Goal: Information Seeking & Learning: Learn about a topic

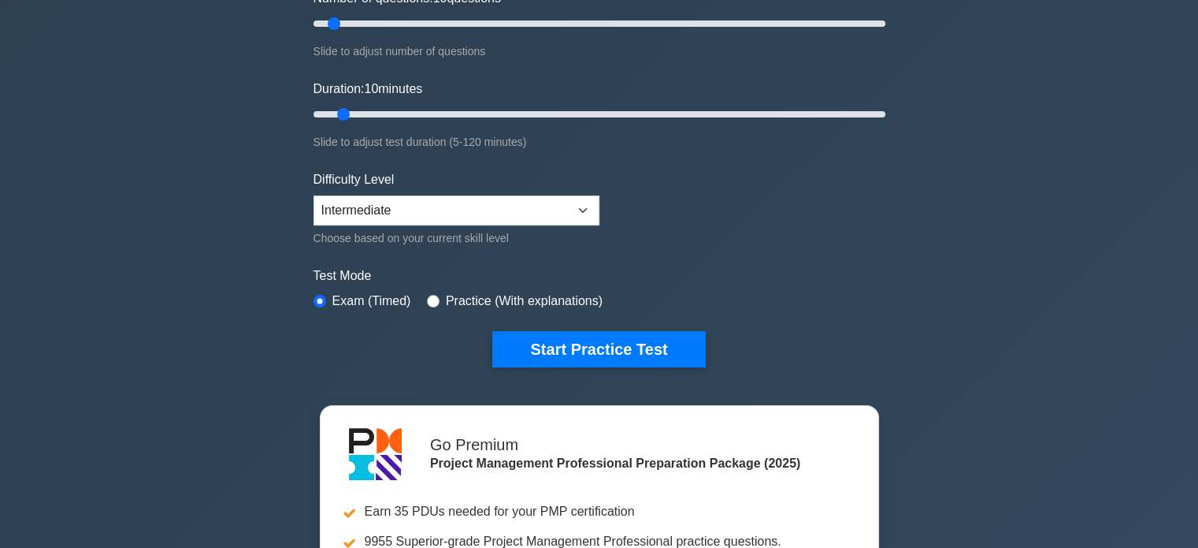
scroll to position [236, 0]
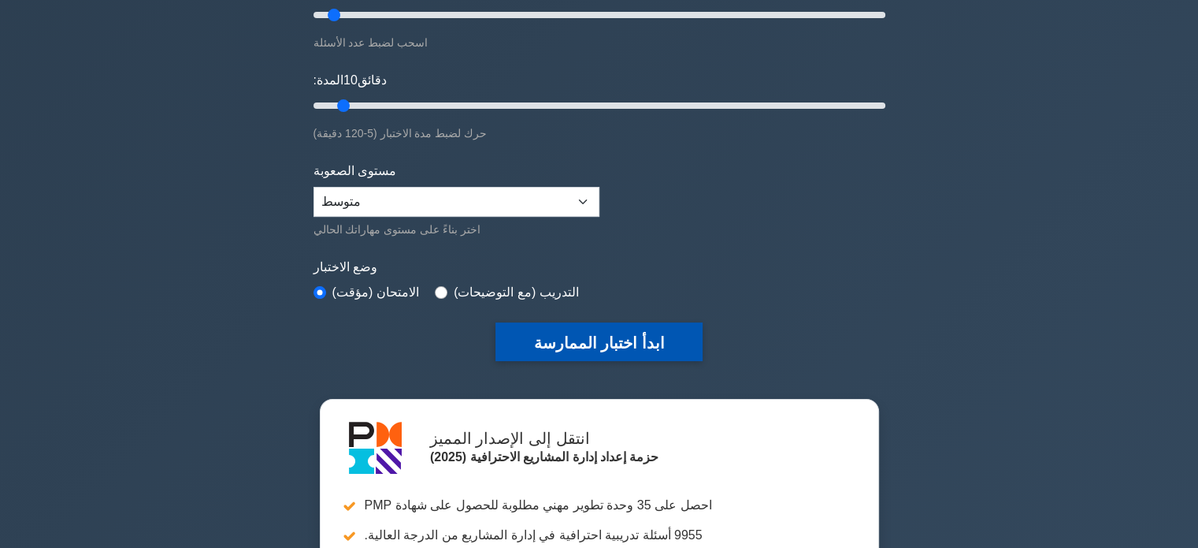
click at [576, 334] on font "ابدأ اختبار الممارسة" at bounding box center [598, 342] width 131 height 17
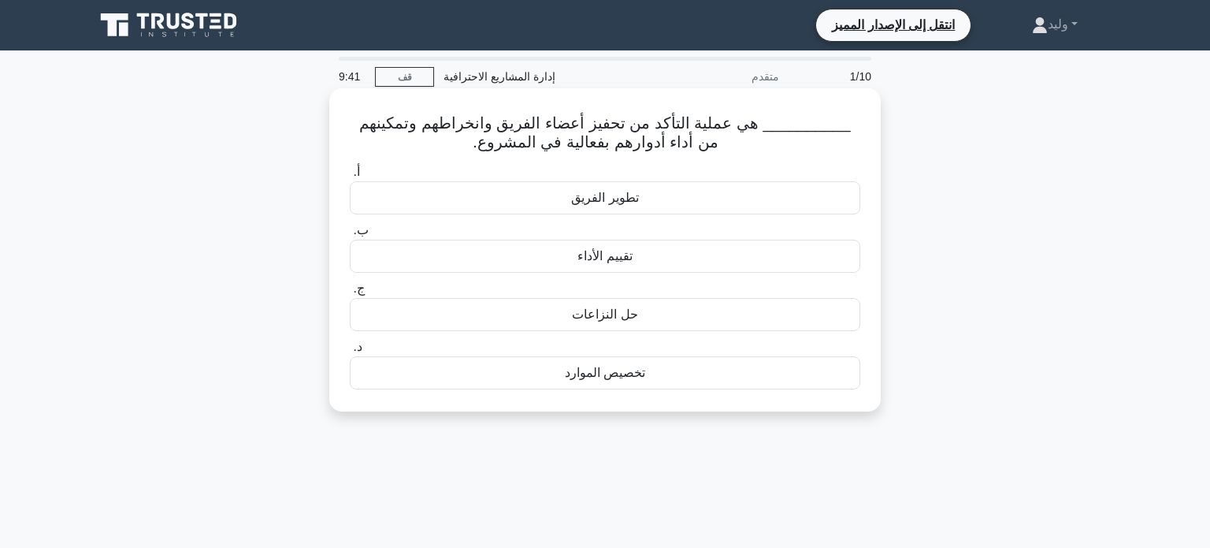
click at [589, 310] on font "حل النزاعات" at bounding box center [604, 313] width 65 height 13
click at [350, 294] on input "ج. حل النزاعات" at bounding box center [350, 289] width 0 height 10
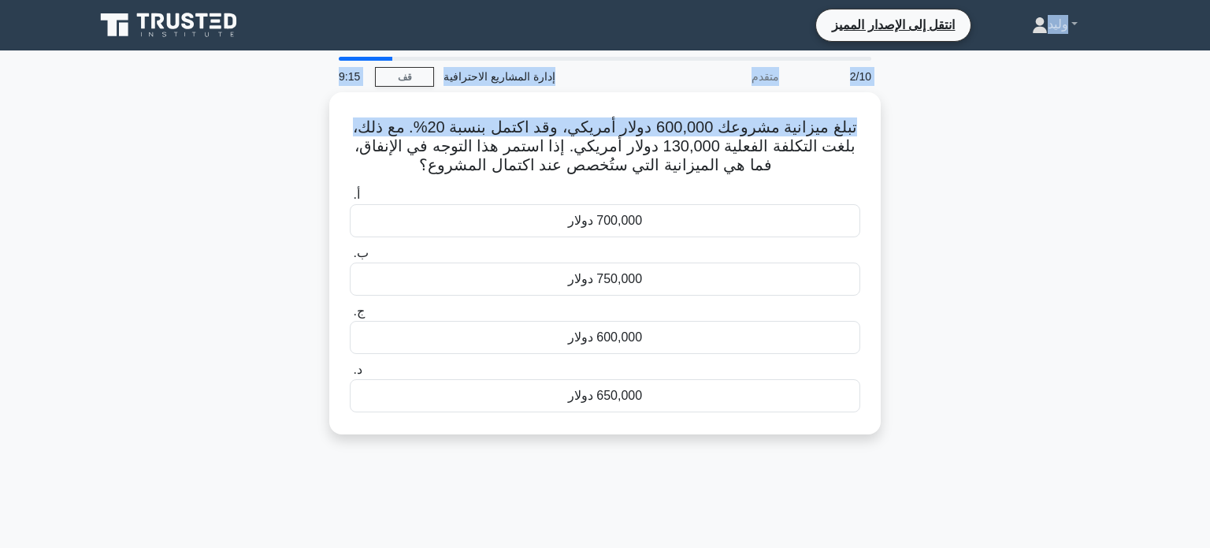
drag, startPoint x: 1056, startPoint y: 123, endPoint x: 1057, endPoint y: -46, distance: 169.4
click at [1057, 0] on html "انتقل إلى الإصدار المميز" at bounding box center [605, 425] width 1210 height 851
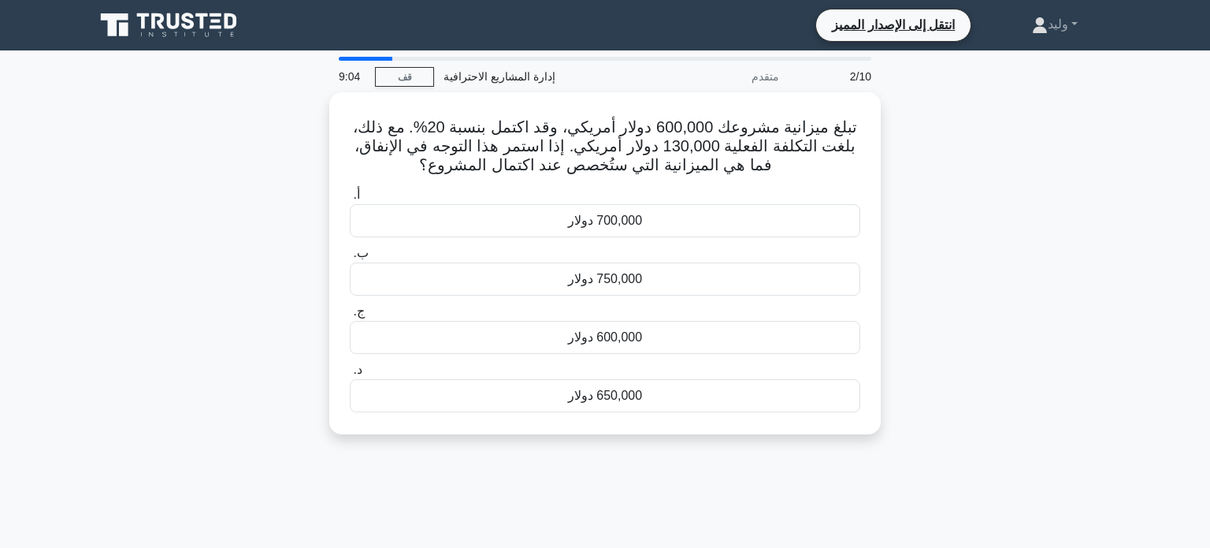
click at [996, 221] on div "تبلغ ميزانية مشروعك 600,000 دولار أمريكي، وقد اكتمل بنسبة 20%. مع ذلك، بلغت الت…" at bounding box center [605, 272] width 1040 height 361
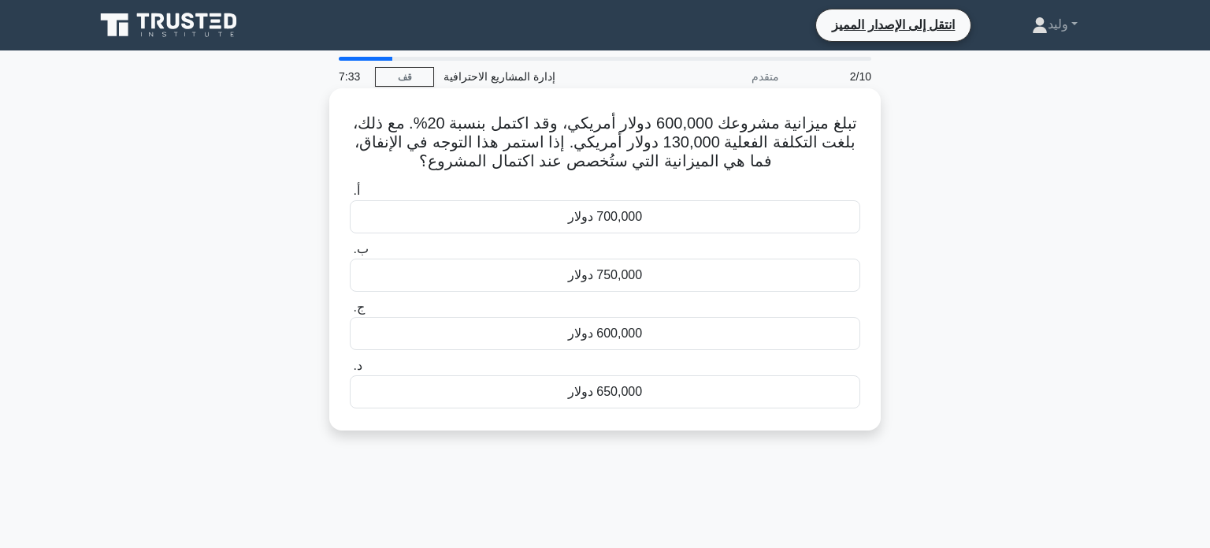
click at [799, 395] on div "650,000 دولار" at bounding box center [605, 391] width 511 height 33
click at [350, 371] on input "د. 650,000 دولار" at bounding box center [350, 366] width 0 height 10
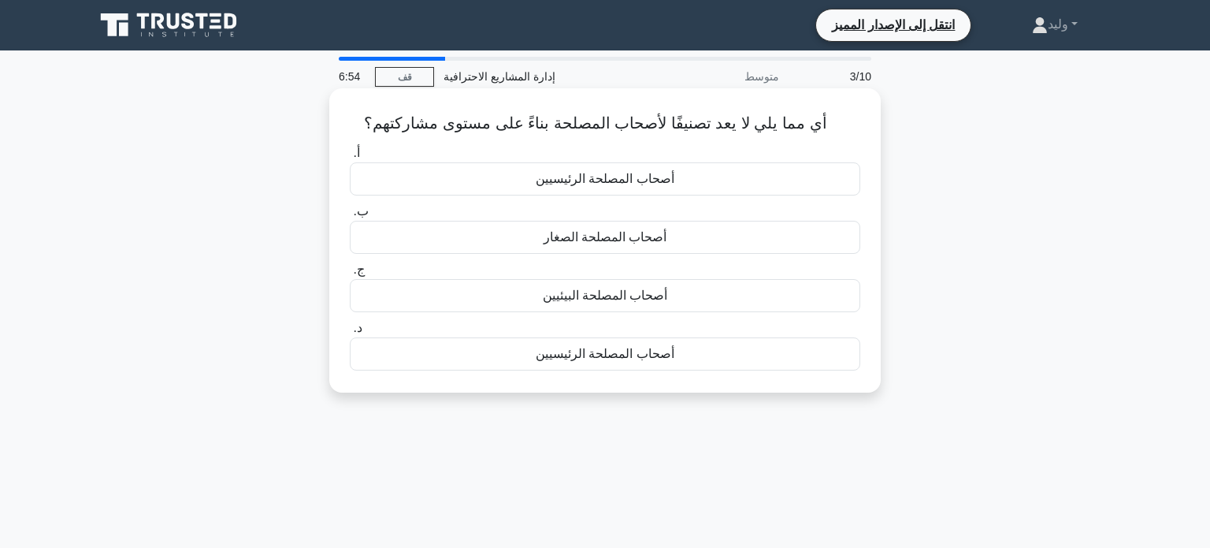
click at [800, 235] on div "أصحاب المصلحة الصغار" at bounding box center [605, 237] width 511 height 33
click at [350, 217] on input "ب. أصحاب المصلحة الصغار" at bounding box center [350, 211] width 0 height 10
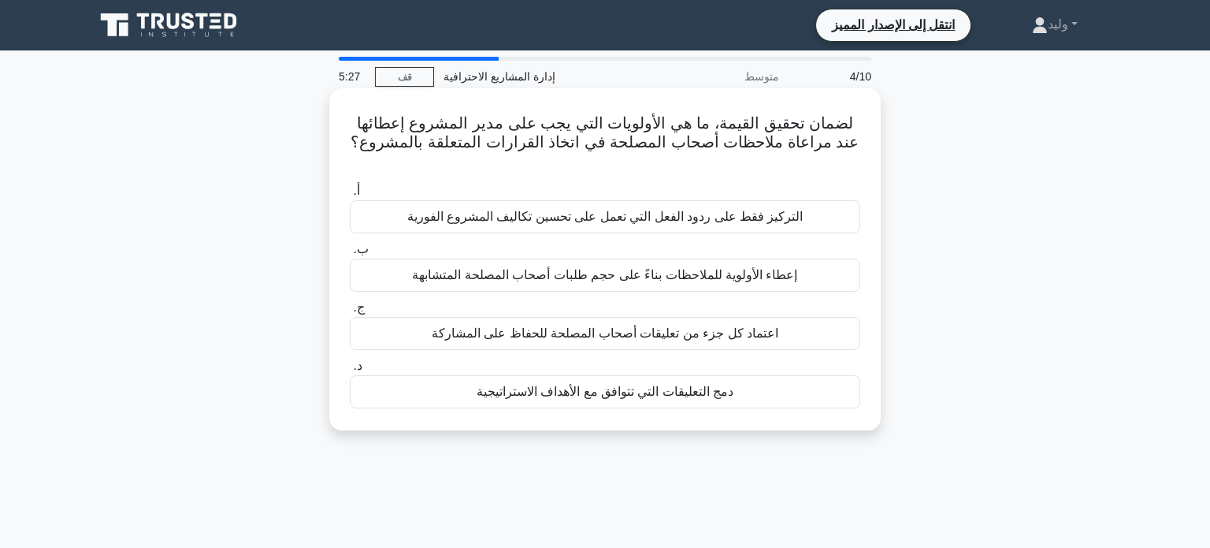
click at [752, 375] on div "دمج التعليقات التي تتوافق مع الأهداف الاستراتيجية" at bounding box center [605, 391] width 511 height 33
click at [350, 365] on input "د. دمج التعليقات التي تتوافق مع الأهداف الاستراتيجية" at bounding box center [350, 366] width 0 height 10
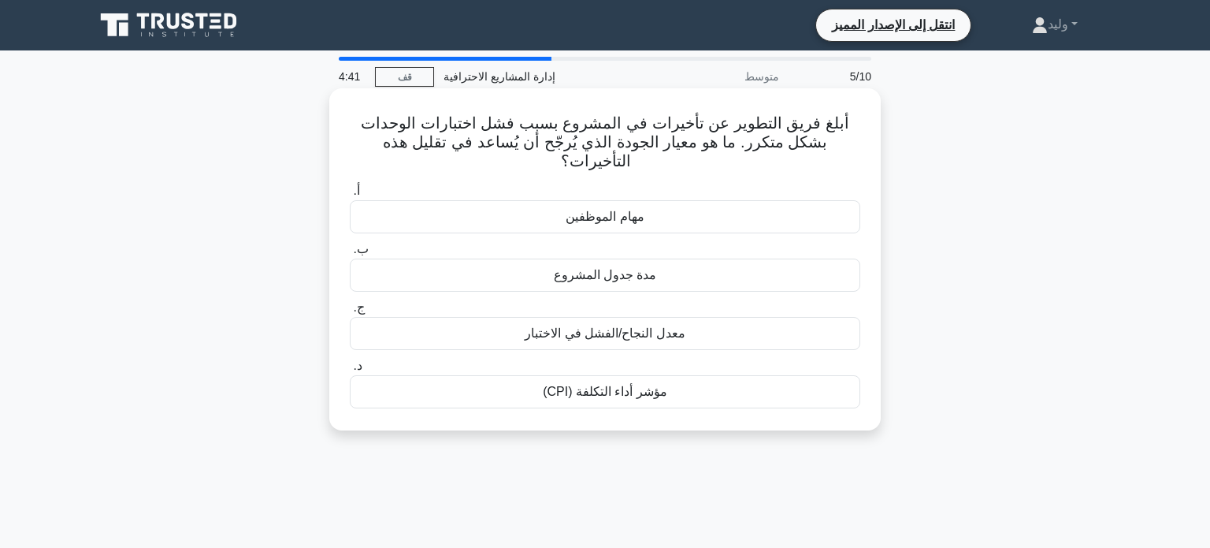
click at [814, 200] on div "مهام الموظفين" at bounding box center [605, 216] width 511 height 33
click at [350, 196] on input "أ. مهام الموظفين" at bounding box center [350, 191] width 0 height 10
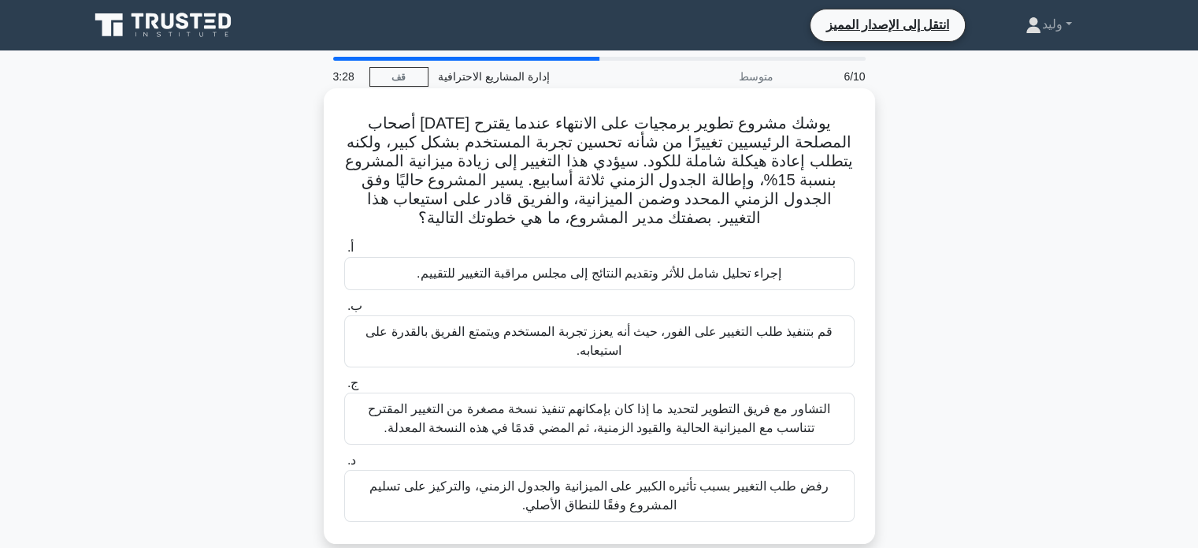
click at [739, 273] on font "إجراء تحليل شامل للأثر وتقديم النتائج إلى مجلس مراقبة التغيير للتقييم." at bounding box center [599, 272] width 365 height 13
click at [344, 253] on input "أ. إجراء تحليل شامل للأثر وتقديم النتائج إلى مجلس مراقبة التغيير للتقييم." at bounding box center [344, 248] width 0 height 10
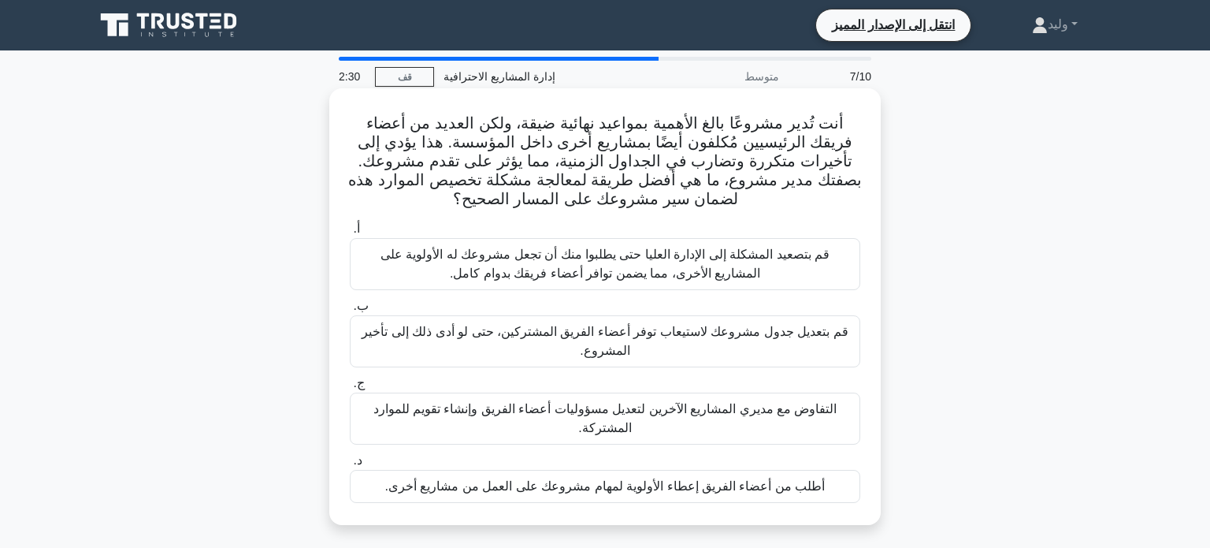
click at [826, 416] on font "التفاوض مع مديري المشاريع الآخرين لتعديل مسؤوليات أعضاء الفريق وإنشاء تقويم للم…" at bounding box center [605, 418] width 496 height 38
click at [350, 388] on input "ج. التفاوض مع مديري المشاريع الآخرين لتعديل مسؤوليات أعضاء الفريق وإنشاء تقويم …" at bounding box center [350, 383] width 0 height 10
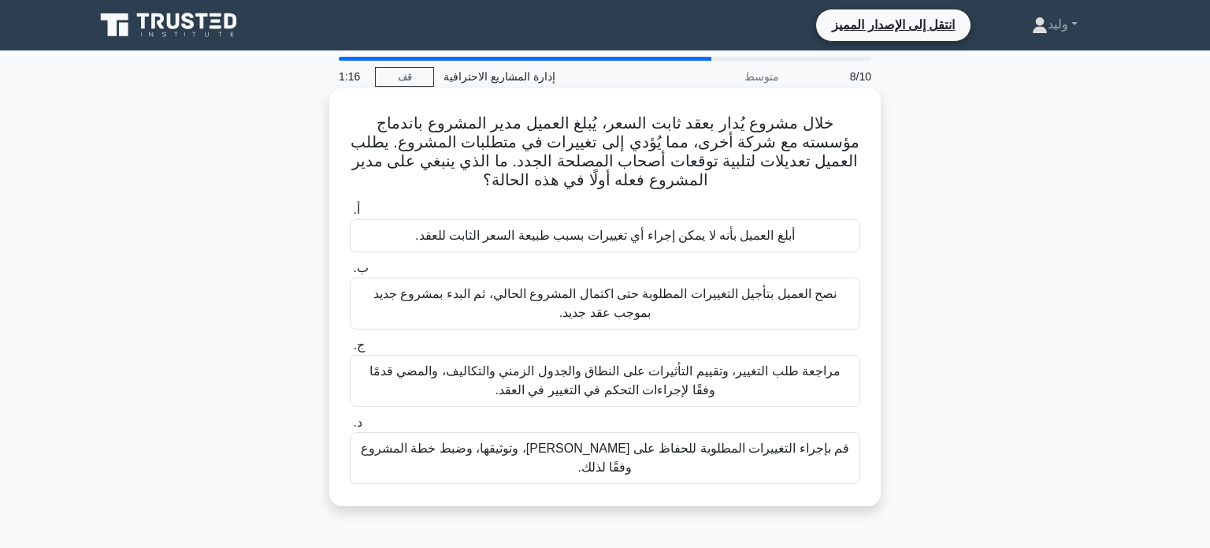
click at [773, 379] on font "مراجعة طلب التغيير، وتقييم التأثيرات على النطاق والجدول الزمني والتكاليف، والمض…" at bounding box center [605, 381] width 496 height 38
click at [350, 351] on input "ج. مراجعة طلب التغيير، وتقييم التأثيرات على النطاق والجدول الزمني والتكاليف، وا…" at bounding box center [350, 345] width 0 height 10
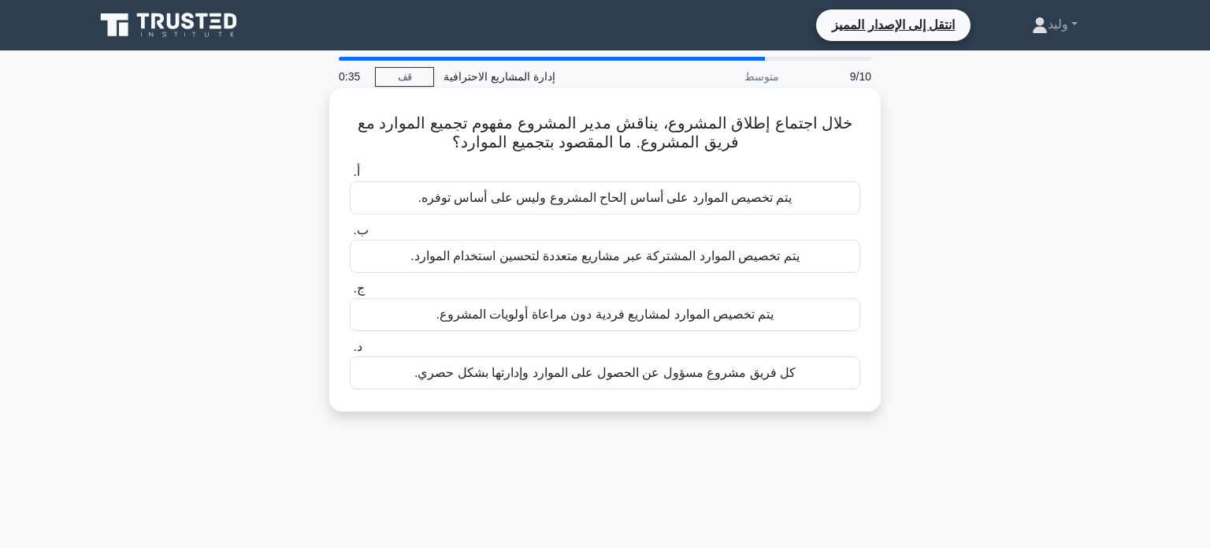
click at [837, 369] on div "كل فريق مشروع مسؤول عن الحصول على الموارد وإدارتها بشكل حصري." at bounding box center [605, 372] width 511 height 33
click at [350, 352] on input "د. كل فريق مشروع مسؤول عن الحصول على الموارد وإدارتها بشكل حصري." at bounding box center [350, 347] width 0 height 10
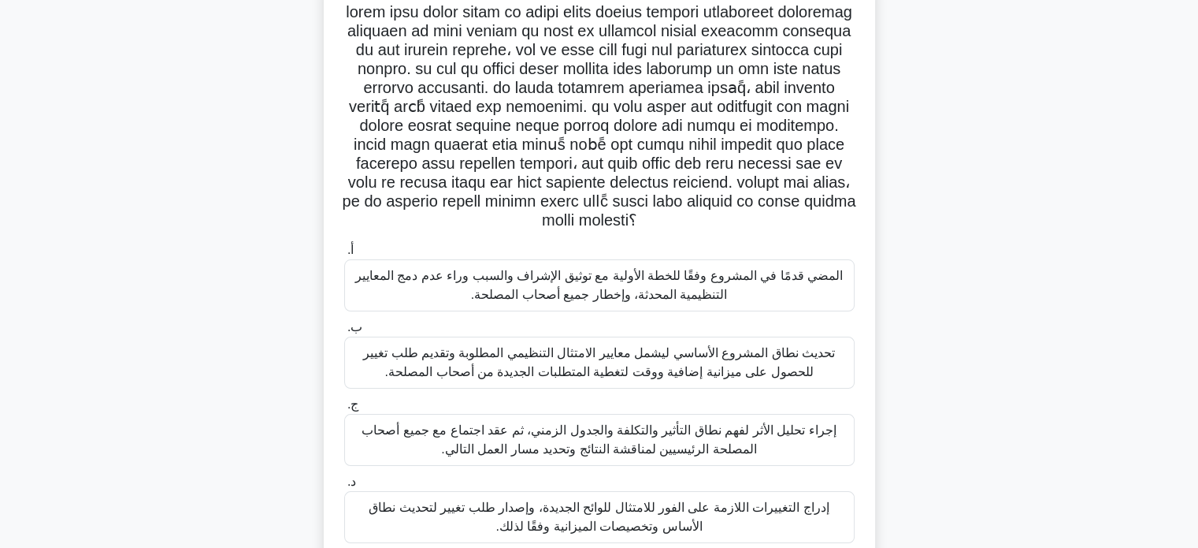
scroll to position [116, 0]
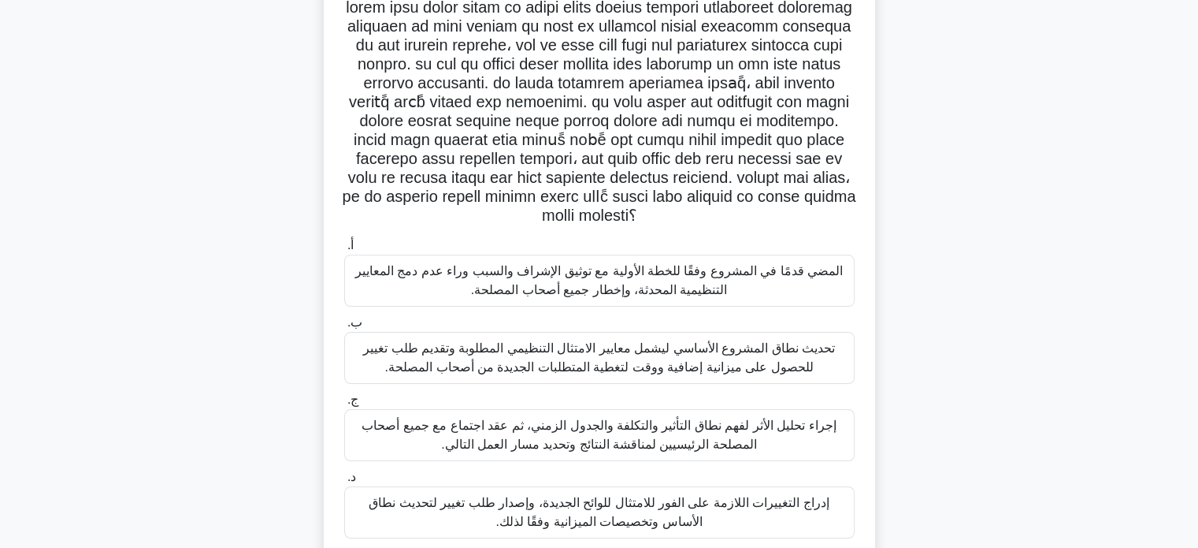
click at [810, 431] on font "إجراء تحليل الأثر لفهم نطاق التأثير والتكلفة والجدول الزمني، ثم عقد اجتماع مع ج…" at bounding box center [599, 435] width 496 height 38
click at [344, 405] on input "ج. إجراء تحليل الأثر لفهم نطاق التأثير والتكلفة والجدول الزمني، ثم عقد اجتماع م…" at bounding box center [344, 400] width 0 height 10
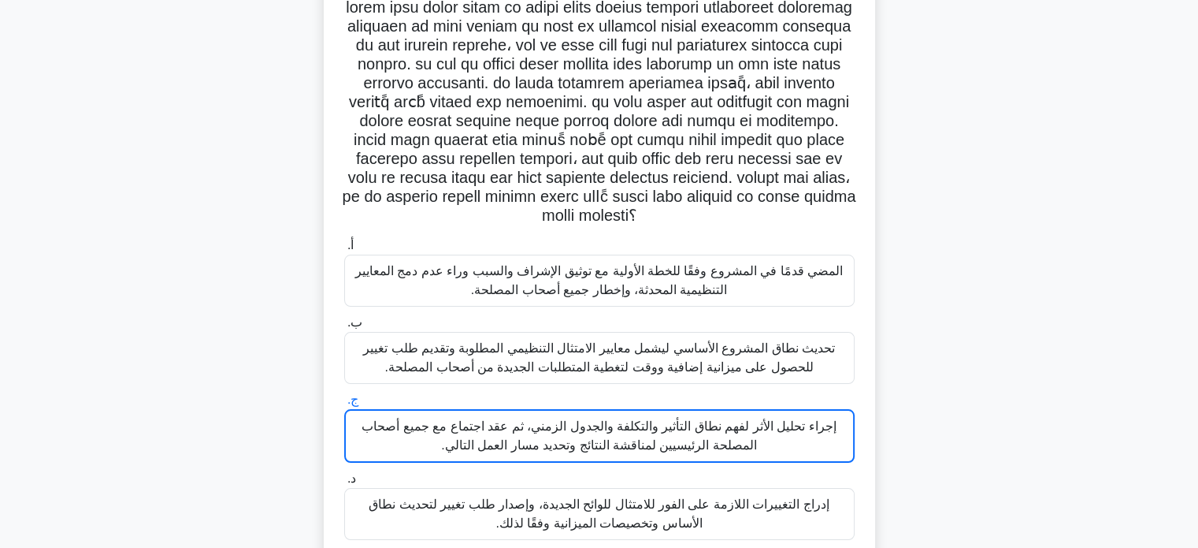
click at [810, 431] on font "إجراء تحليل الأثر لفهم نطاق التأثير والتكلفة والجدول الزمني، ثم عقد اجتماع مع ج…" at bounding box center [599, 436] width 495 height 38
click at [344, 405] on input "ج. إجراء تحليل الأثر لفهم نطاق التأثير والتكلفة والجدول الزمني، ثم عقد اجتماع م…" at bounding box center [344, 400] width 0 height 10
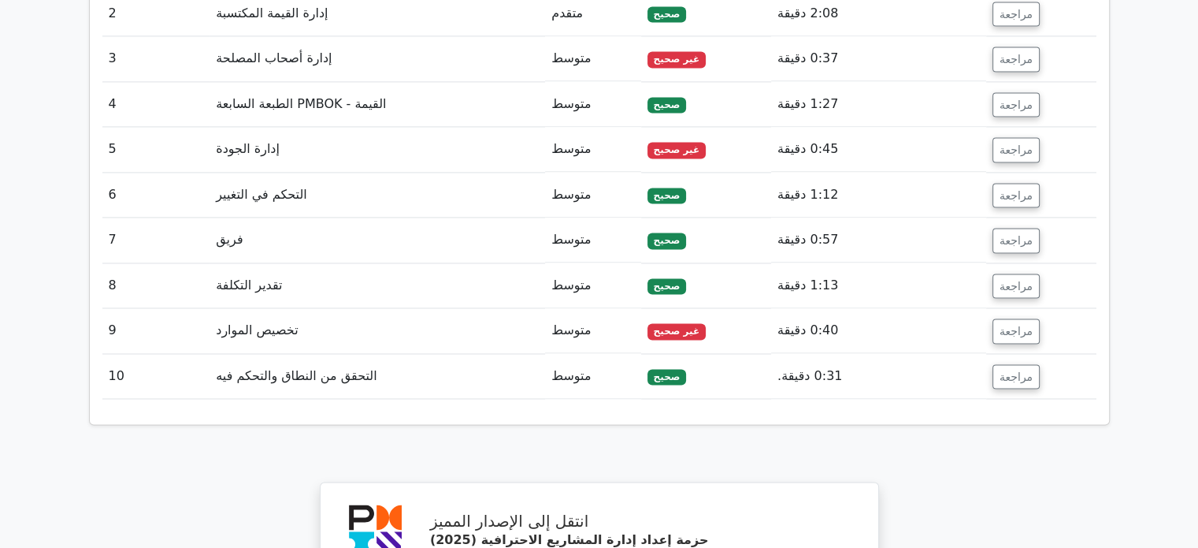
scroll to position [2321, 0]
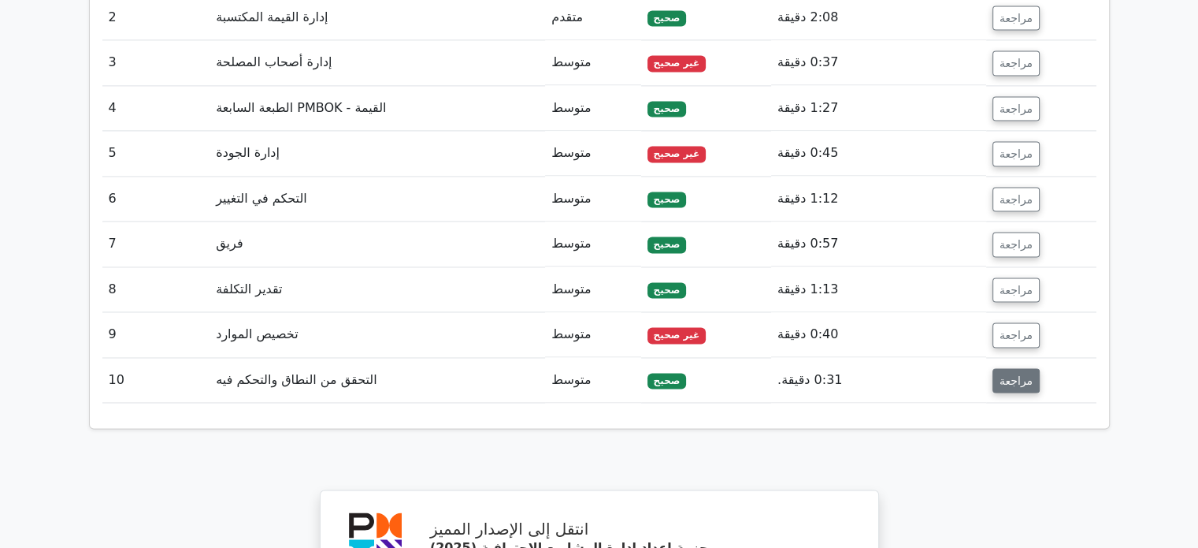
click at [1002, 373] on font "مراجعة" at bounding box center [1016, 379] width 33 height 13
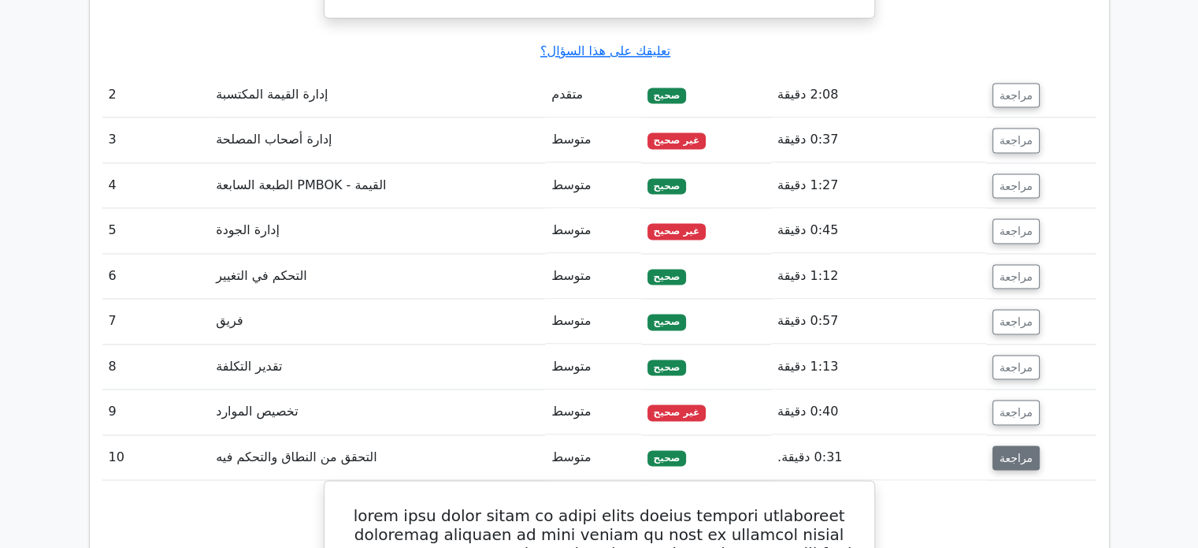
scroll to position [2244, 0]
click at [1007, 406] on font "مراجعة" at bounding box center [1016, 412] width 33 height 13
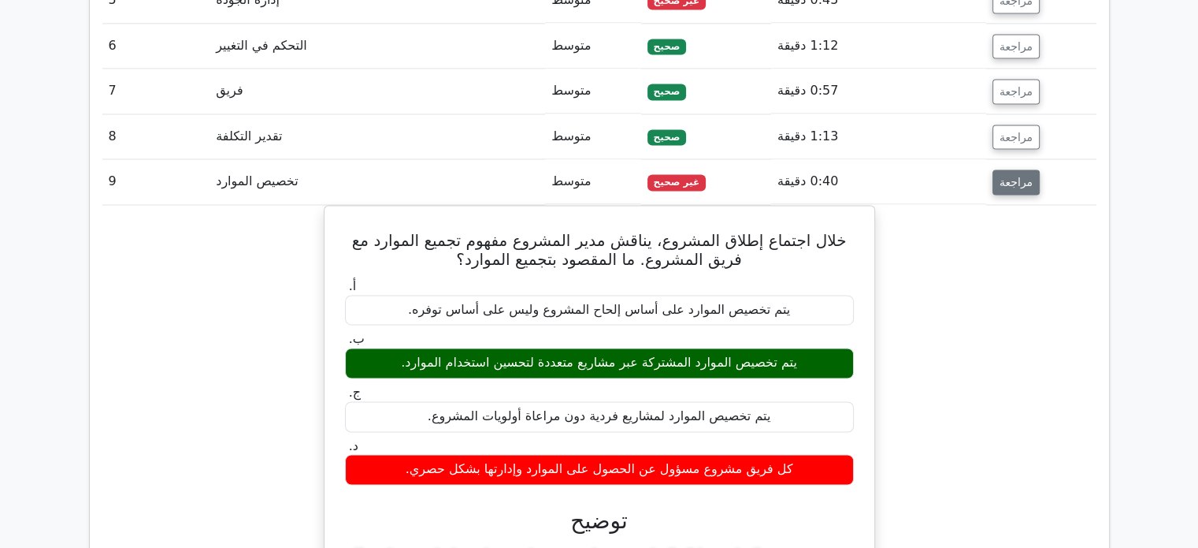
scroll to position [2473, 0]
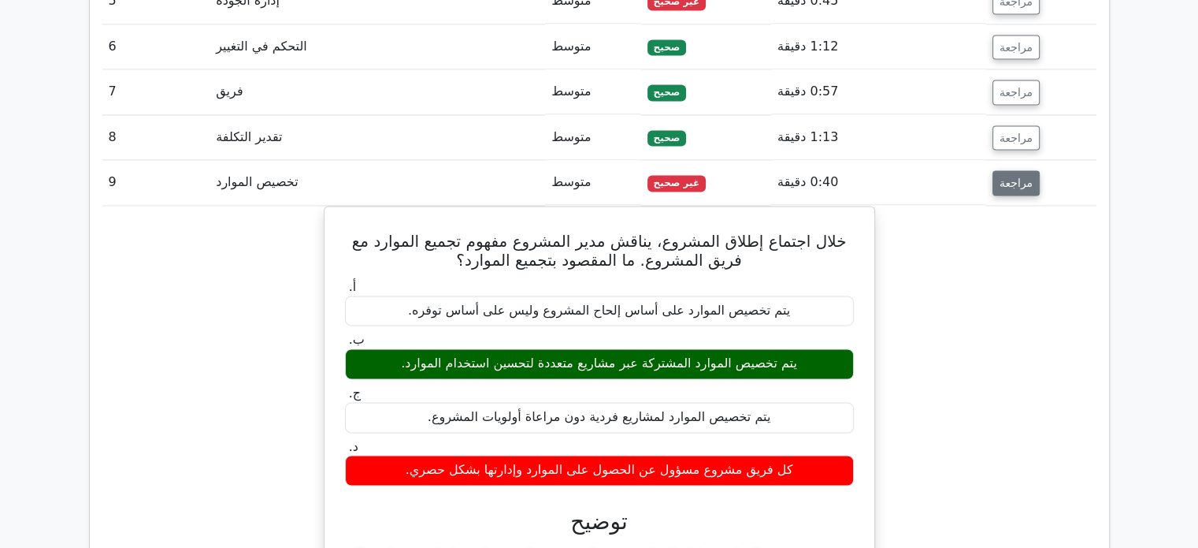
drag, startPoint x: 1034, startPoint y: 162, endPoint x: 1018, endPoint y: 147, distance: 21.8
click at [1018, 160] on td "مراجعة" at bounding box center [1041, 182] width 110 height 45
click at [1018, 176] on font "مراجعة" at bounding box center [1016, 182] width 33 height 13
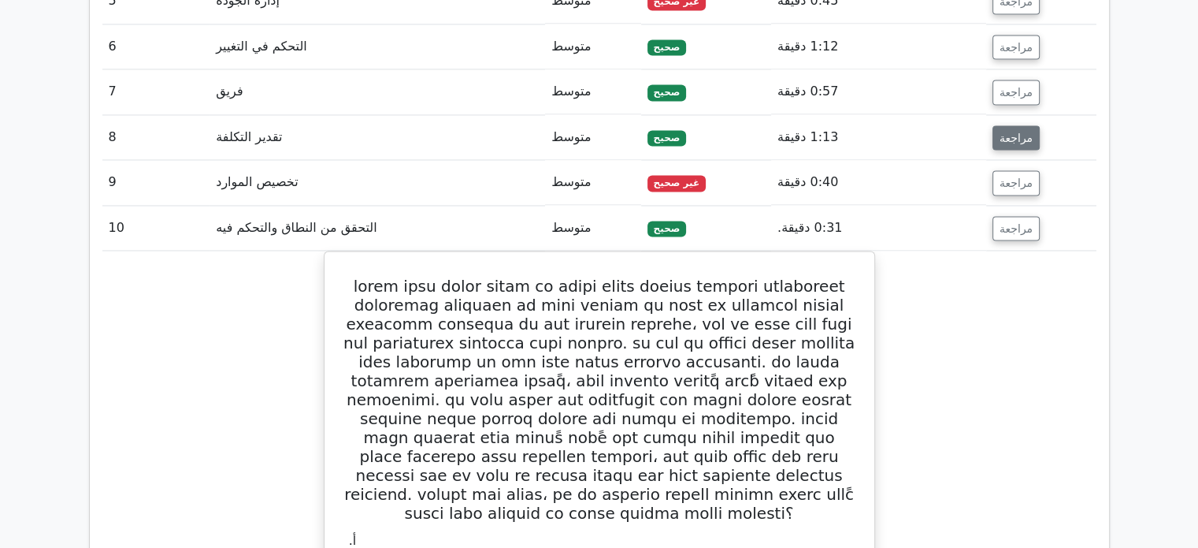
click at [1016, 131] on font "مراجعة" at bounding box center [1016, 137] width 33 height 13
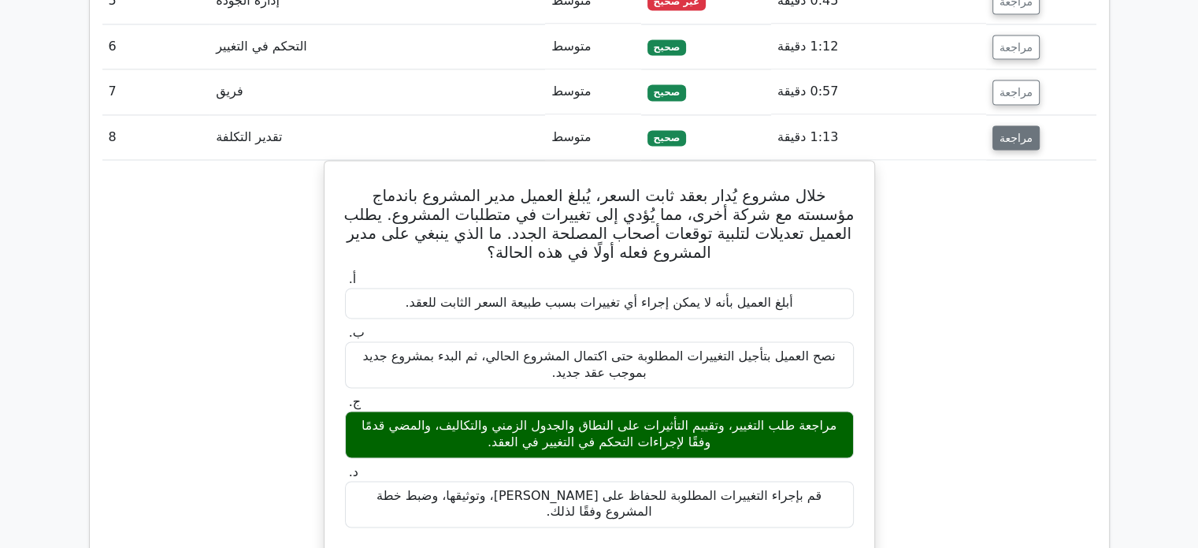
click at [1016, 131] on font "مراجعة" at bounding box center [1016, 137] width 33 height 13
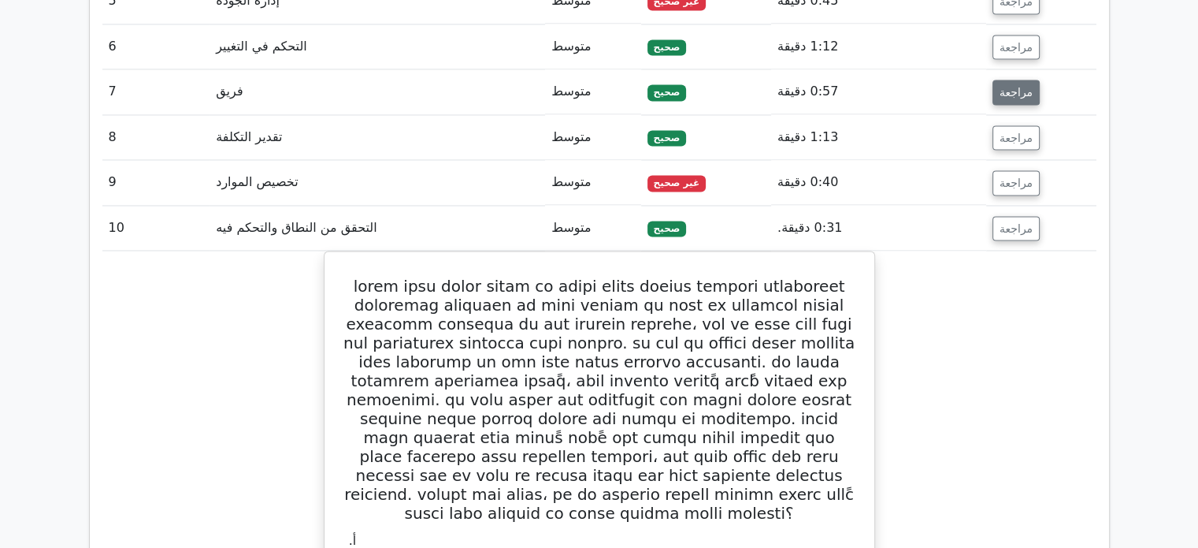
click at [1018, 86] on font "مراجعة" at bounding box center [1016, 92] width 33 height 13
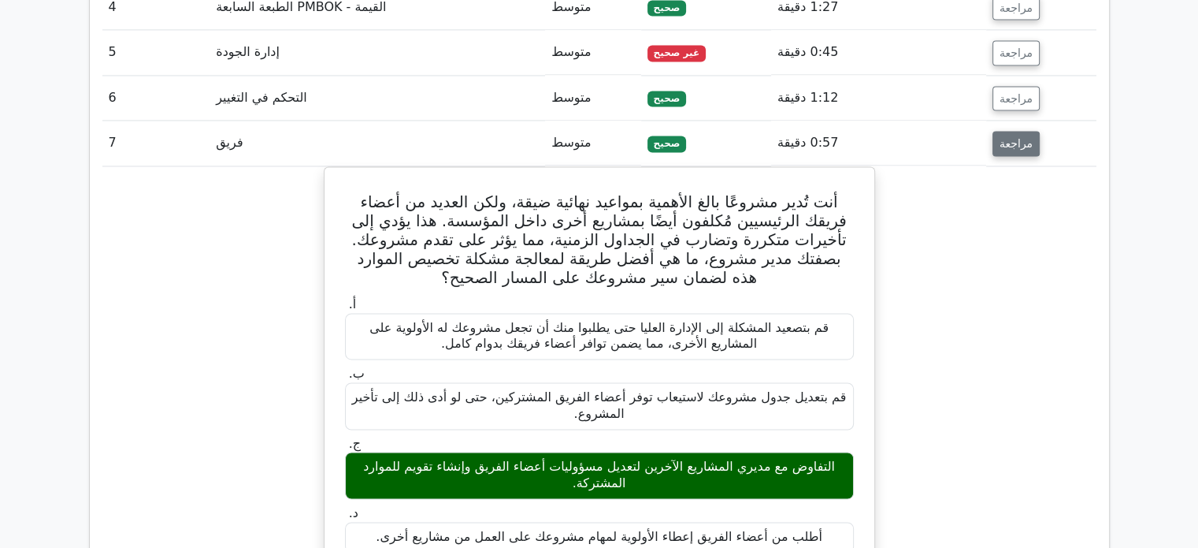
scroll to position [2420, 0]
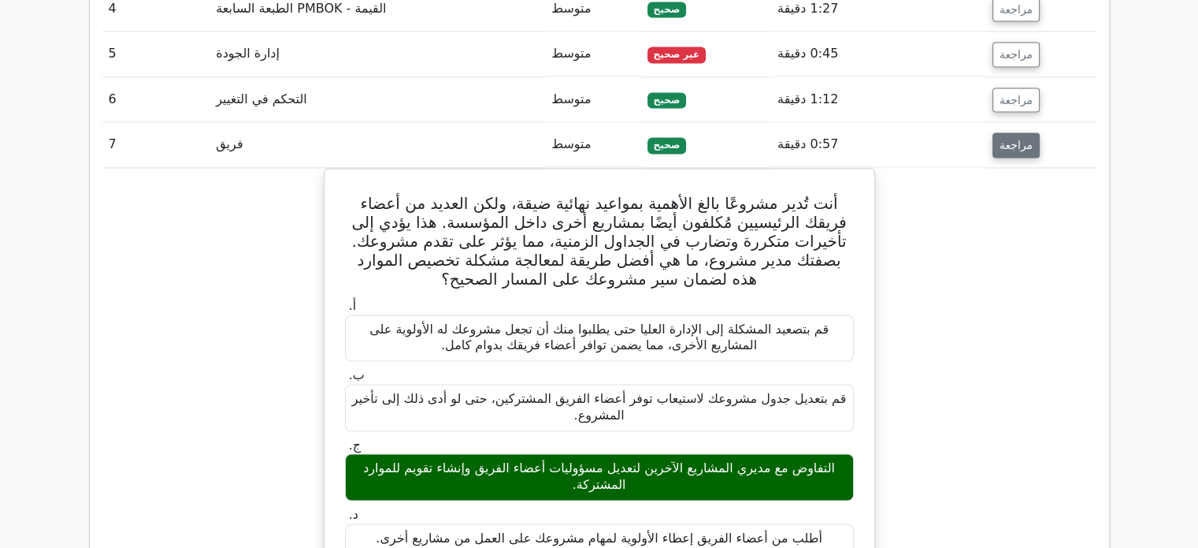
click at [1028, 132] on button "مراجعة" at bounding box center [1016, 144] width 47 height 25
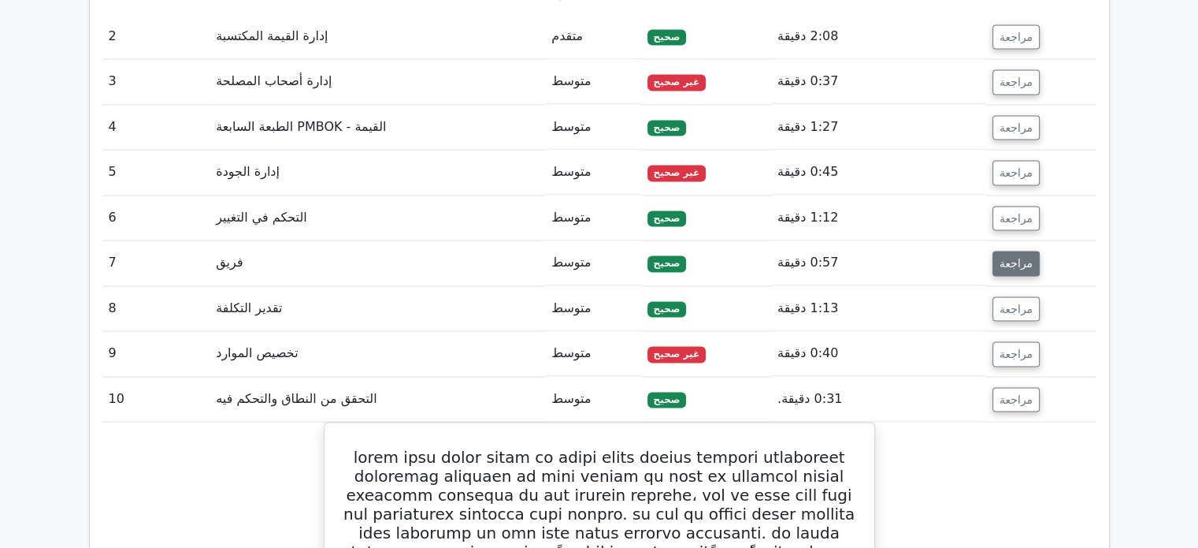
scroll to position [2300, 0]
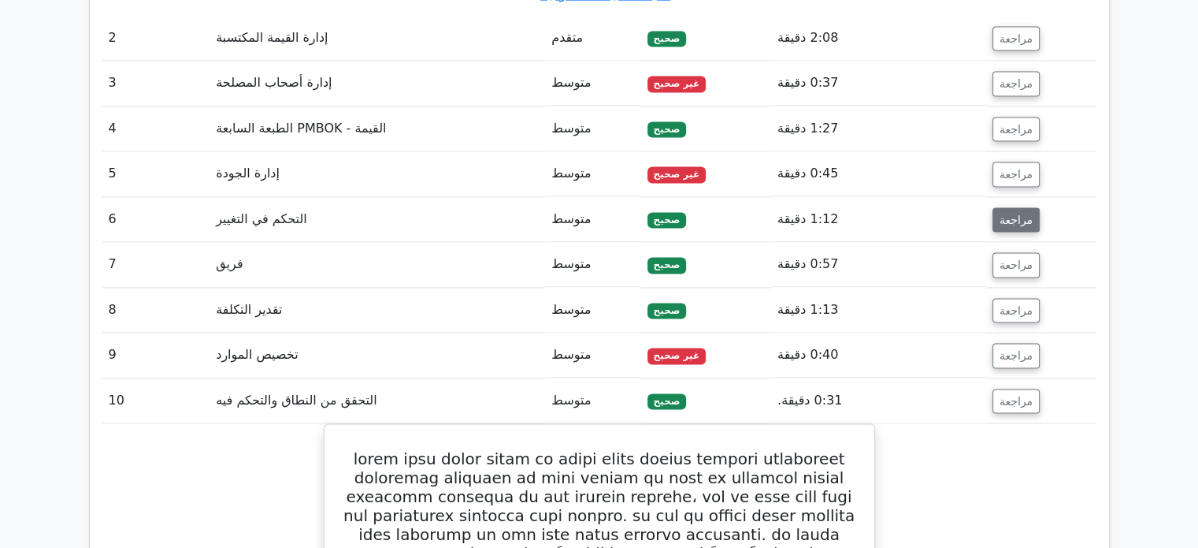
click at [1023, 213] on font "مراجعة" at bounding box center [1016, 219] width 33 height 13
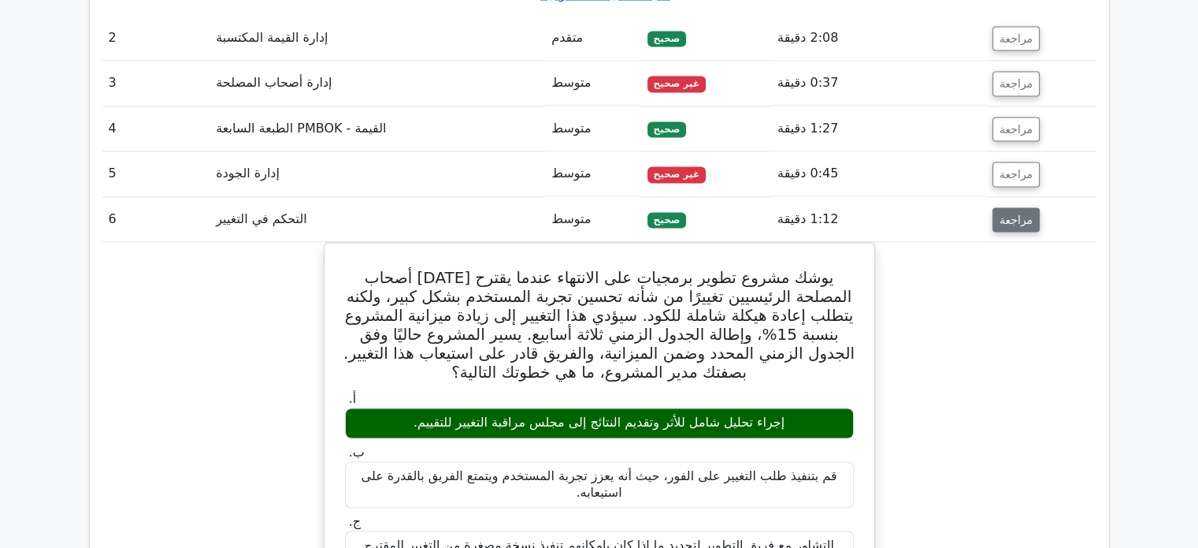
click at [1023, 213] on font "مراجعة" at bounding box center [1016, 219] width 33 height 13
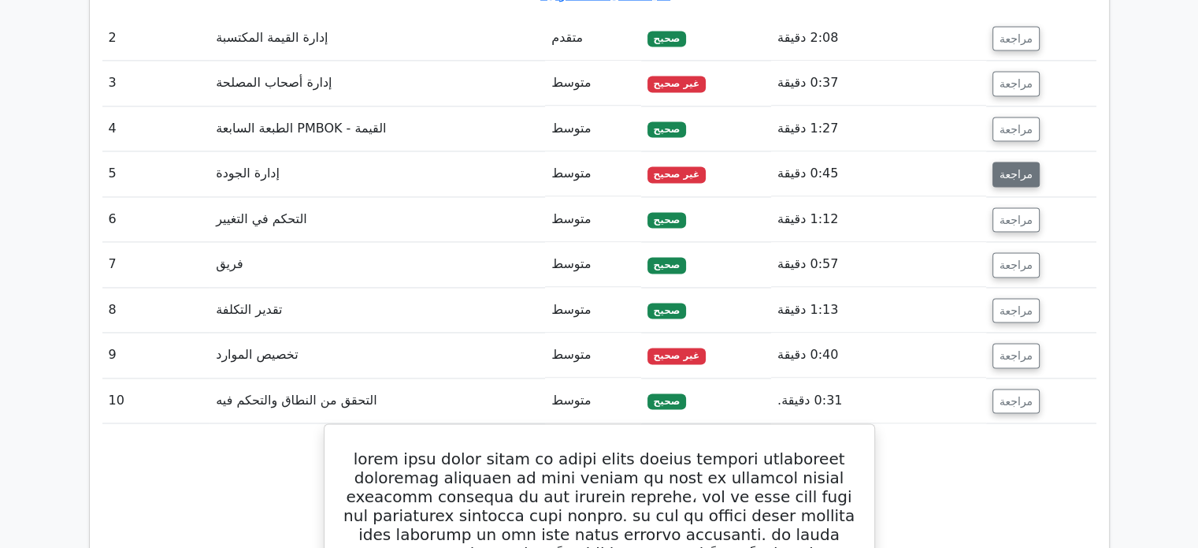
click at [1021, 168] on font "مراجعة" at bounding box center [1016, 174] width 33 height 13
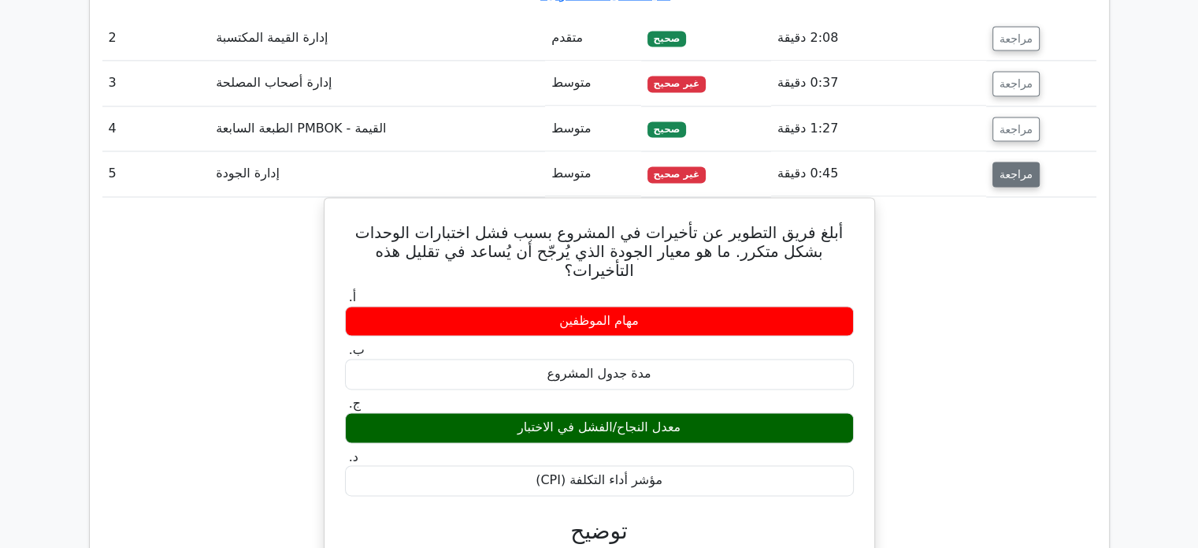
click at [1021, 168] on font "مراجعة" at bounding box center [1016, 174] width 33 height 13
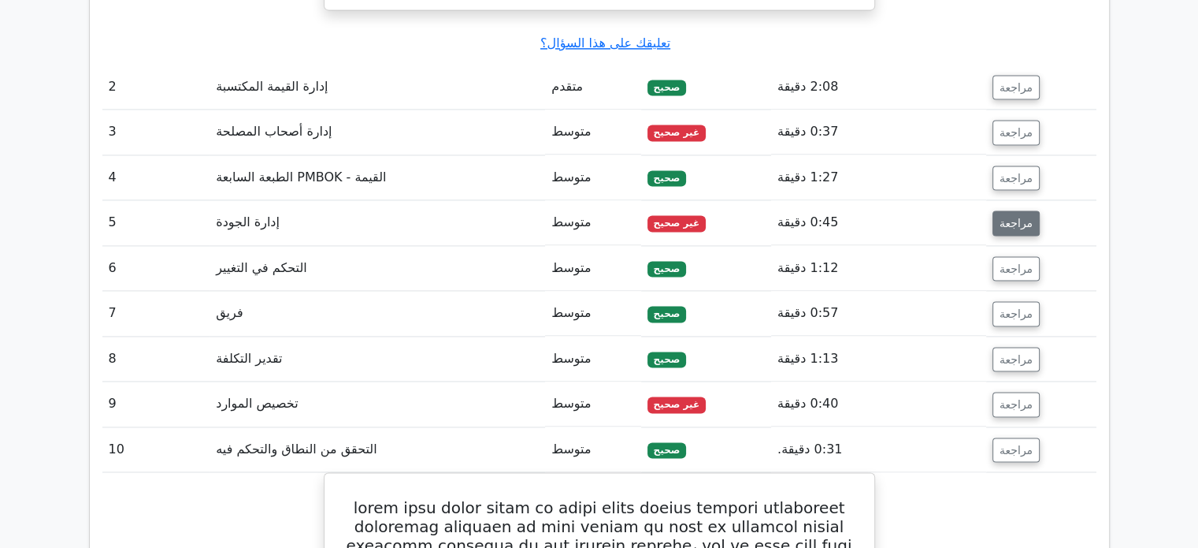
scroll to position [2250, 0]
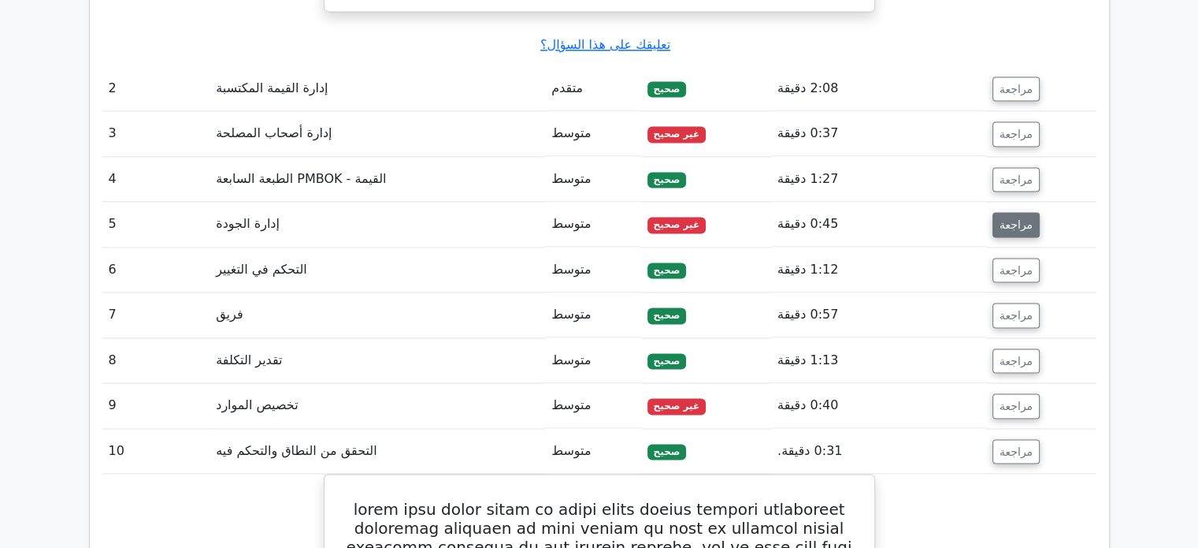
click at [1021, 173] on font "مراجعة" at bounding box center [1016, 179] width 33 height 13
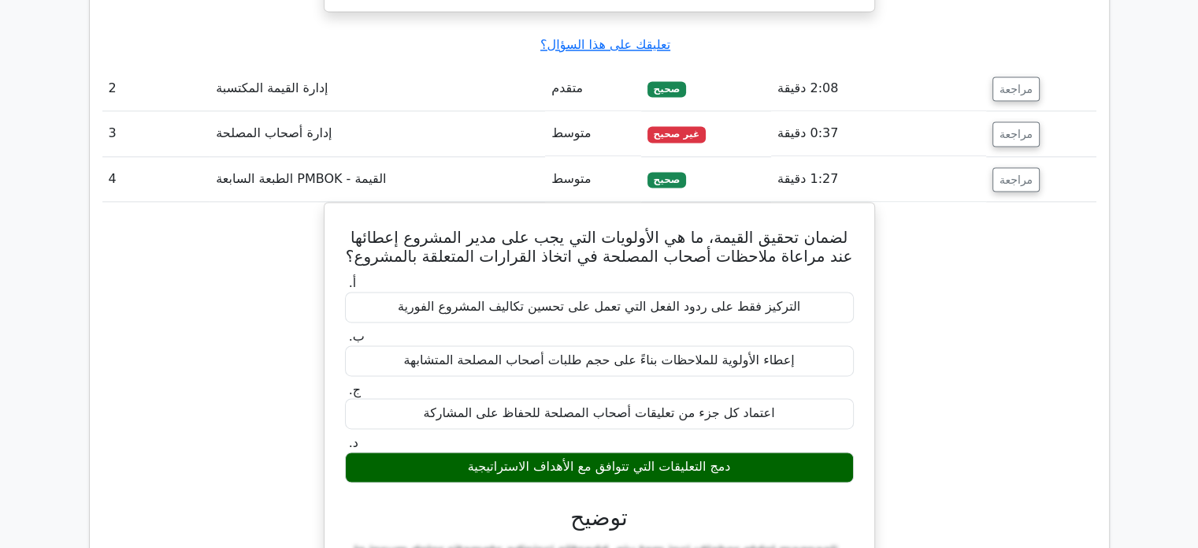
click at [1021, 173] on font "مراجعة" at bounding box center [1016, 179] width 33 height 13
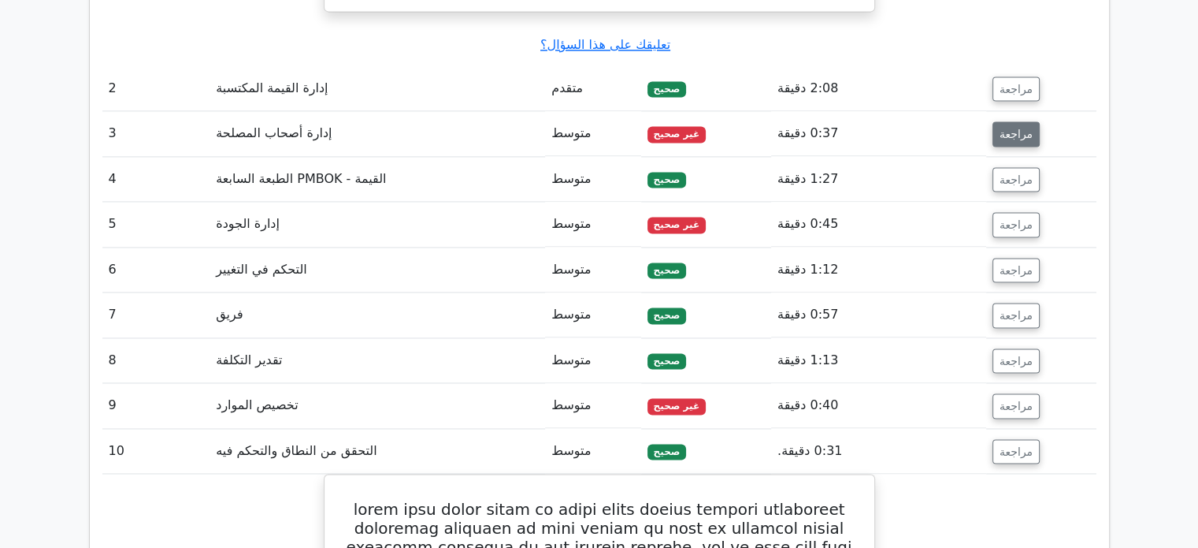
click at [1016, 128] on font "مراجعة" at bounding box center [1016, 134] width 33 height 13
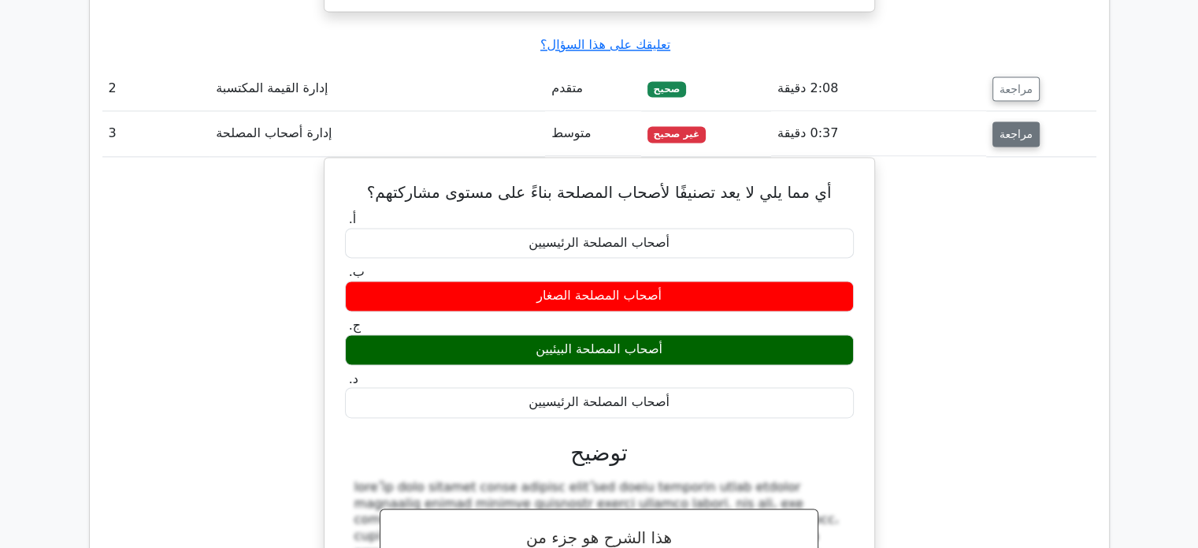
click at [1016, 128] on font "مراجعة" at bounding box center [1016, 134] width 33 height 13
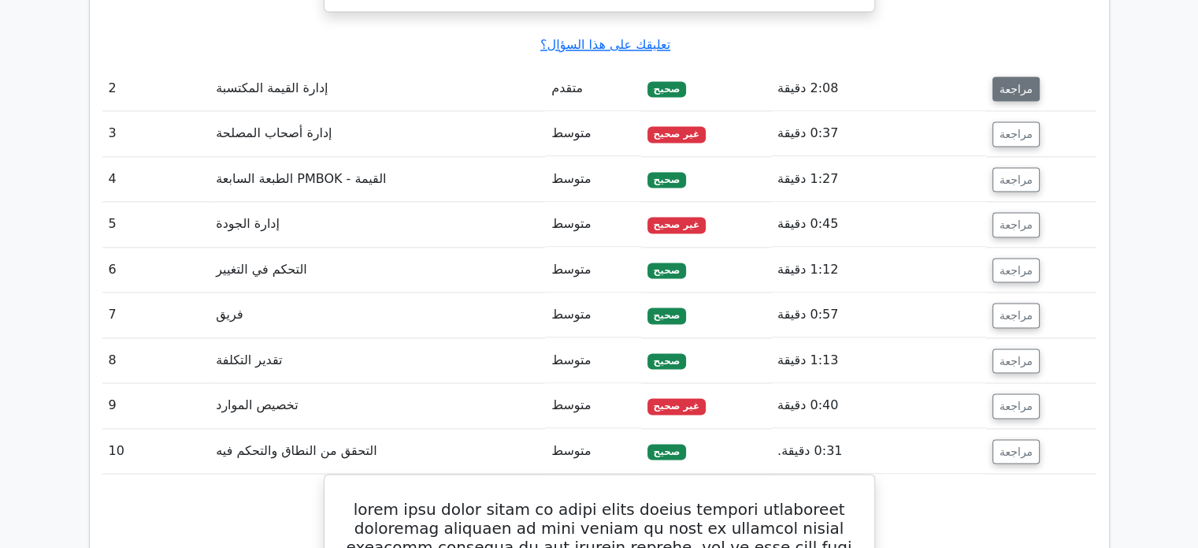
click at [1015, 82] on font "مراجعة" at bounding box center [1016, 88] width 33 height 13
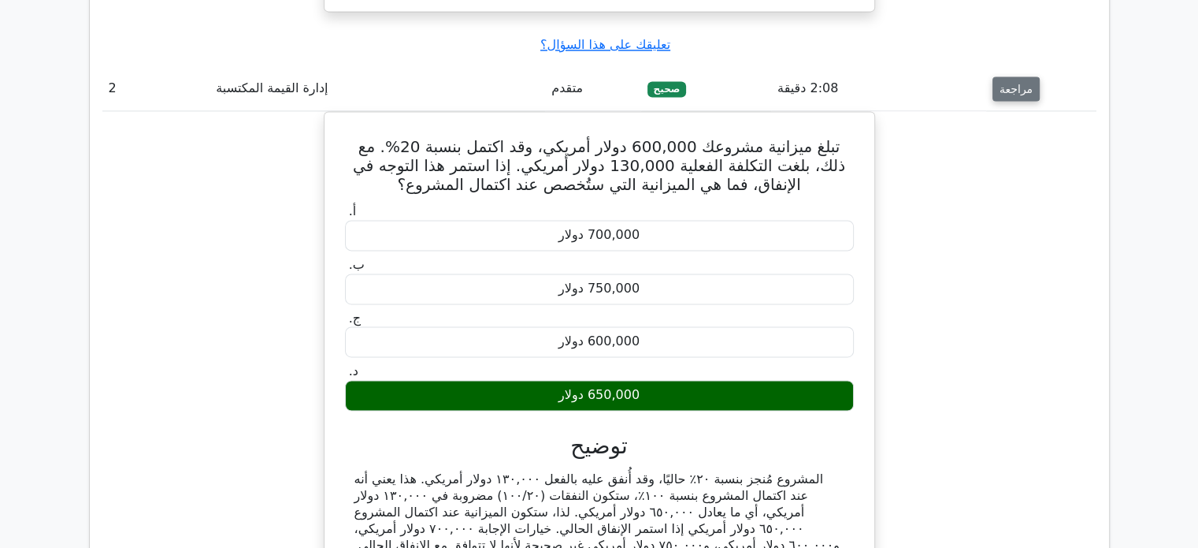
click at [1015, 82] on font "مراجعة" at bounding box center [1016, 88] width 33 height 13
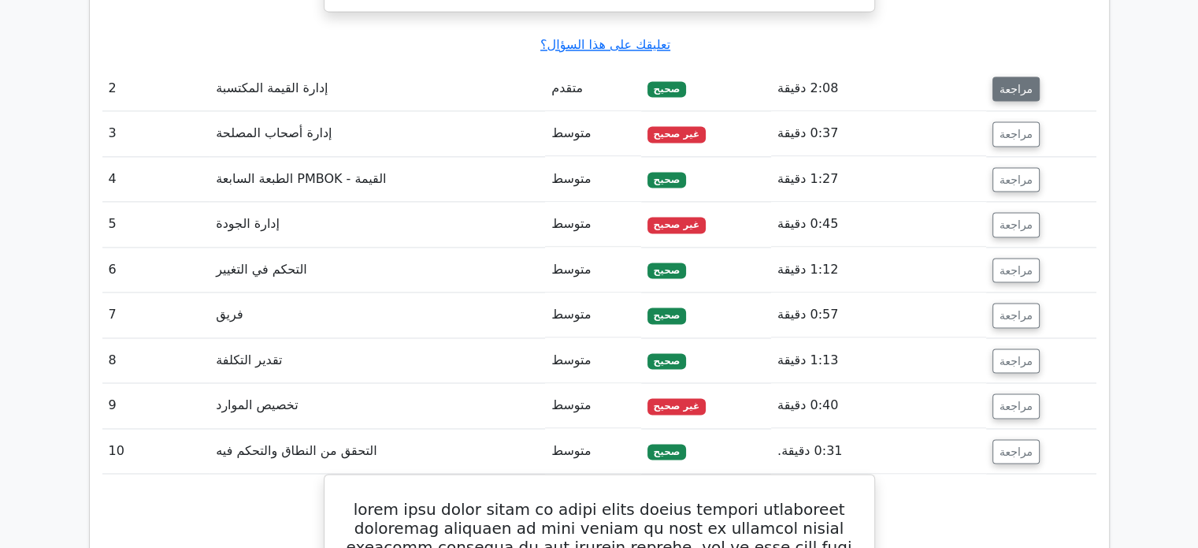
click at [1015, 82] on font "مراجعة" at bounding box center [1016, 88] width 33 height 13
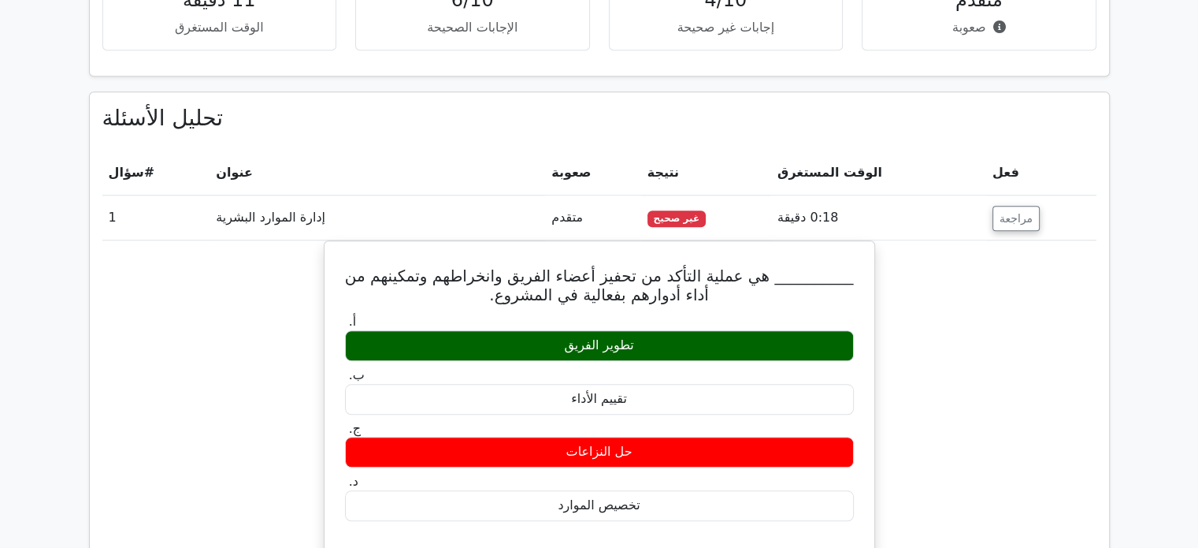
scroll to position [1305, 0]
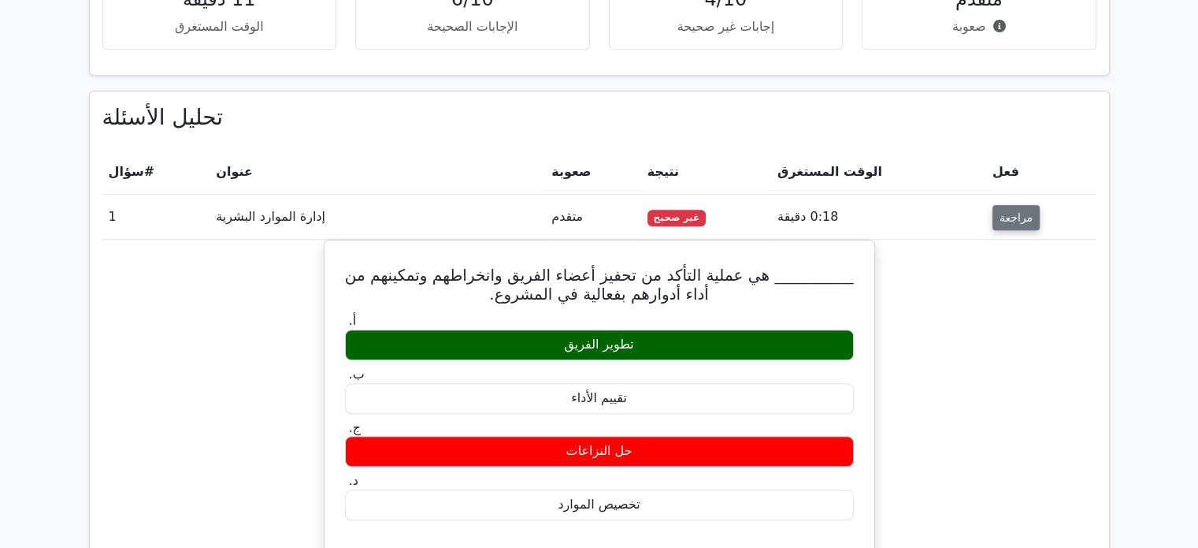
click at [1005, 211] on font "مراجعة" at bounding box center [1016, 217] width 33 height 13
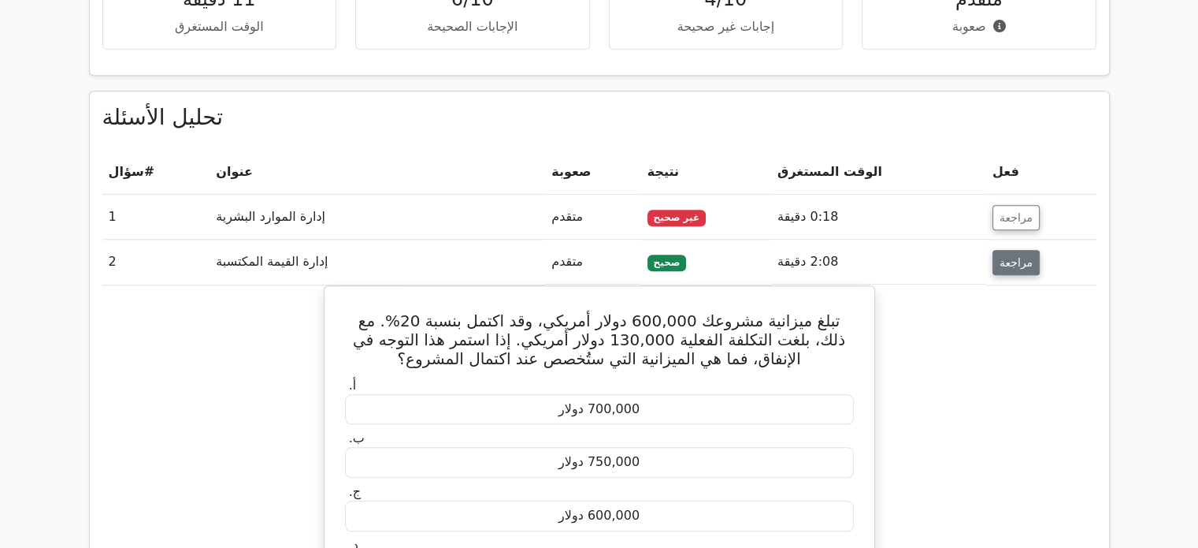
click at [1014, 256] on font "مراجعة" at bounding box center [1016, 262] width 33 height 13
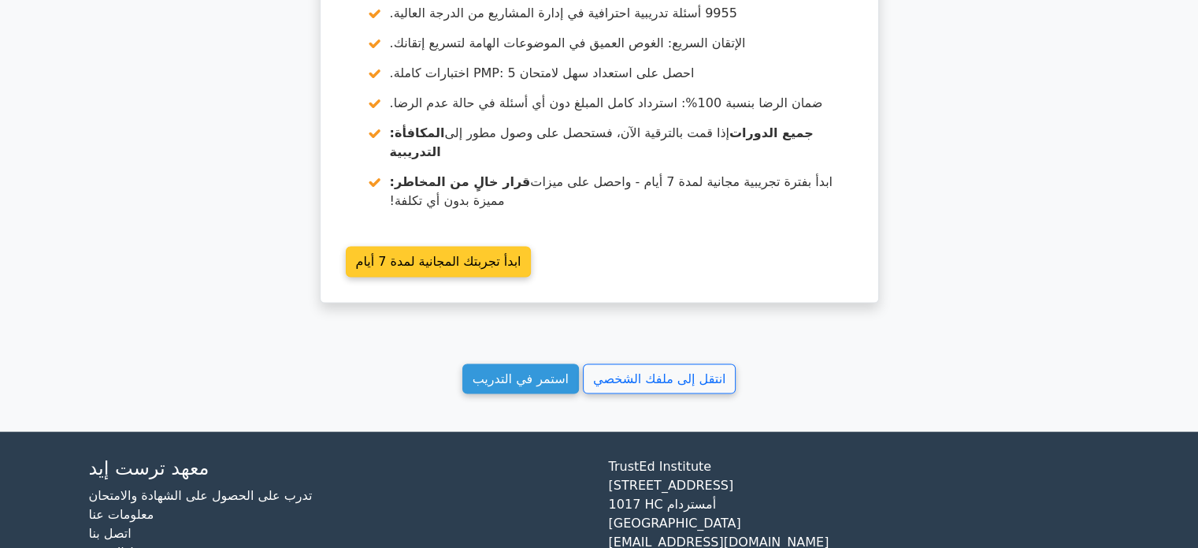
scroll to position [3277, 0]
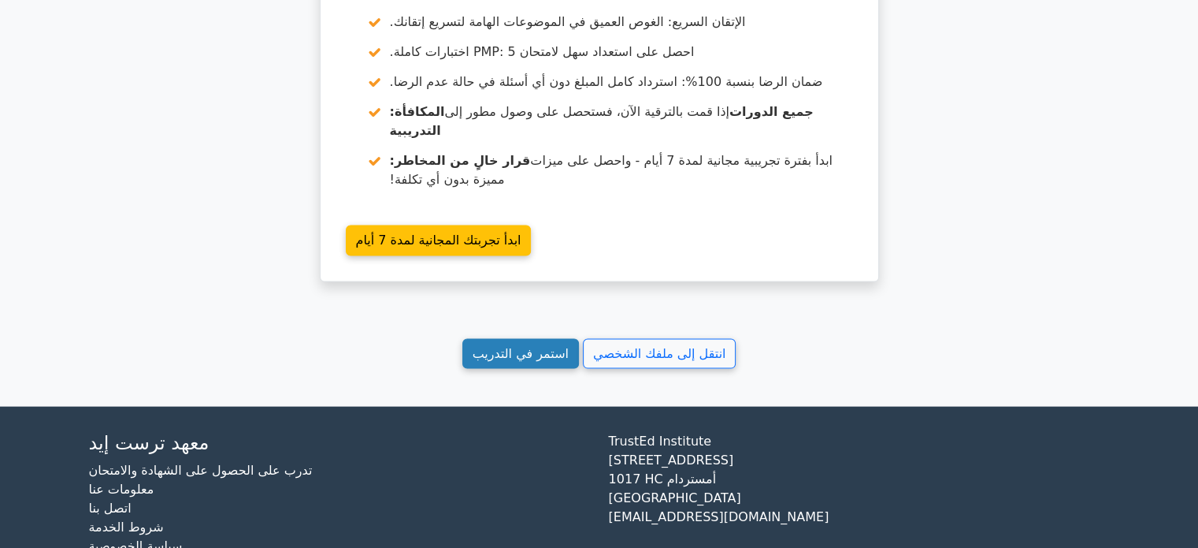
click at [551, 346] on font "استمر في التدريب" at bounding box center [521, 353] width 96 height 15
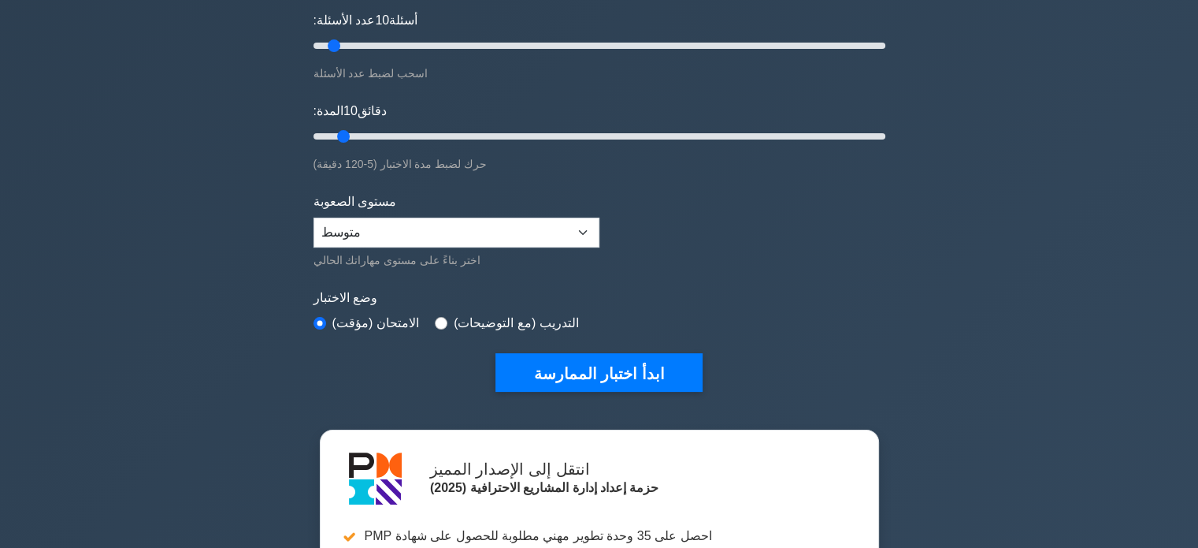
scroll to position [205, 0]
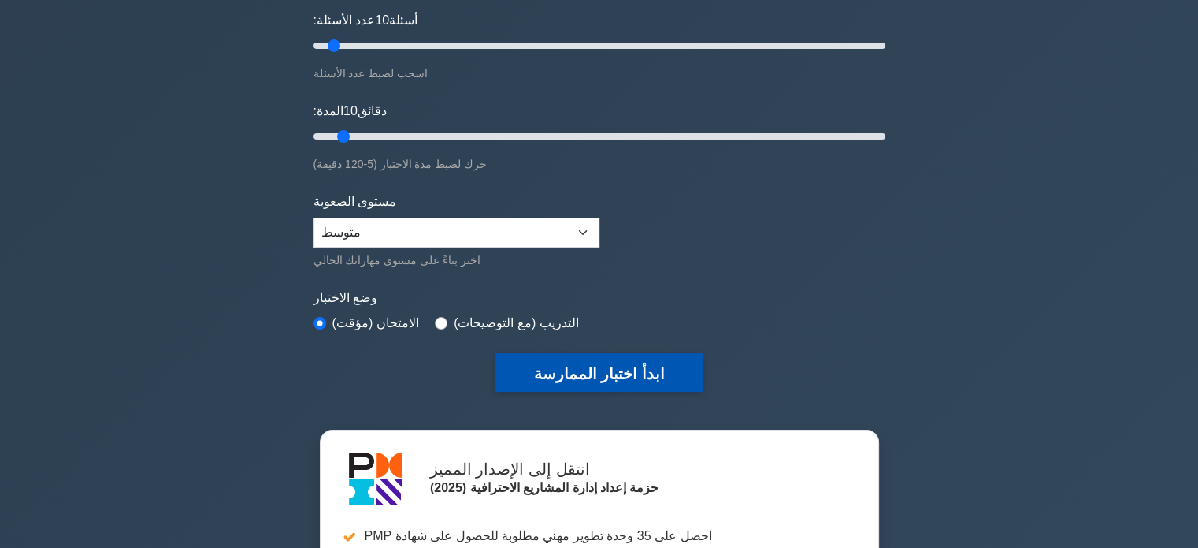
click at [558, 377] on font "ابدأ اختبار الممارسة" at bounding box center [598, 373] width 131 height 17
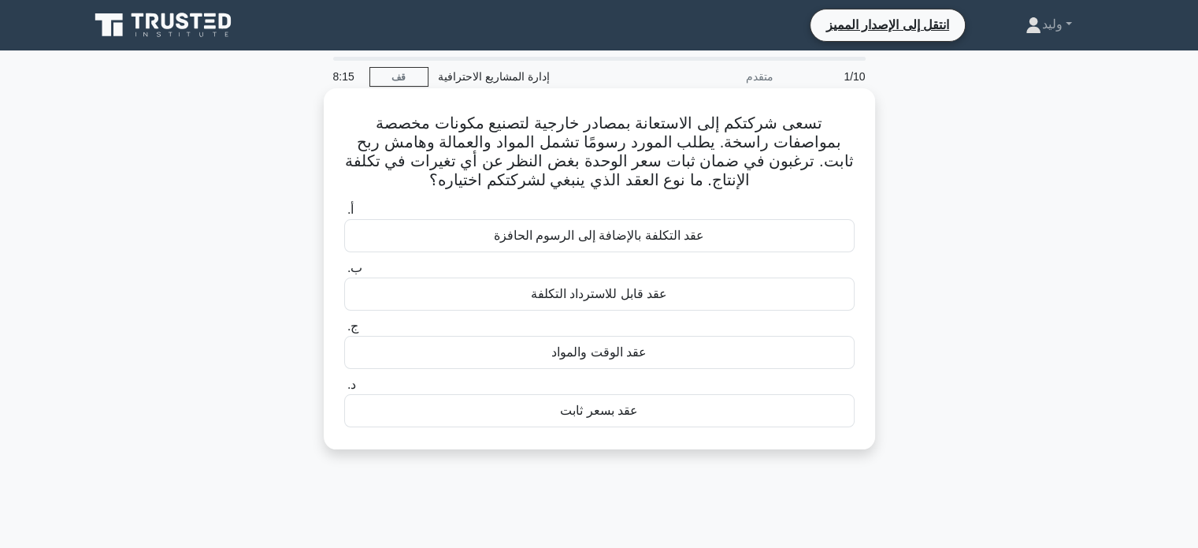
click at [589, 406] on font "عقد بسعر ثابت" at bounding box center [599, 409] width 78 height 13
click at [344, 390] on input "د. عقد بسعر ثابت" at bounding box center [344, 385] width 0 height 10
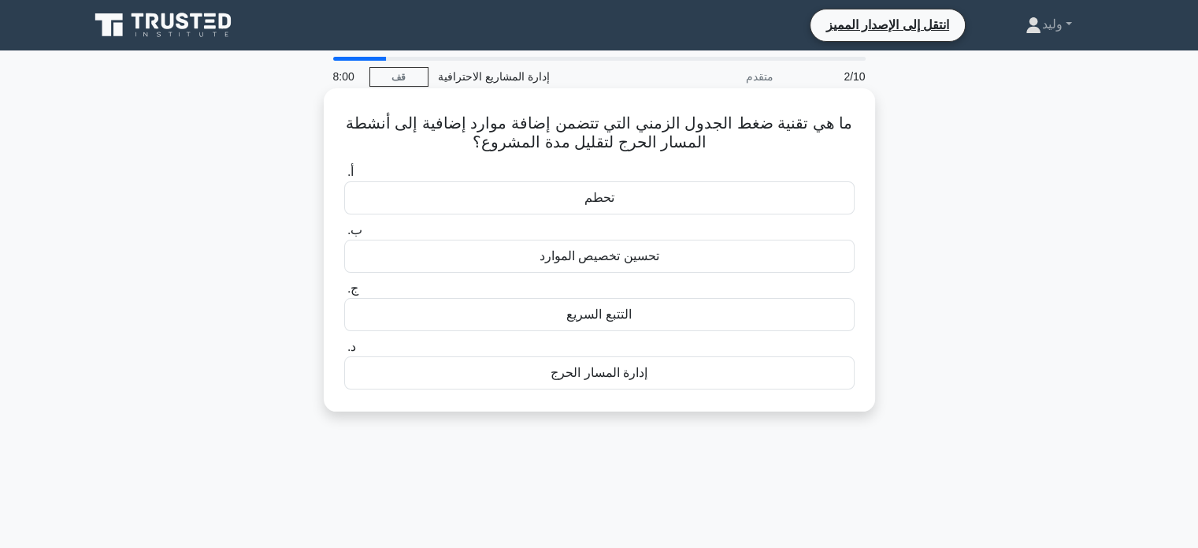
click at [606, 369] on font "إدارة المسار الحرج" at bounding box center [599, 372] width 97 height 13
click at [344, 352] on input "د. إدارة المسار الحرج" at bounding box center [344, 347] width 0 height 10
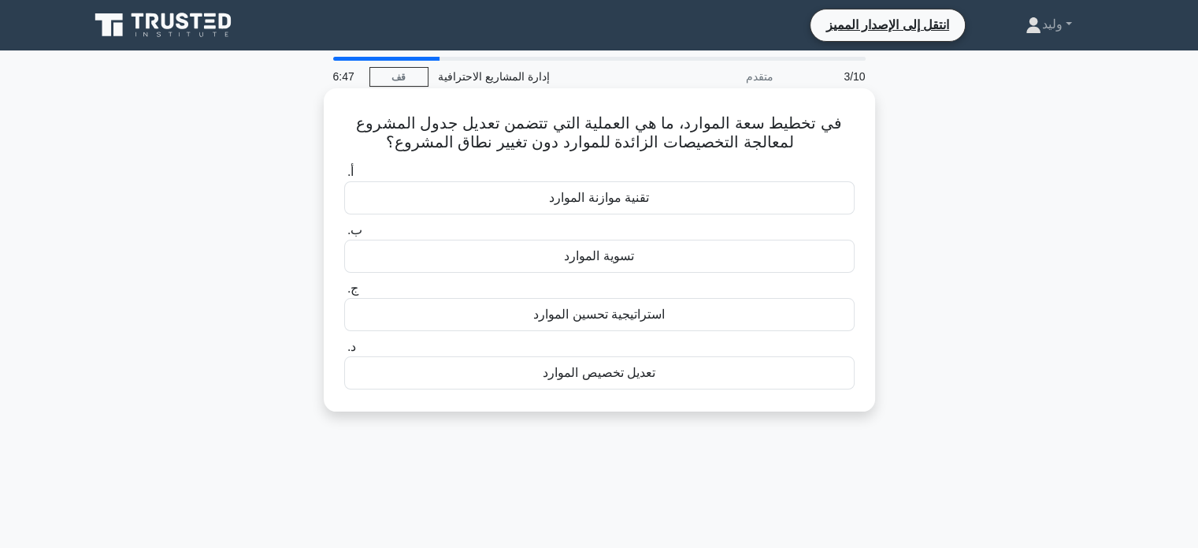
click at [742, 373] on div "تعديل تخصيص الموارد" at bounding box center [599, 372] width 511 height 33
click at [344, 352] on input "د. تعديل تخصيص الموارد" at bounding box center [344, 347] width 0 height 10
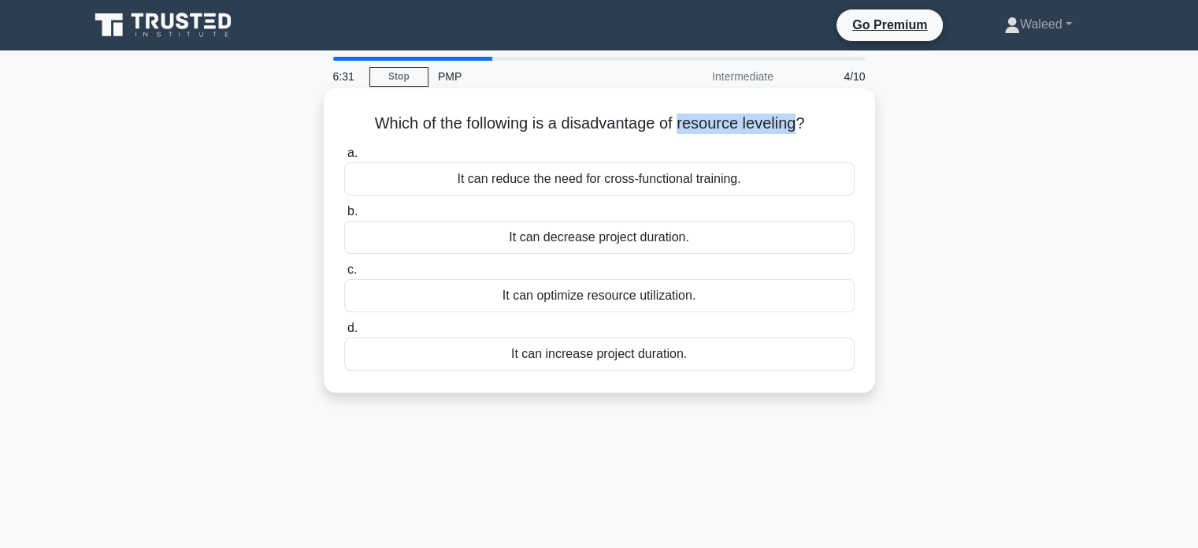
drag, startPoint x: 804, startPoint y: 121, endPoint x: 681, endPoint y: 107, distance: 123.7
click at [681, 107] on div "Which of the following is a disadvantage of resource leveling? .spinner_0XTQ{tr…" at bounding box center [599, 240] width 539 height 291
copy h5 "resource leveling"
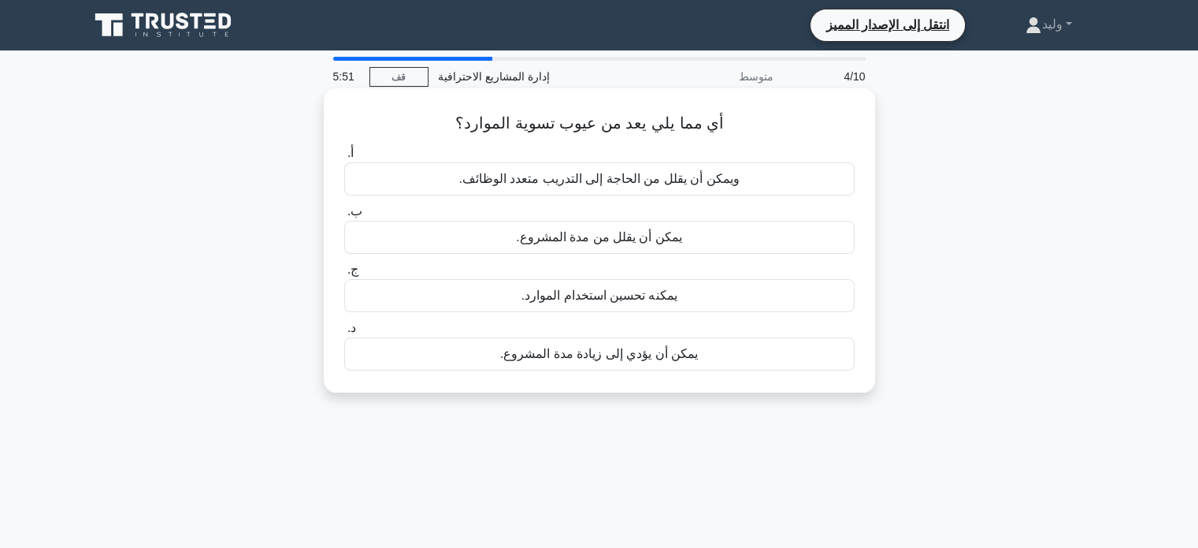
click at [829, 181] on div "ويمكن أن يقلل من الحاجة إلى التدريب متعدد الوظائف." at bounding box center [599, 178] width 511 height 33
click at [344, 158] on input "أ. ويمكن أن يقلل من الحاجة إلى التدريب متعدد الوظائف." at bounding box center [344, 153] width 0 height 10
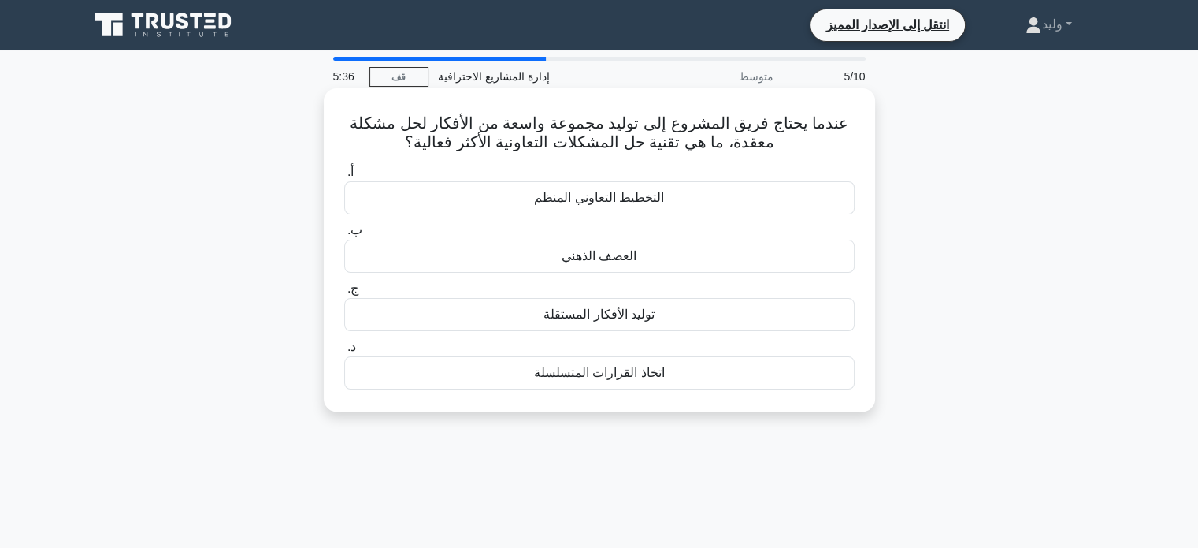
click at [848, 254] on div "العصف الذهني" at bounding box center [599, 255] width 511 height 33
click at [344, 236] on input "ب. العصف الذهني" at bounding box center [344, 230] width 0 height 10
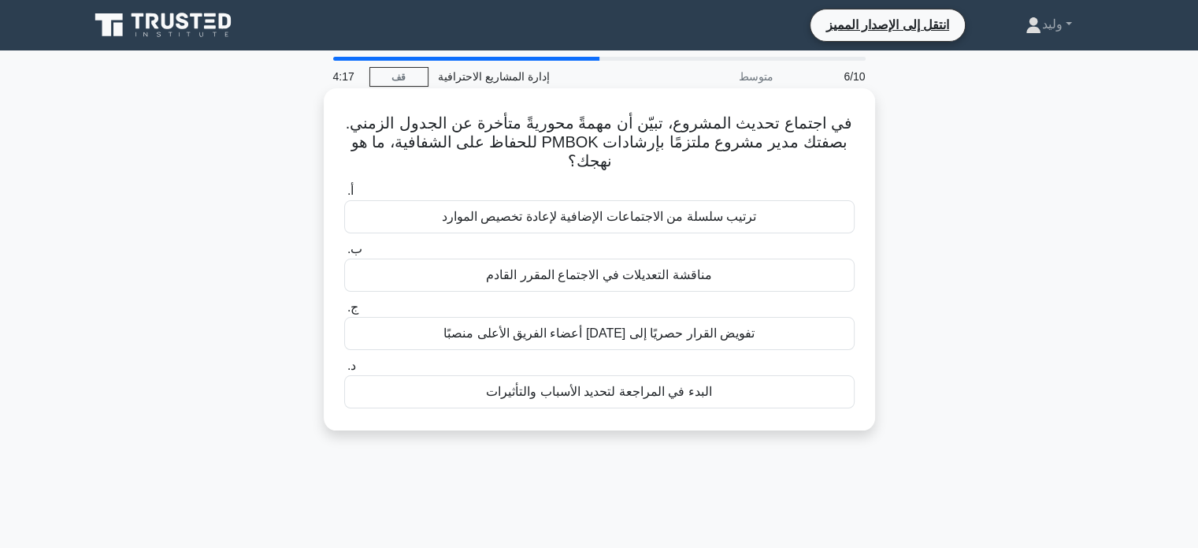
click at [794, 212] on div "ترتيب سلسلة من الاجتماعات الإضافية لإعادة تخصيص الموارد" at bounding box center [599, 216] width 511 height 33
click at [344, 196] on input "أ. ترتيب سلسلة من الاجتماعات الإضافية لإعادة تخصيص الموارد" at bounding box center [344, 191] width 0 height 10
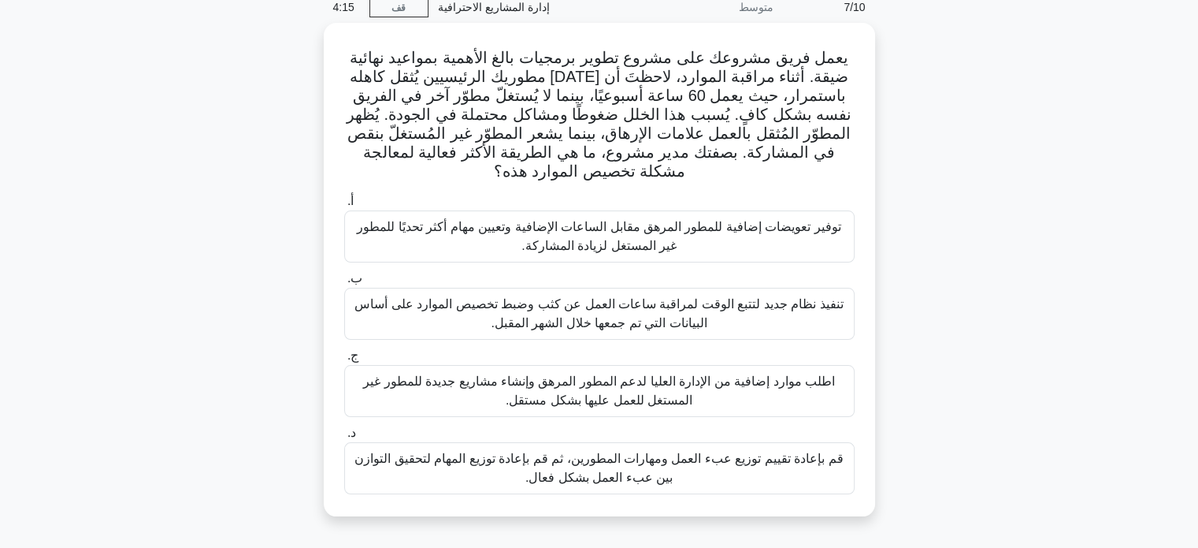
scroll to position [71, 0]
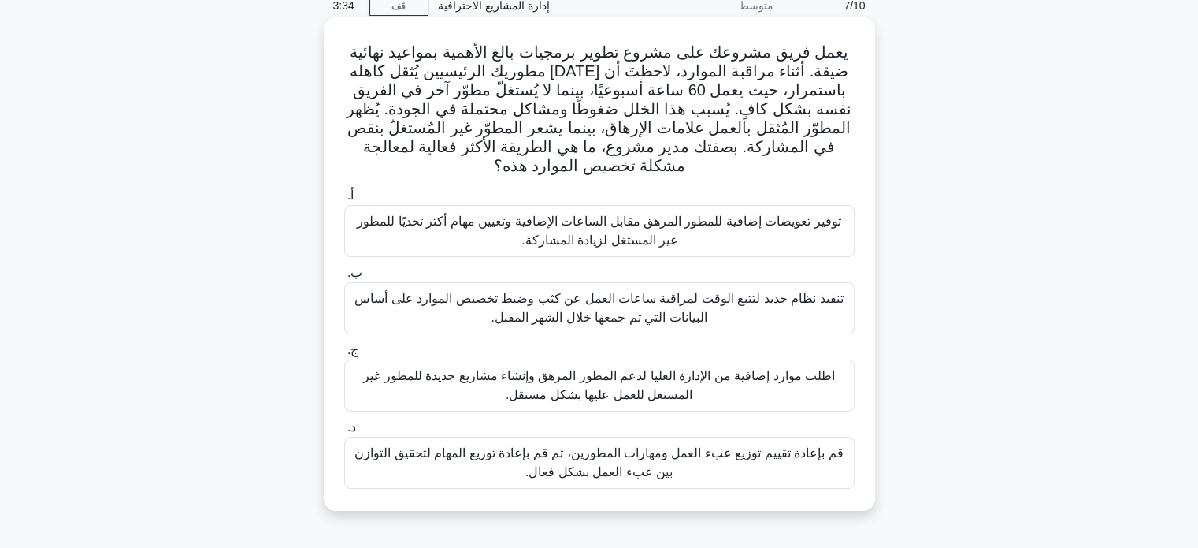
click at [665, 472] on font "قم بإعادة تقييم توزيع عبء العمل ومهارات المطورين، ثم قم بإعادة توزيع المهام لتح…" at bounding box center [599, 462] width 488 height 32
click at [344, 433] on input "د. قم بإعادة تقييم توزيع عبء العمل ومهارات المطورين، ثم قم بإعادة توزيع المهام …" at bounding box center [344, 427] width 0 height 10
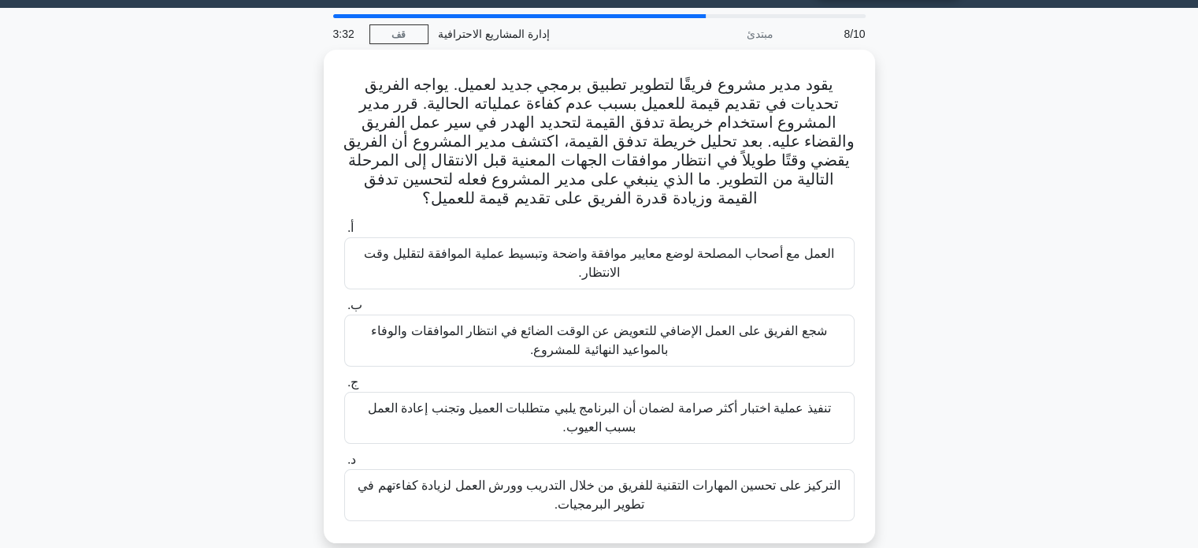
scroll to position [43, 0]
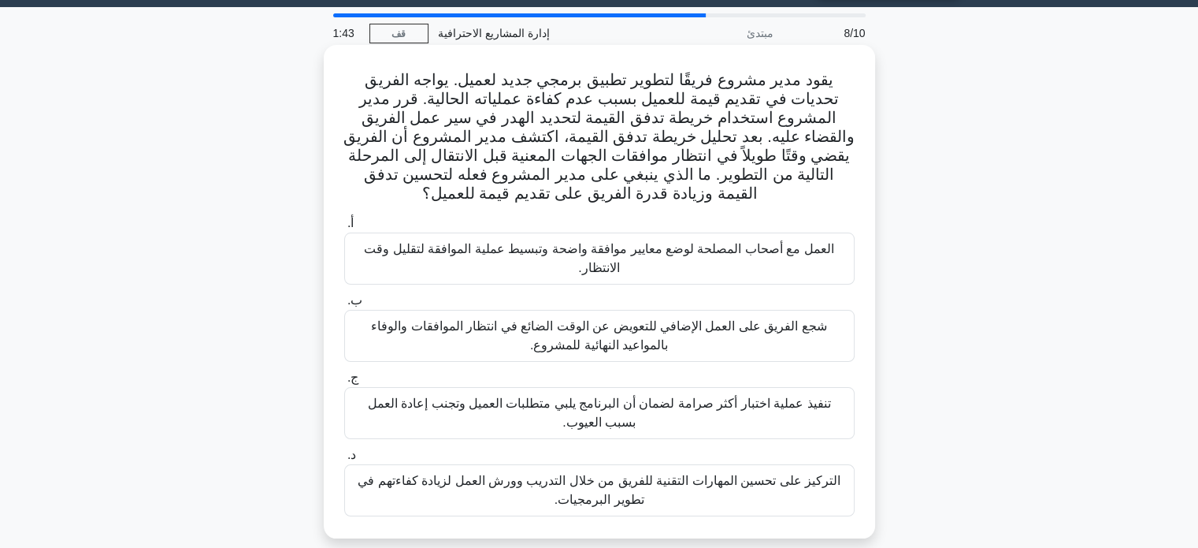
click at [777, 267] on font "العمل مع أصحاب المصلحة لوضع معايير موافقة واضحة وتبسيط عملية الموافقة لتقليل وق…" at bounding box center [599, 258] width 496 height 38
click at [344, 228] on input "أ. العمل مع أصحاب المصلحة لوضع معايير موافقة واضحة وتبسيط عملية الموافقة لتقليل…" at bounding box center [344, 223] width 0 height 10
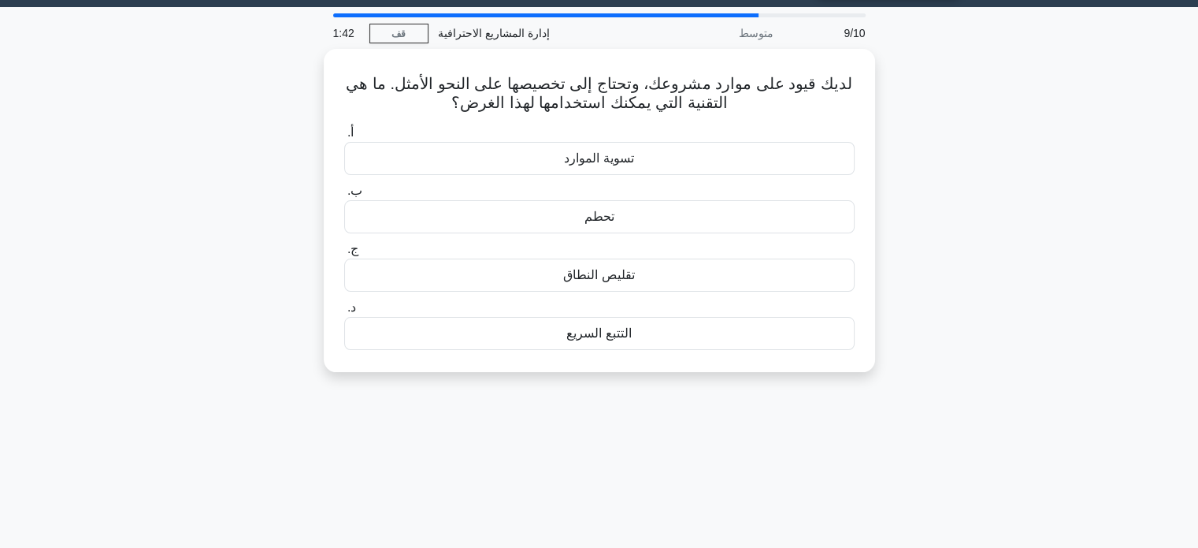
scroll to position [0, 0]
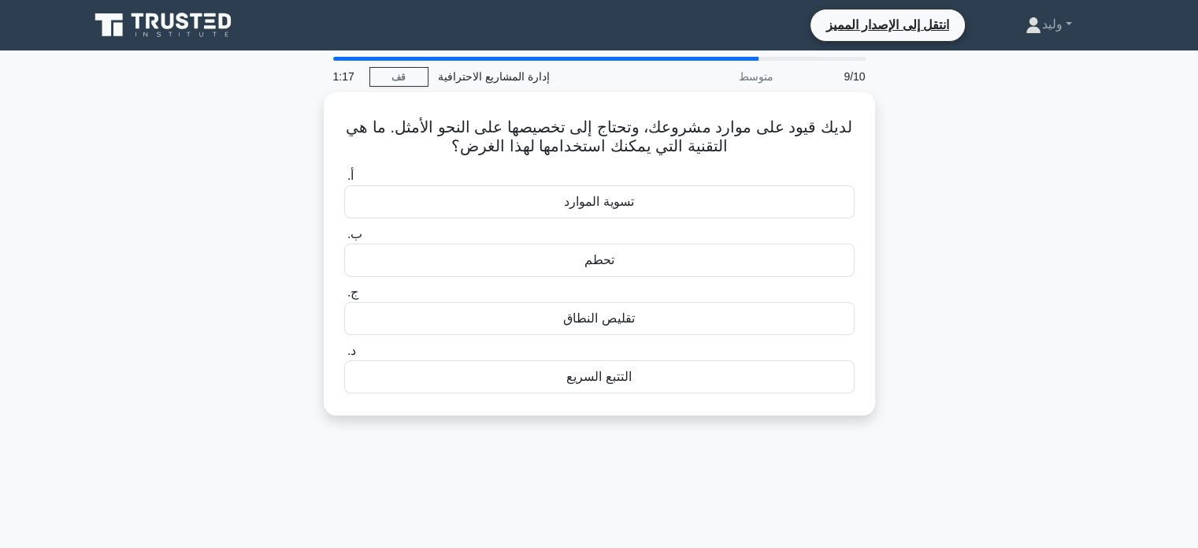
click at [876, 228] on div "لديك قيود على موارد مشروعك، وتحتاج إلى تخصيصها على النحو الأمثل. ما هي التقنية …" at bounding box center [600, 263] width 1040 height 342
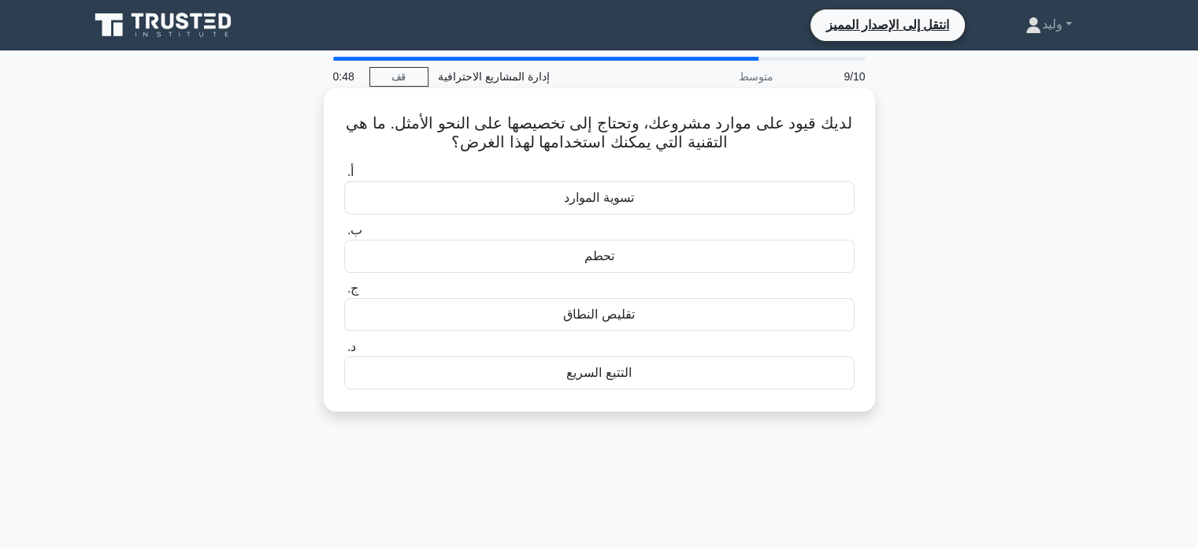
click at [725, 314] on div "تقليص النطاق" at bounding box center [599, 314] width 511 height 33
click at [344, 294] on input "ج. تقليص النطاق" at bounding box center [344, 289] width 0 height 10
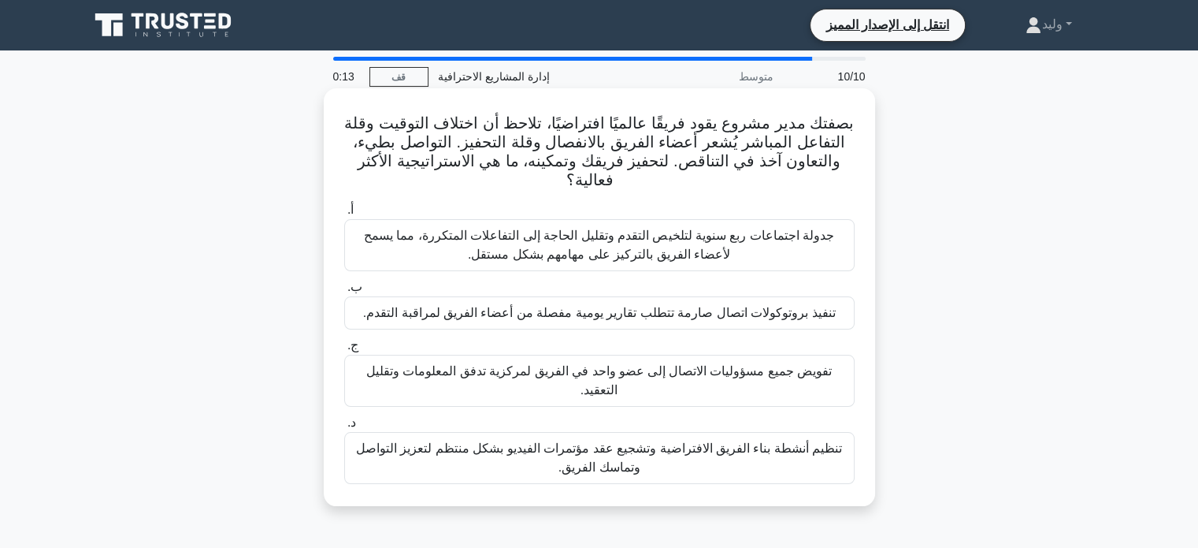
click at [802, 444] on font "تنظيم أنشطة بناء الفريق الافتراضية وتشجيع عقد مؤتمرات الفيديو بشكل منتظم لتعزيز…" at bounding box center [599, 457] width 486 height 32
click at [344, 428] on input "د. تنظيم أنشطة بناء الفريق الافتراضية وتشجيع عقد مؤتمرات الفيديو بشكل منتظم لتع…" at bounding box center [344, 423] width 0 height 10
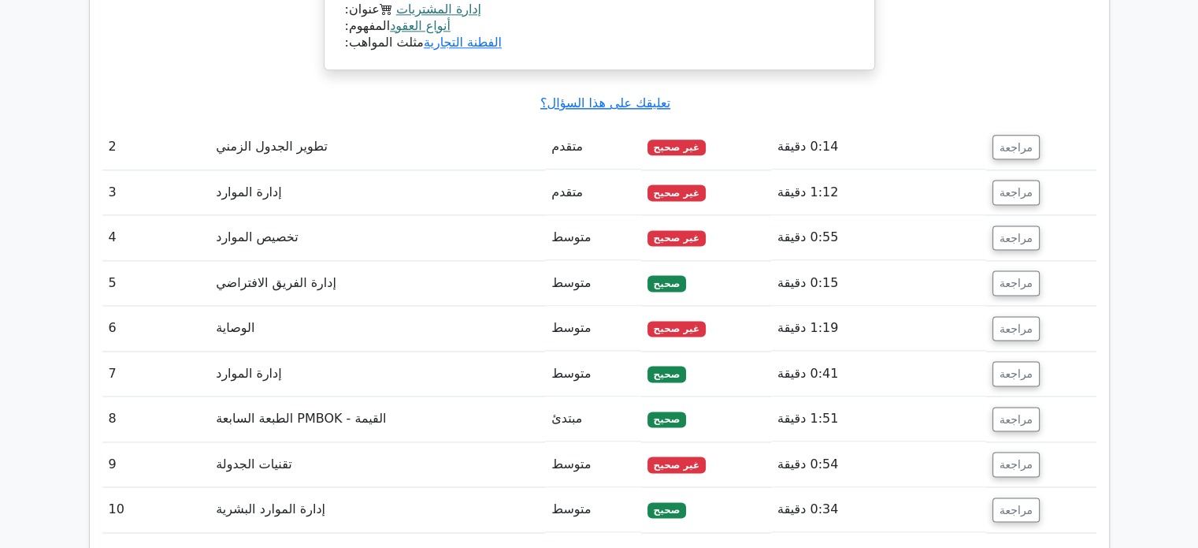
scroll to position [2086, 0]
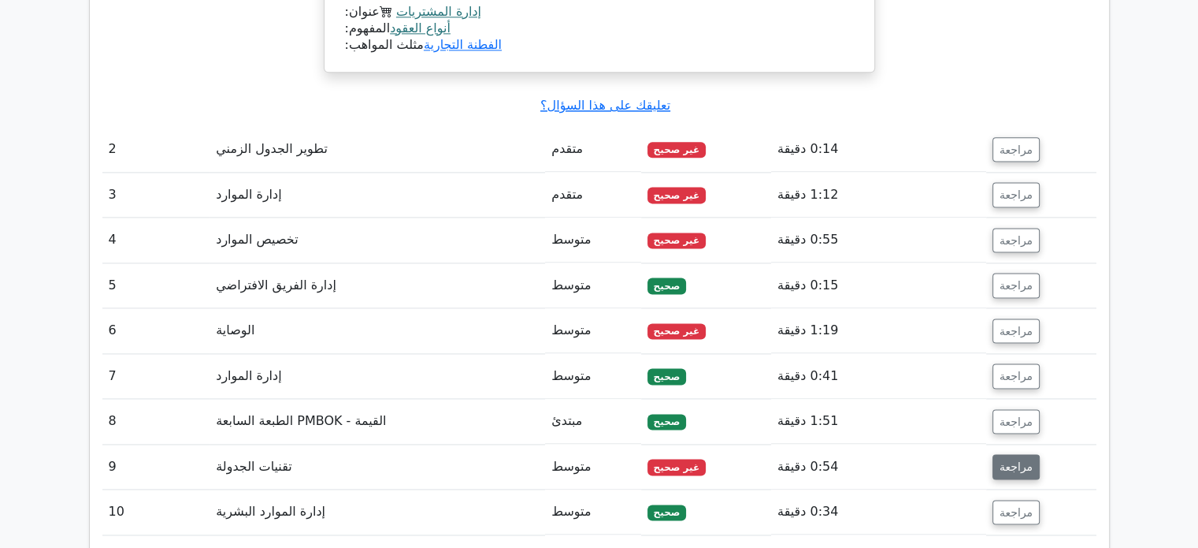
click at [1010, 460] on font "مراجعة" at bounding box center [1016, 466] width 33 height 13
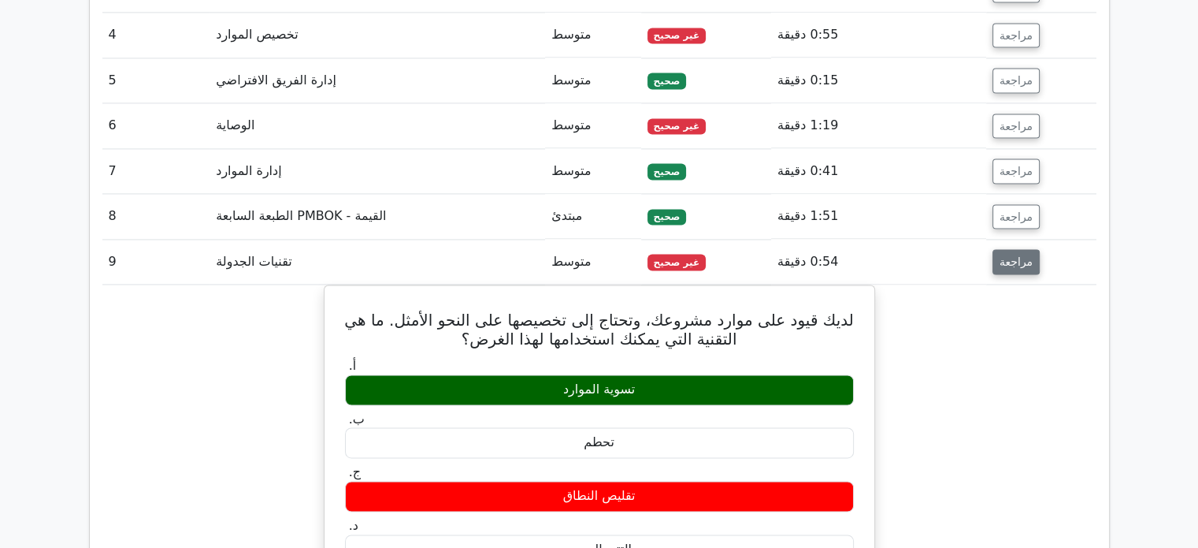
scroll to position [2293, 0]
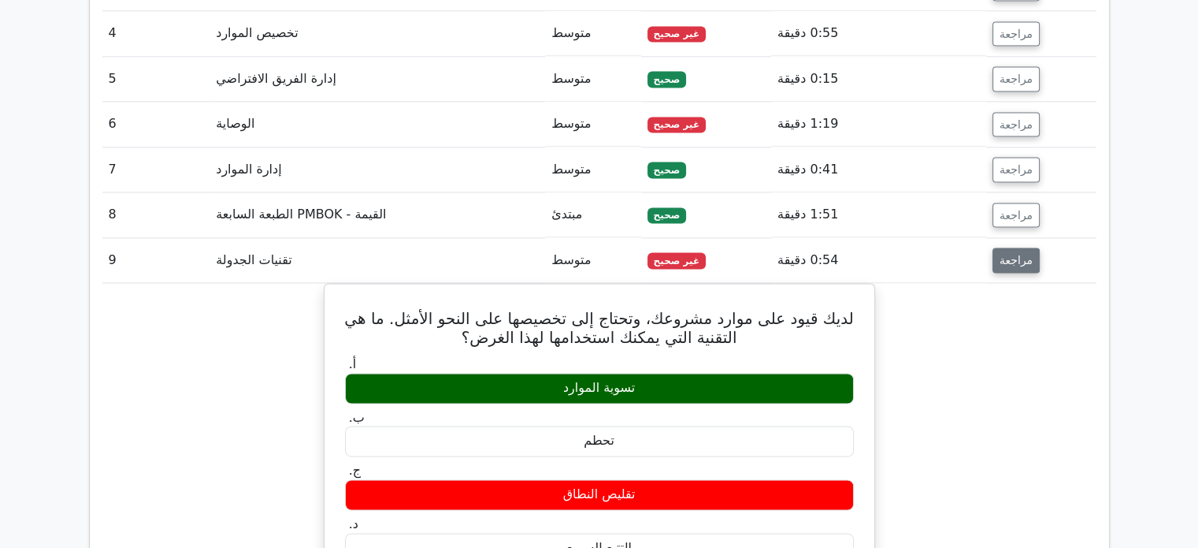
click at [1031, 247] on button "مراجعة" at bounding box center [1016, 259] width 47 height 25
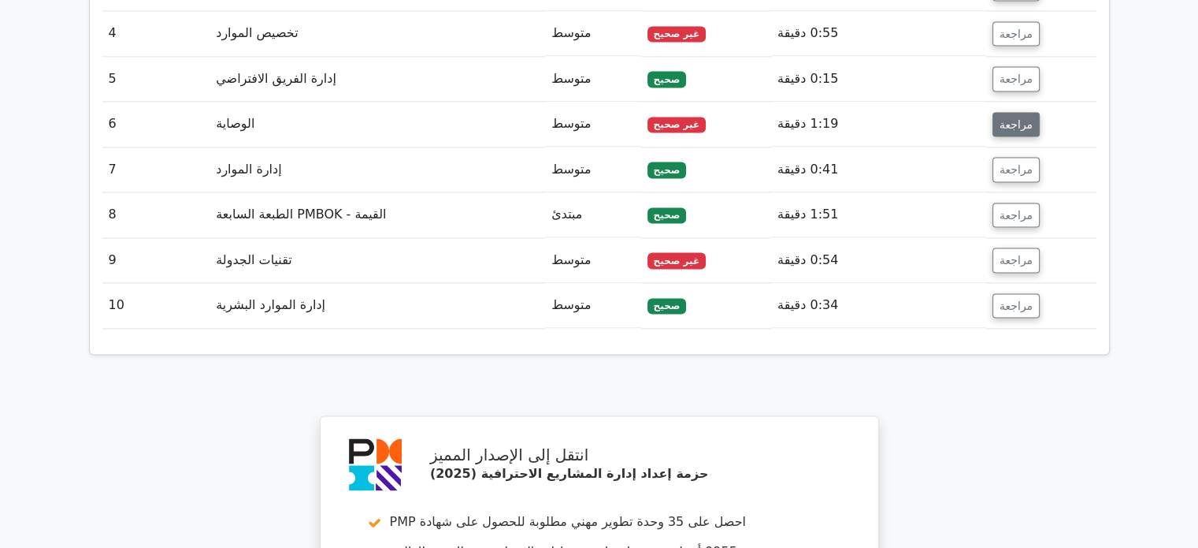
click at [1020, 117] on font "مراجعة" at bounding box center [1016, 123] width 33 height 13
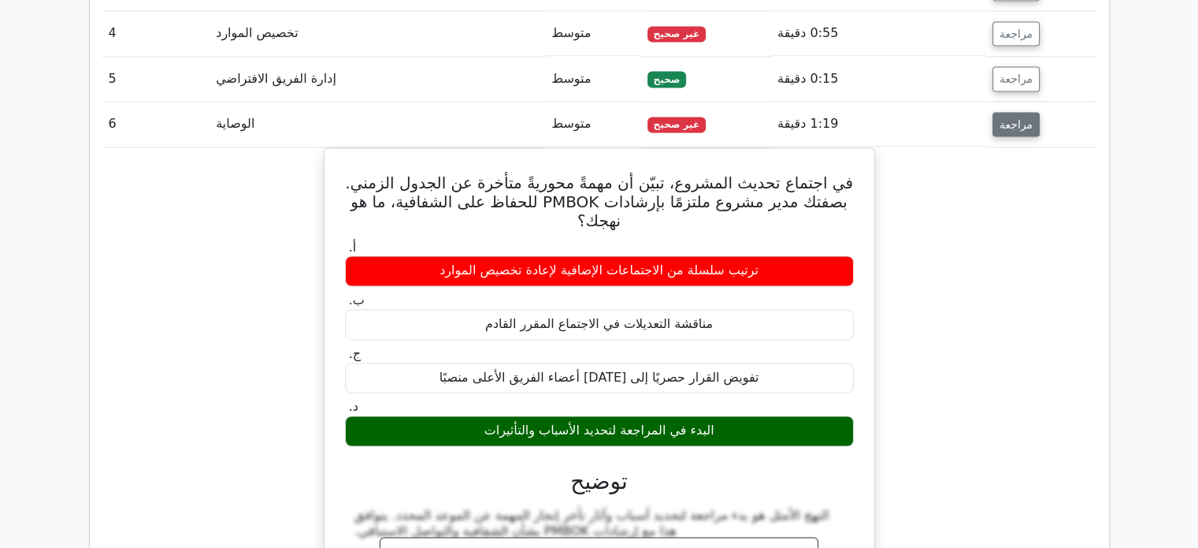
click at [1020, 117] on font "مراجعة" at bounding box center [1016, 123] width 33 height 13
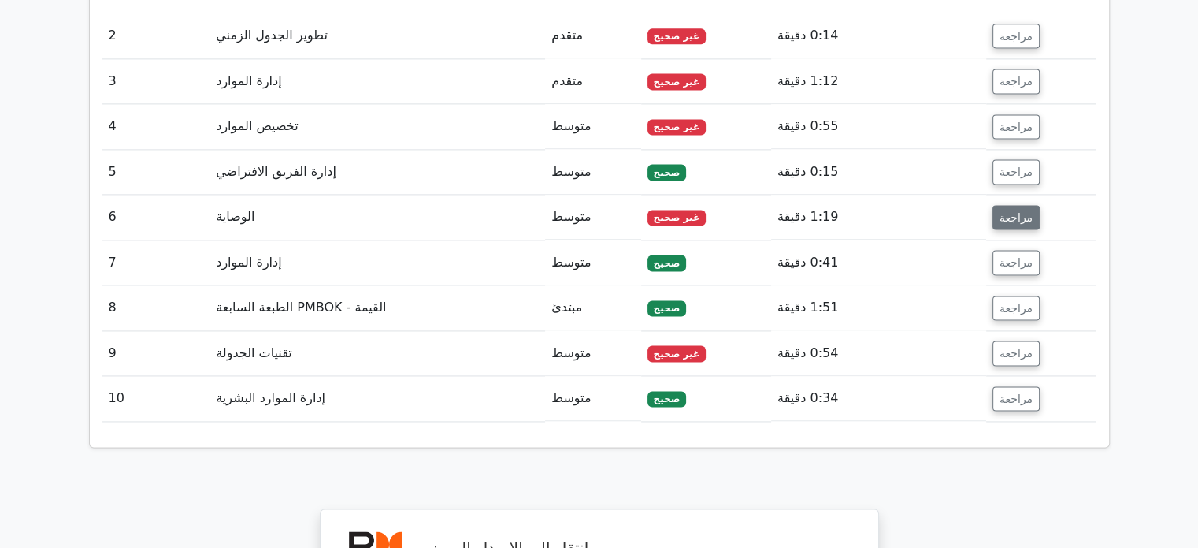
scroll to position [2200, 0]
click at [1020, 120] on font "مراجعة" at bounding box center [1016, 126] width 33 height 13
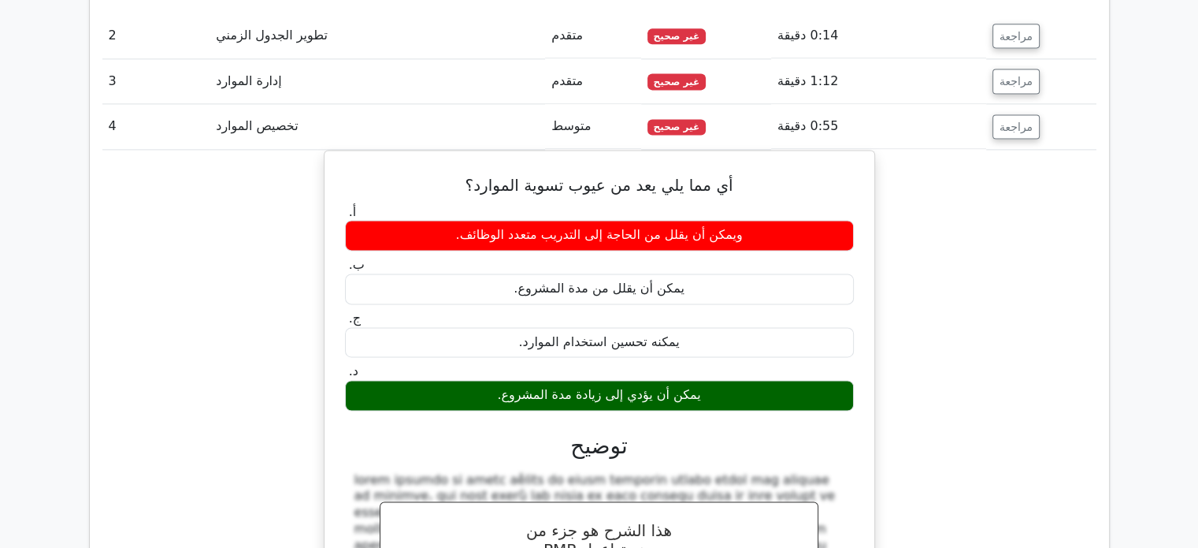
click at [1020, 120] on font "مراجعة" at bounding box center [1016, 126] width 33 height 13
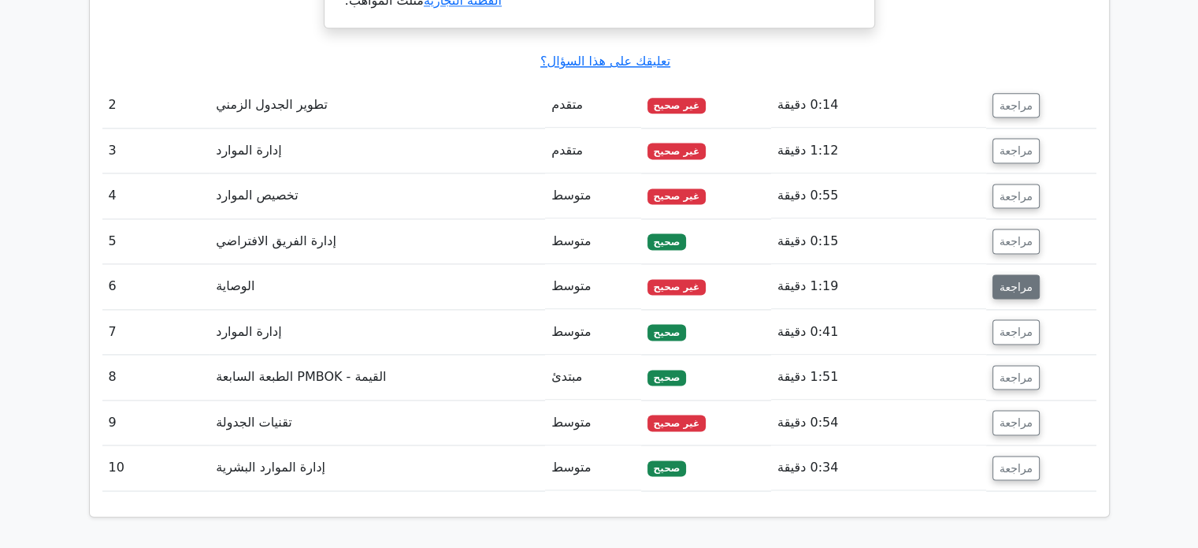
scroll to position [2130, 0]
click at [1009, 144] on font "مراجعة" at bounding box center [1016, 150] width 33 height 13
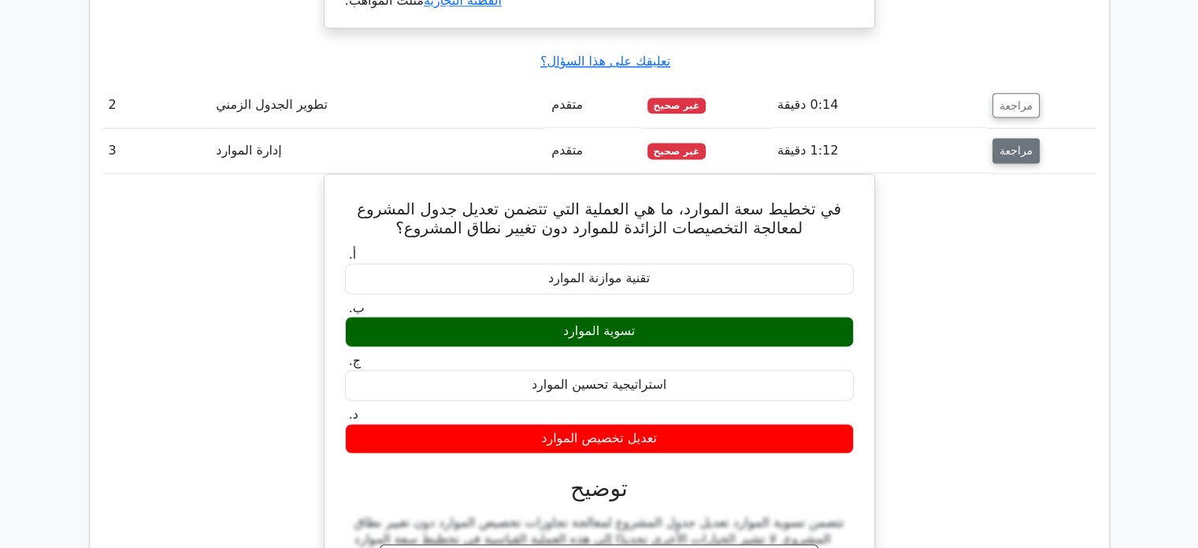
click at [1009, 144] on font "مراجعة" at bounding box center [1016, 150] width 33 height 13
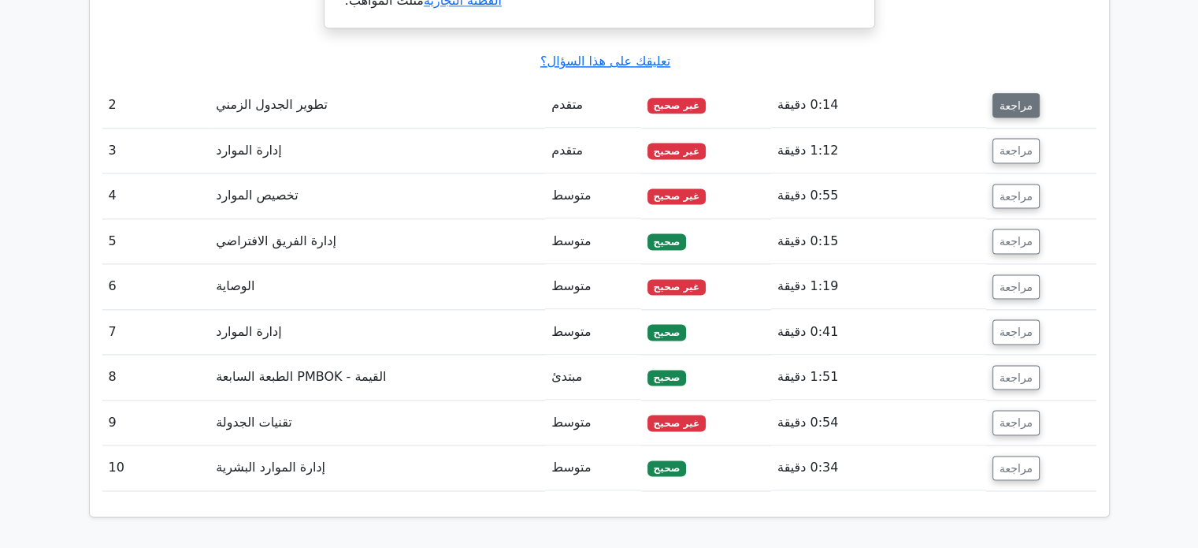
click at [1012, 98] on font "مراجعة" at bounding box center [1016, 104] width 33 height 13
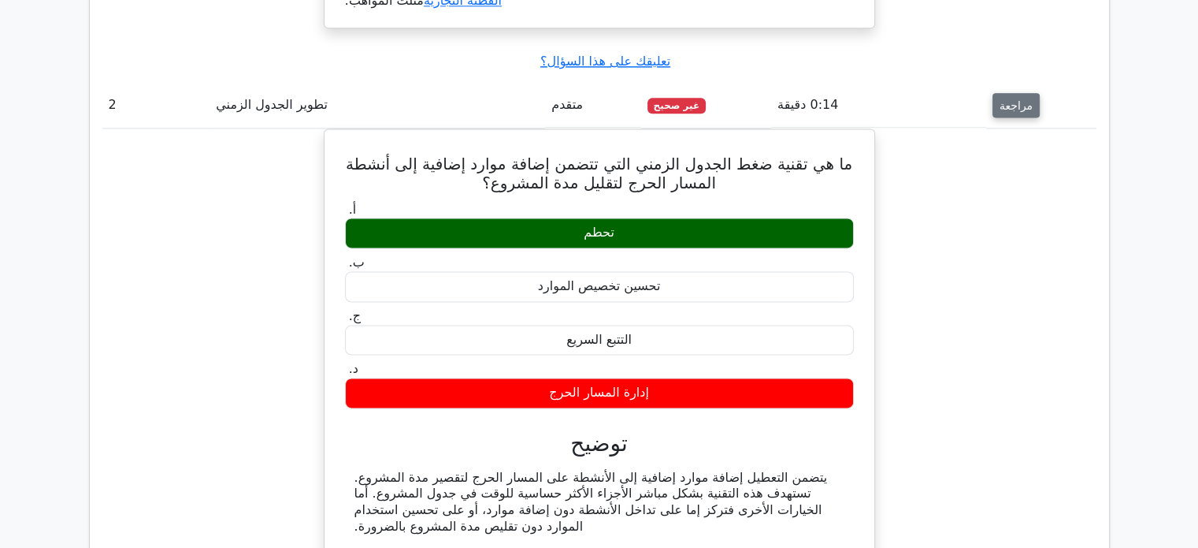
click at [1012, 98] on font "مراجعة" at bounding box center [1016, 104] width 33 height 13
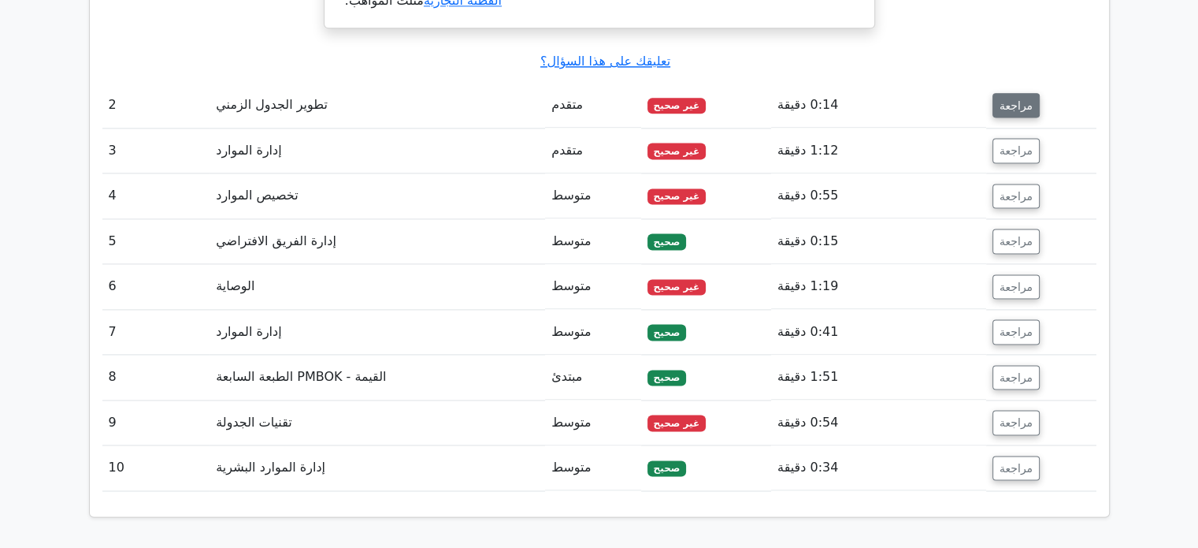
click at [1012, 98] on font "مراجعة" at bounding box center [1016, 104] width 33 height 13
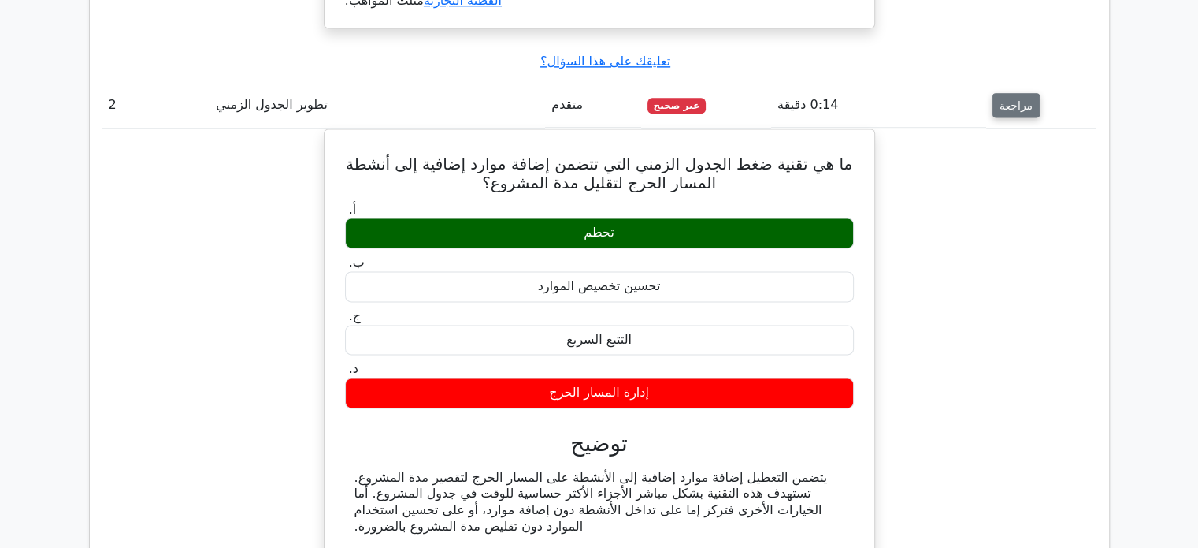
click at [1012, 98] on font "مراجعة" at bounding box center [1016, 104] width 33 height 13
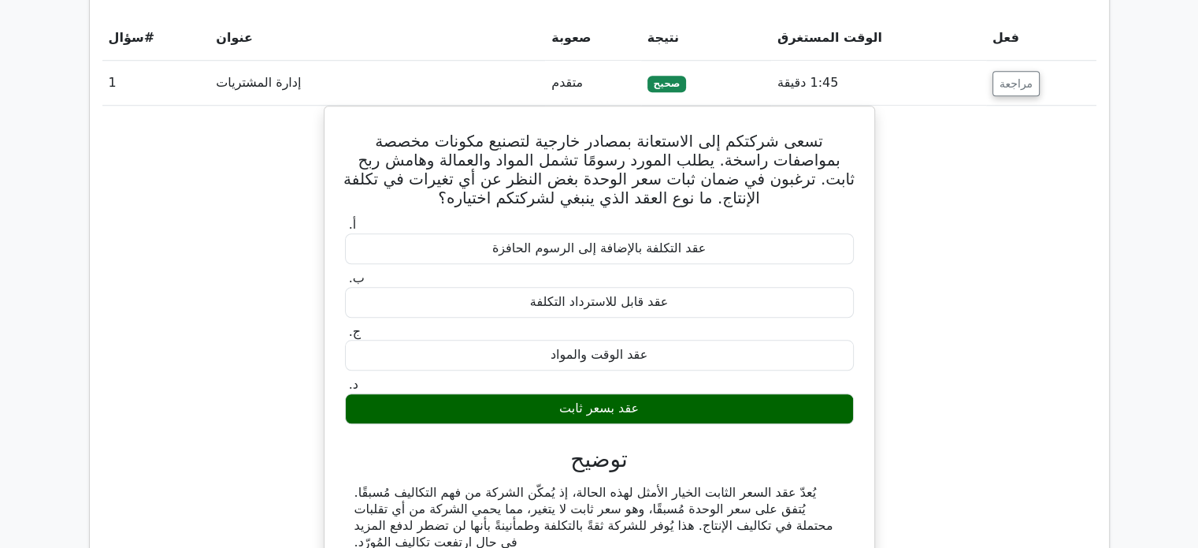
scroll to position [1393, 0]
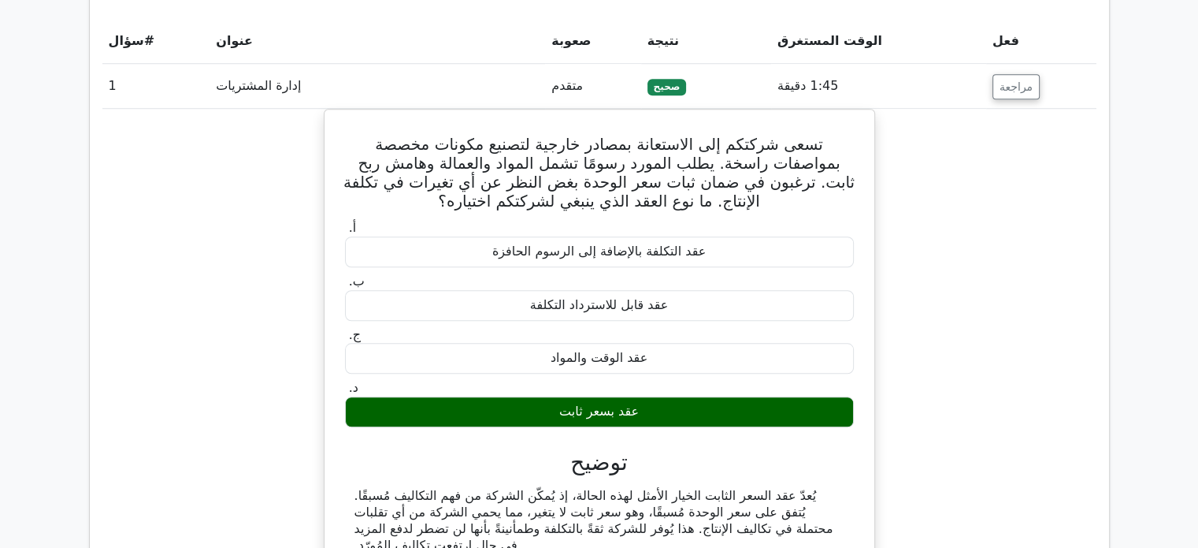
click at [1012, 80] on font "مراجعة" at bounding box center [1016, 86] width 33 height 13
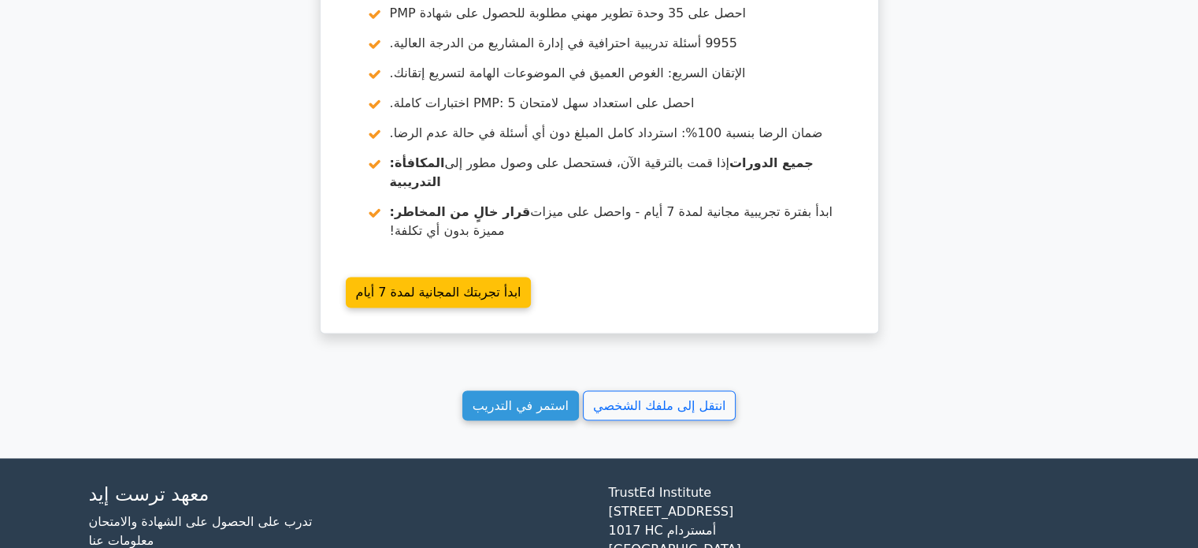
scroll to position [2149, 0]
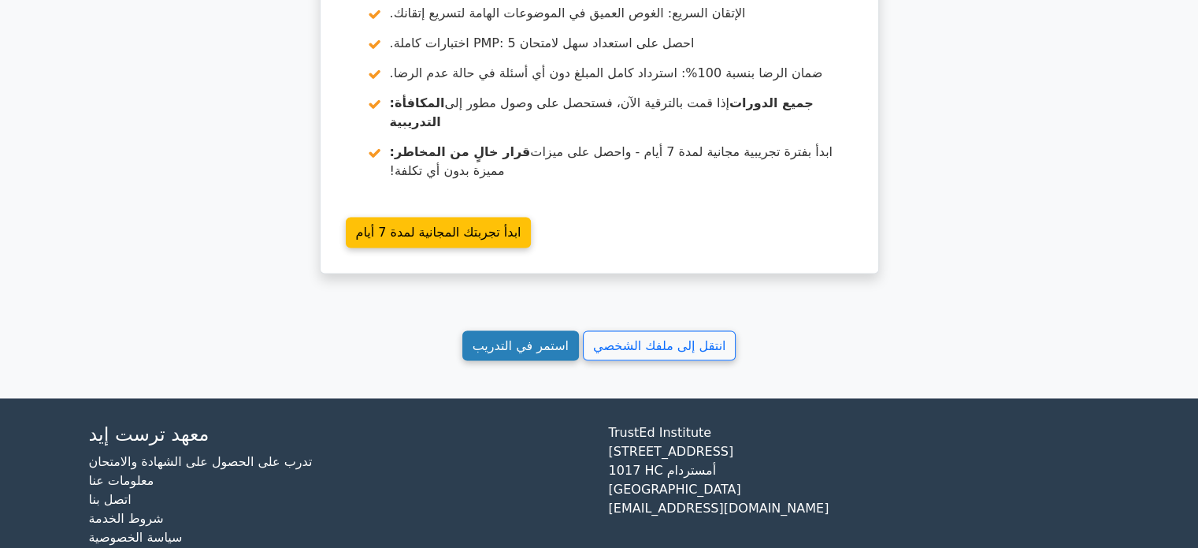
click at [532, 337] on font "استمر في التدريب" at bounding box center [521, 344] width 96 height 15
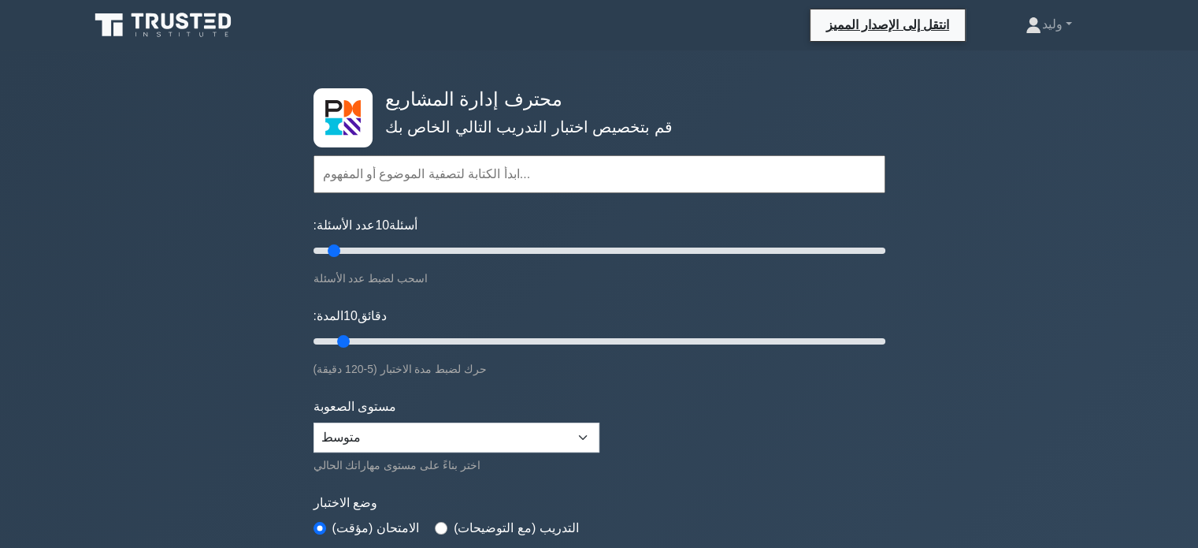
scroll to position [160, 0]
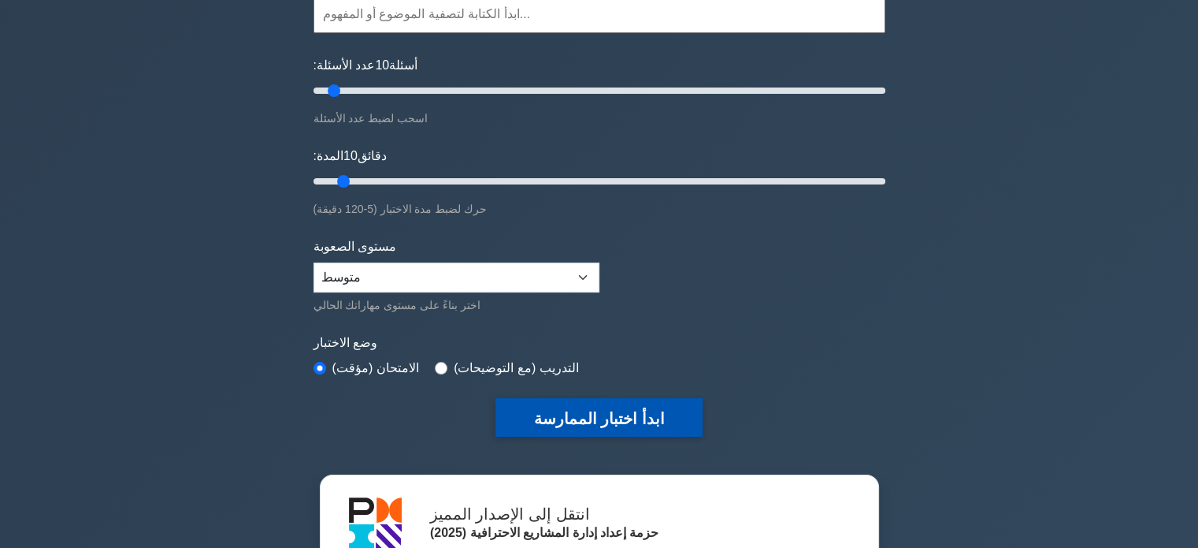
click at [626, 410] on font "ابدأ اختبار الممارسة" at bounding box center [598, 418] width 131 height 17
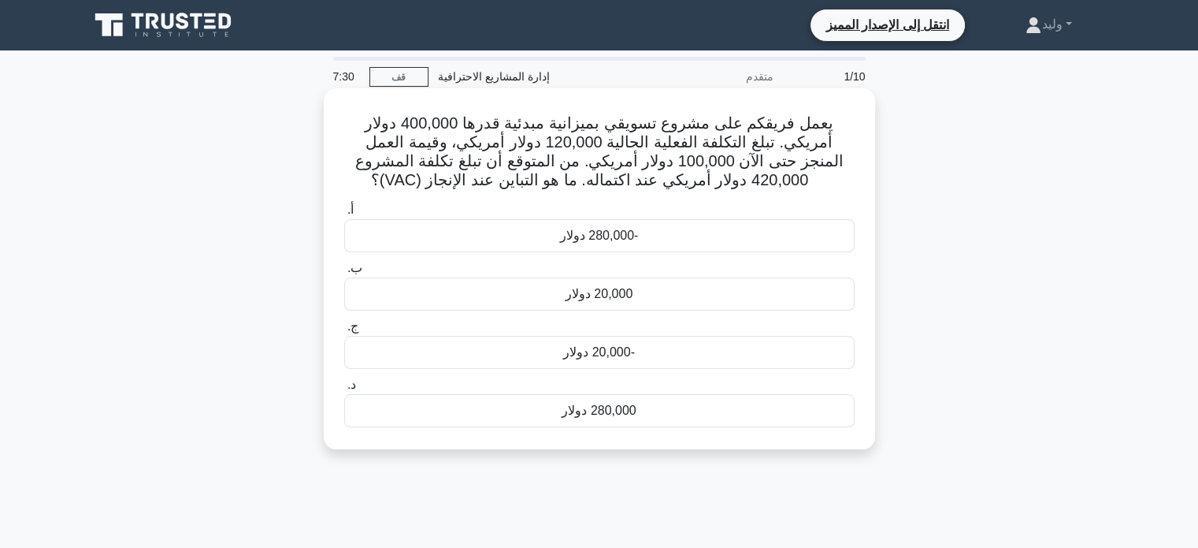
click at [826, 289] on div "20,000 دولار" at bounding box center [599, 293] width 511 height 33
click at [344, 273] on input "ب. 20,000 دولار" at bounding box center [344, 268] width 0 height 10
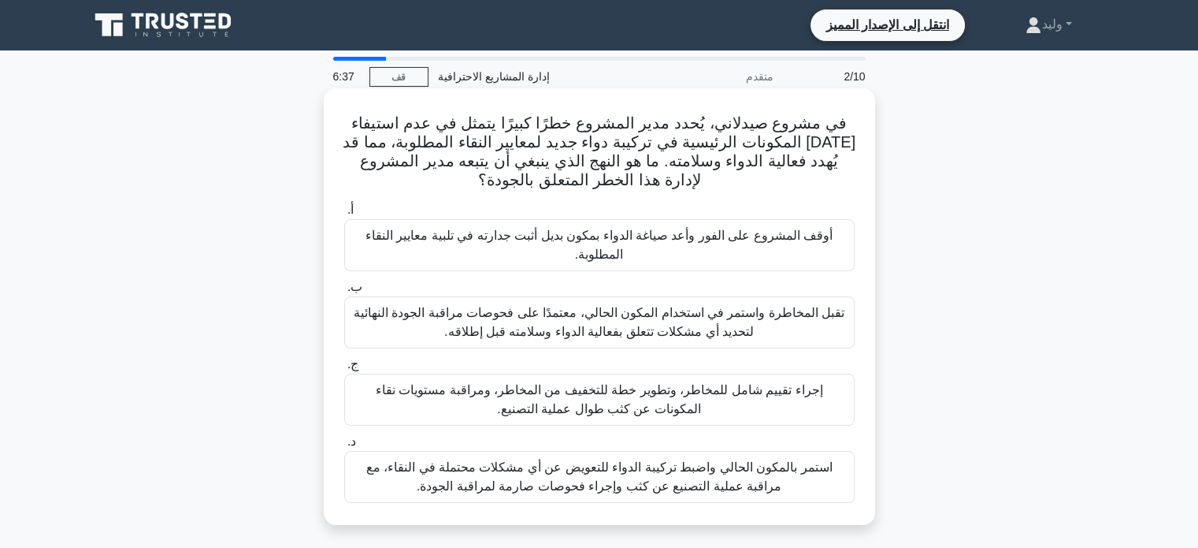
click at [741, 406] on font "إجراء تقييم شامل للمخاطر، وتطوير خطة للتخفيف من المخاطر، ومراقبة مستويات نقاء ا…" at bounding box center [599, 400] width 496 height 38
click at [344, 369] on input "ج. إجراء تقييم شامل للمخاطر، وتطوير خطة للتخفيف من المخاطر، ومراقبة مستويات نقا…" at bounding box center [344, 364] width 0 height 10
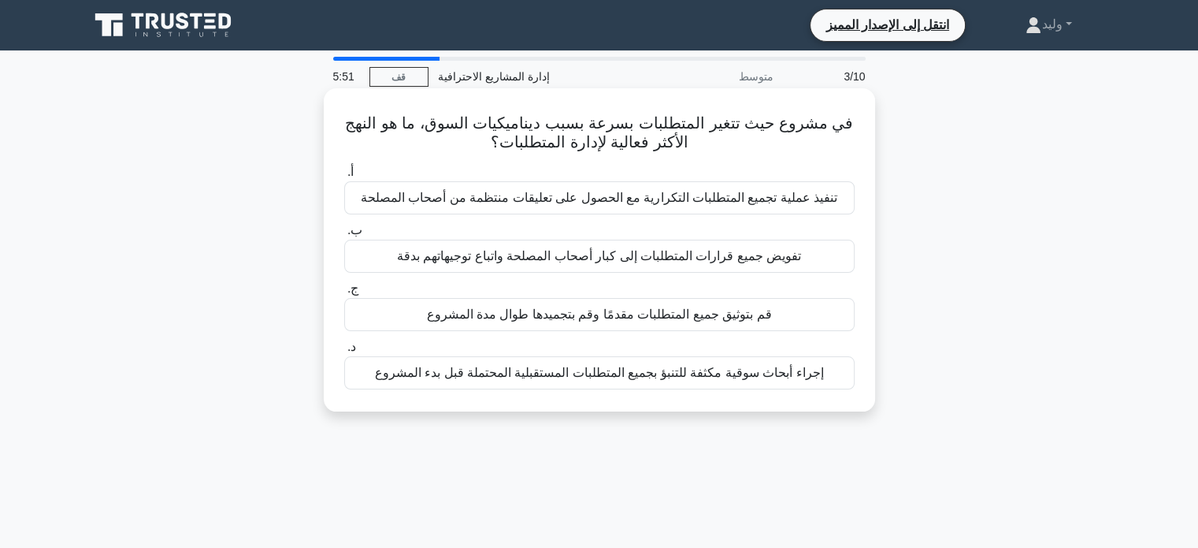
click at [811, 204] on font "تنفيذ عملية تجميع المتطلبات التكرارية مع الحصول على تعليقات منتظمة من أصحاب الم…" at bounding box center [599, 197] width 477 height 13
click at [344, 177] on input "أ. تنفيذ عملية تجميع المتطلبات التكرارية مع الحصول على تعليقات منتظمة من أصحاب …" at bounding box center [344, 172] width 0 height 10
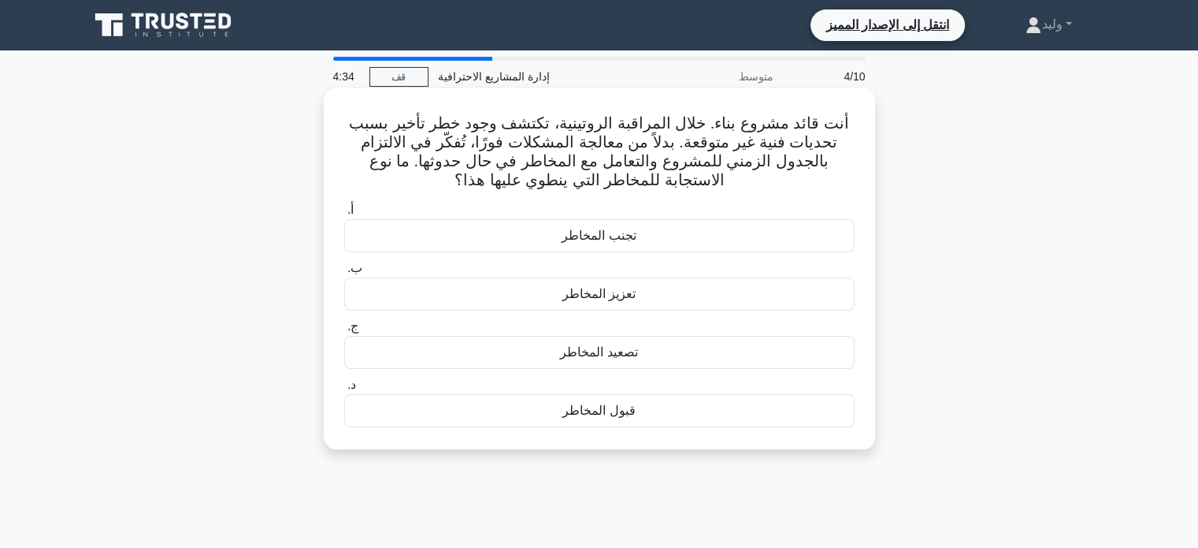
click at [653, 303] on div "تعزيز المخاطر" at bounding box center [599, 293] width 511 height 33
click at [344, 273] on input "ب. تعزيز المخاطر" at bounding box center [344, 268] width 0 height 10
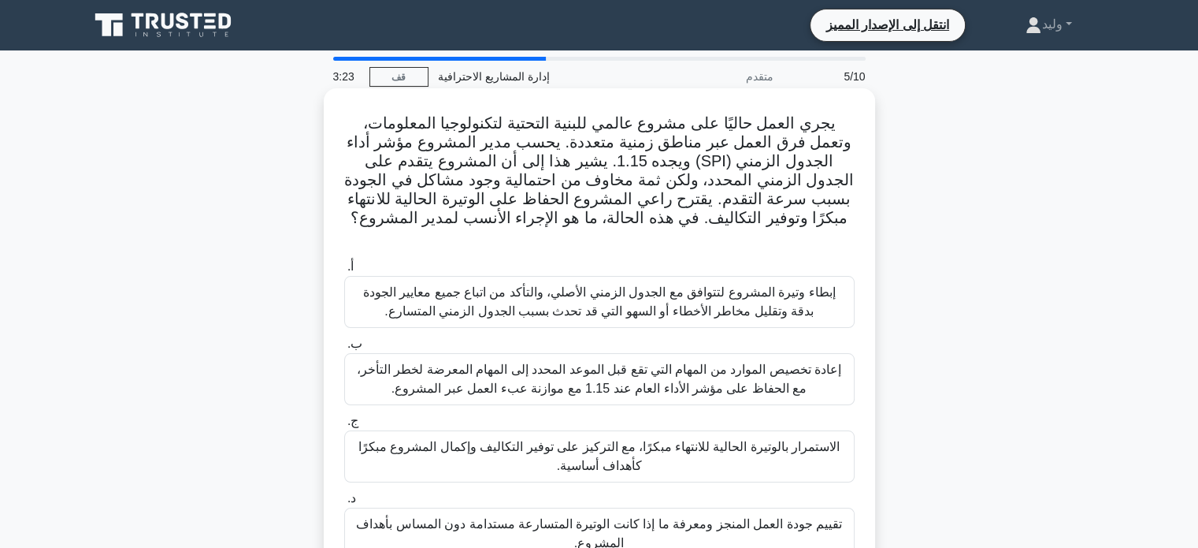
click at [731, 519] on font "تقييم جودة العمل المنجز ومعرفة ما إذا كانت الوتيرة المتسارعة مستدامة دون المساس…" at bounding box center [599, 533] width 496 height 38
click at [344, 503] on input "د. تقييم جودة العمل المنجز ومعرفة ما إذا كانت الوتيرة المتسارعة مستدامة دون الم…" at bounding box center [344, 498] width 0 height 10
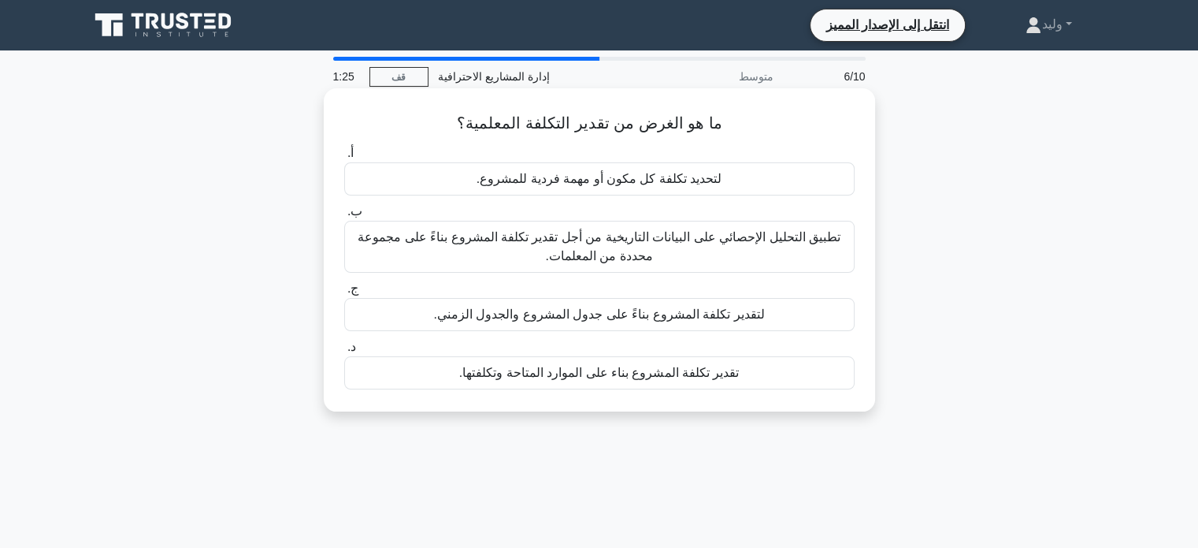
click at [702, 318] on font "لتقدير تكلفة المشروع بناءً على جدول المشروع والجدول الزمني." at bounding box center [598, 313] width 331 height 13
click at [344, 294] on input "ج. لتقدير تكلفة المشروع بناءً على جدول المشروع والجدول الزمني." at bounding box center [344, 289] width 0 height 10
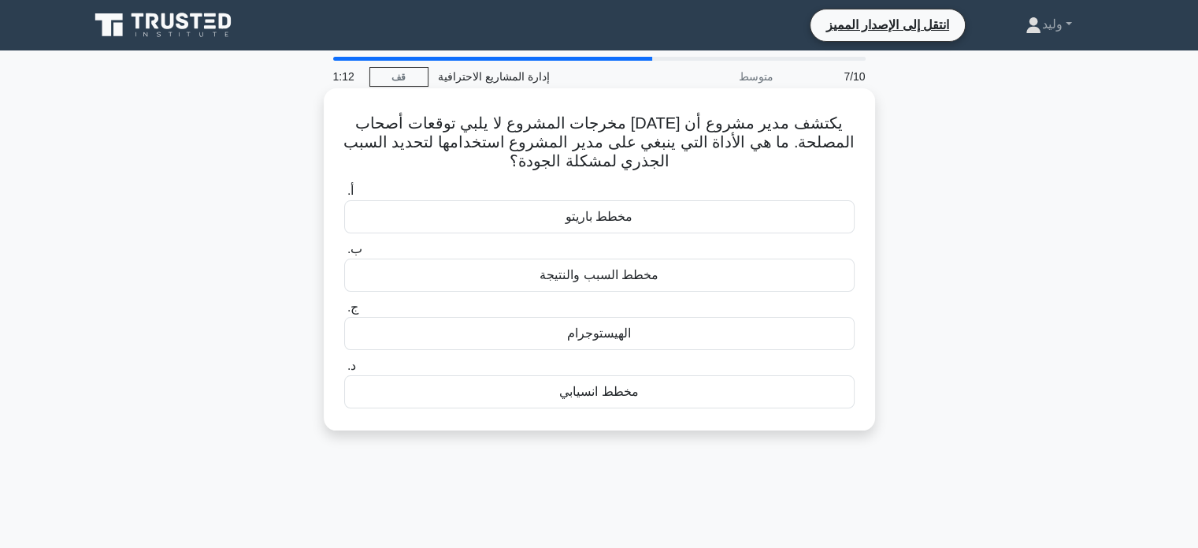
click at [784, 283] on div "مخطط السبب والنتيجة" at bounding box center [599, 274] width 511 height 33
click at [344, 254] on input "ب. مخطط السبب والنتيجة" at bounding box center [344, 249] width 0 height 10
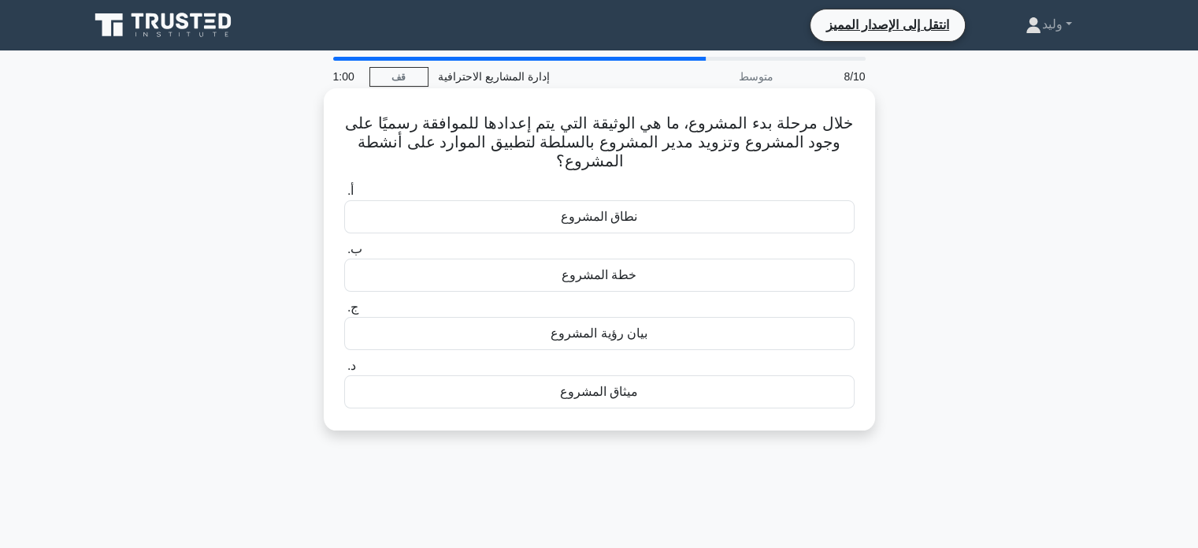
click at [793, 399] on div "ميثاق المشروع" at bounding box center [599, 391] width 511 height 33
click at [344, 371] on input "د. ميثاق المشروع" at bounding box center [344, 366] width 0 height 10
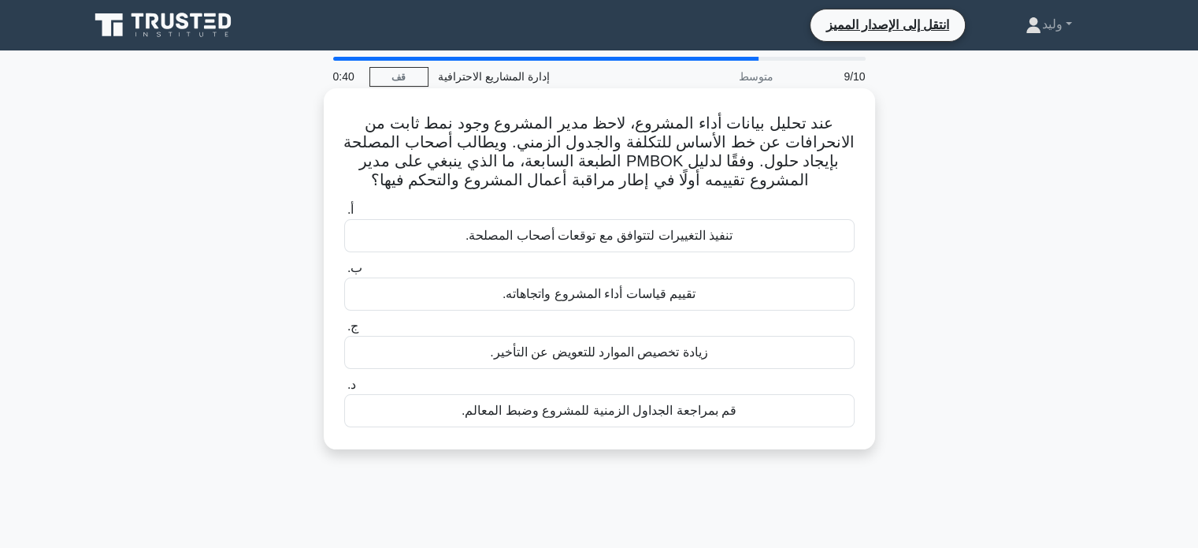
click at [788, 299] on div "تقييم قياسات أداء المشروع واتجاهاته." at bounding box center [599, 293] width 511 height 33
click at [344, 273] on input "ب. تقييم قياسات أداء المشروع واتجاهاته." at bounding box center [344, 268] width 0 height 10
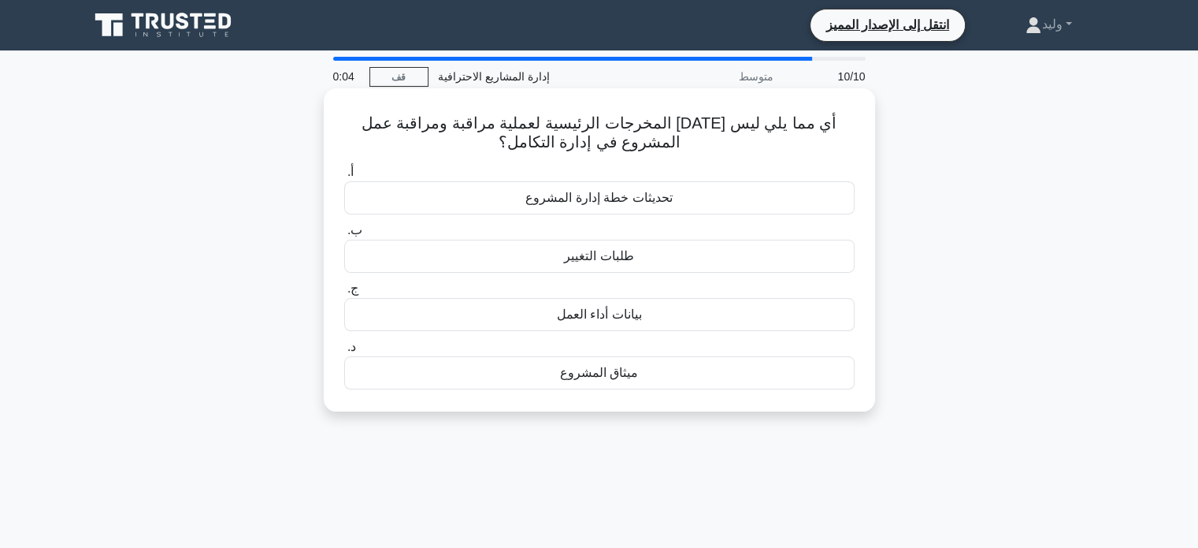
click at [811, 383] on div "ميثاق المشروع" at bounding box center [599, 372] width 511 height 33
click at [344, 352] on input "د. ميثاق المشروع" at bounding box center [344, 347] width 0 height 10
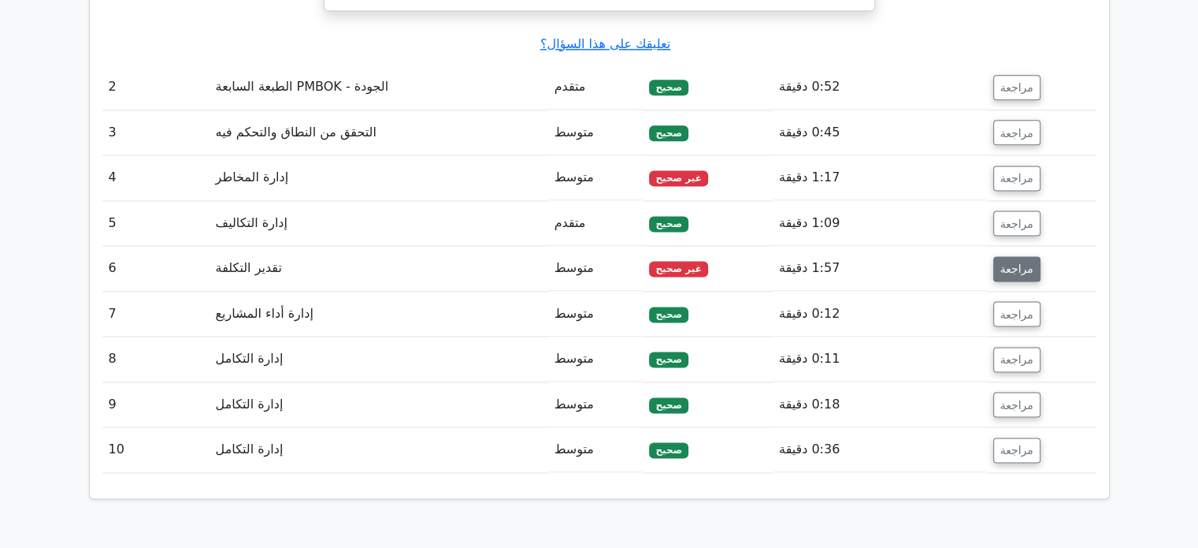
scroll to position [2102, 0]
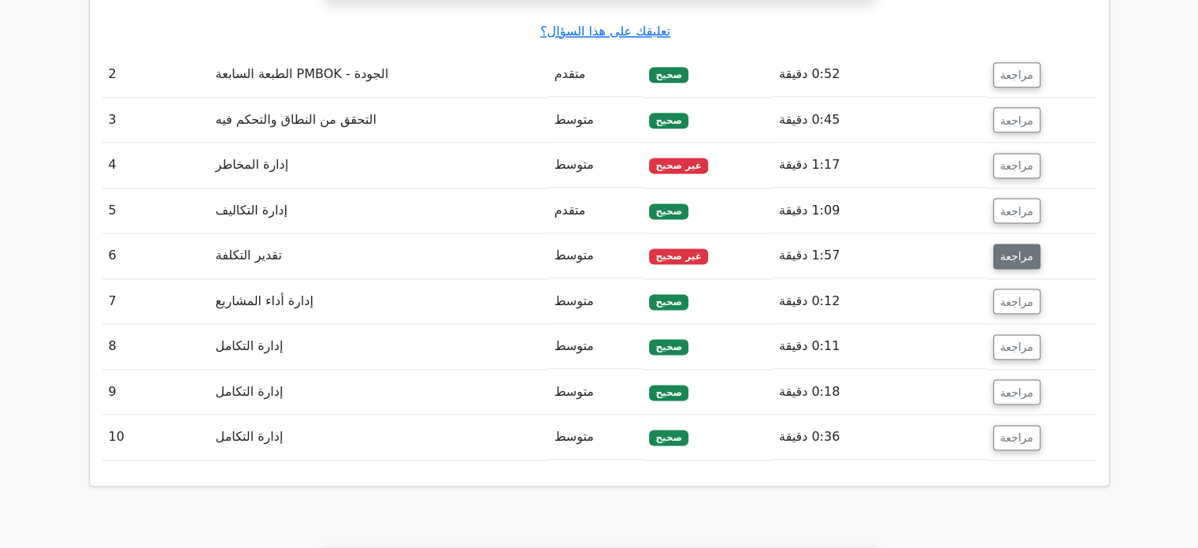
click at [1016, 250] on font "مراجعة" at bounding box center [1017, 256] width 33 height 13
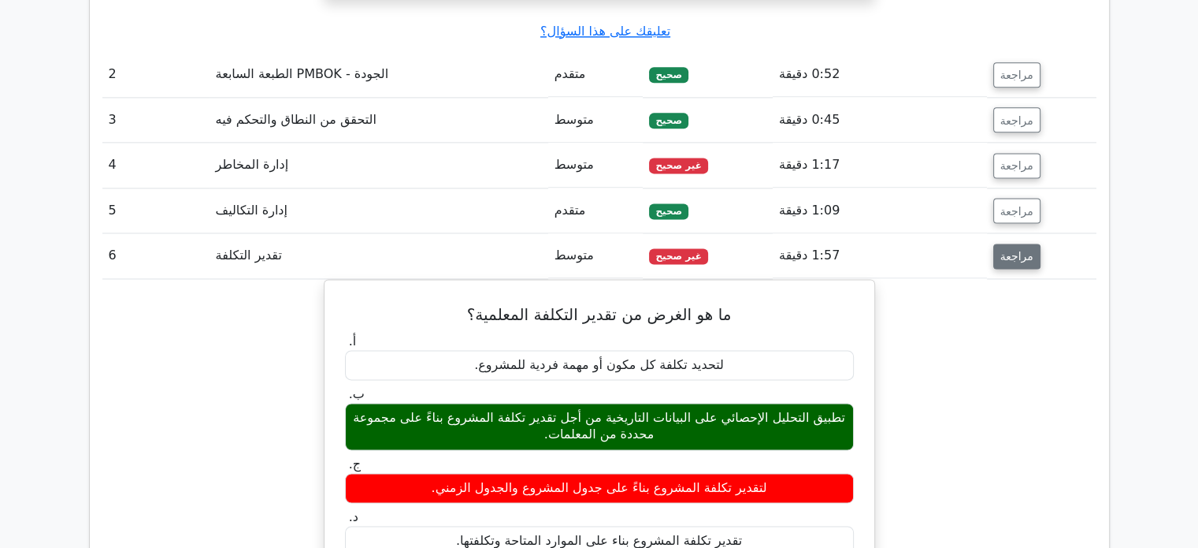
click at [1016, 250] on font "مراجعة" at bounding box center [1017, 256] width 33 height 13
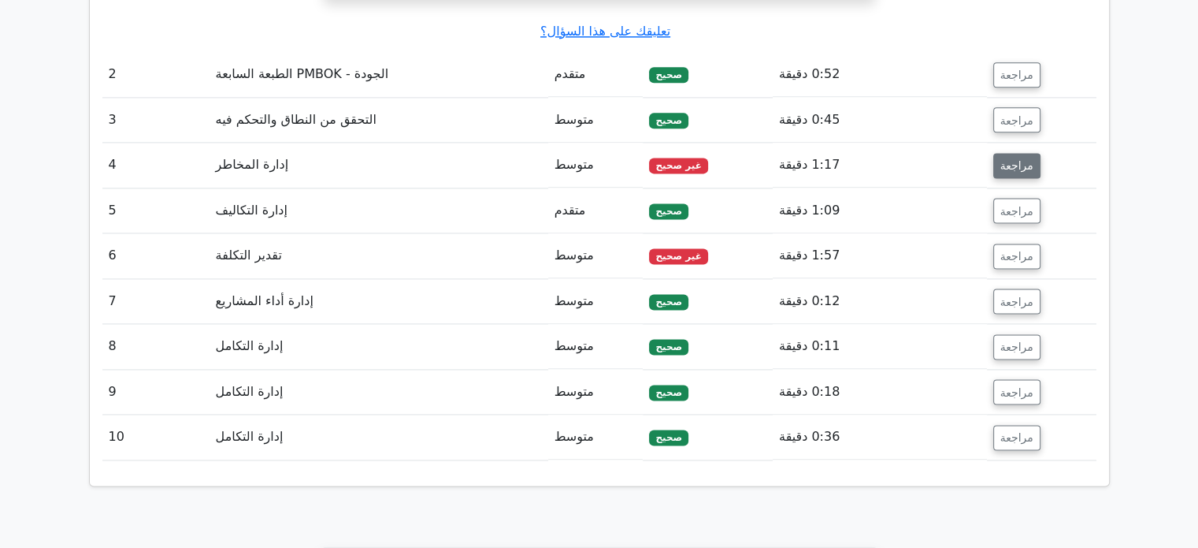
click at [1015, 159] on font "مراجعة" at bounding box center [1017, 165] width 33 height 13
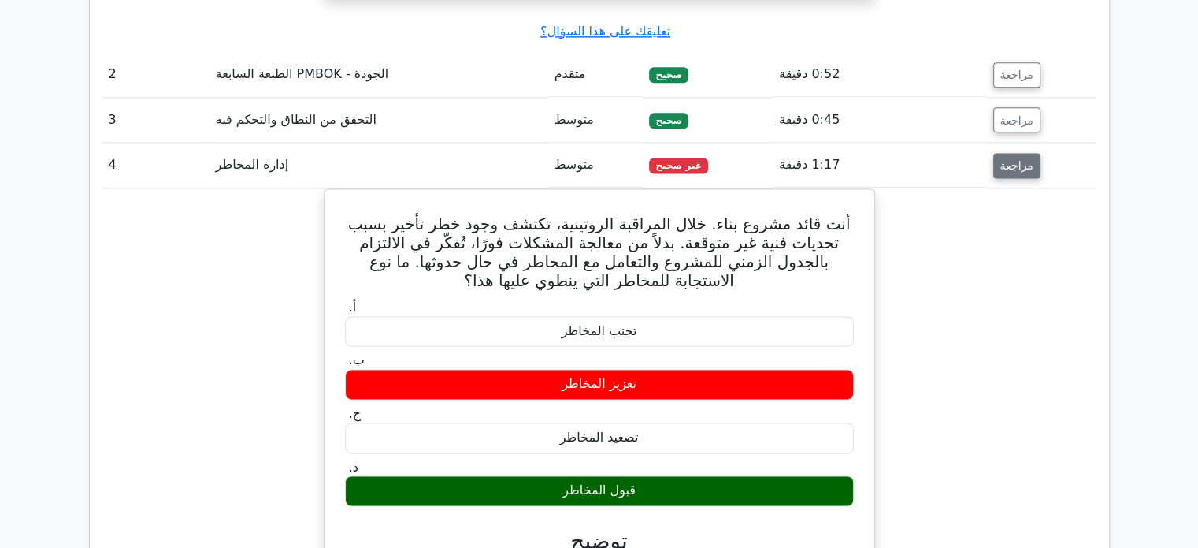
click at [1015, 159] on font "مراجعة" at bounding box center [1017, 165] width 33 height 13
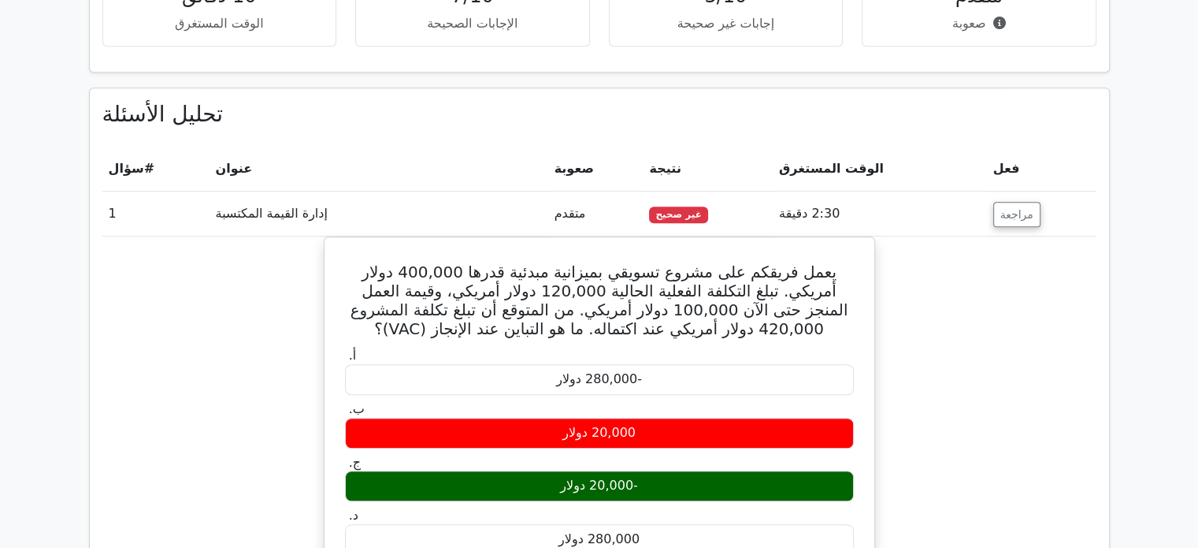
scroll to position [1223, 0]
click at [1015, 208] on font "مراجعة" at bounding box center [1017, 214] width 33 height 13
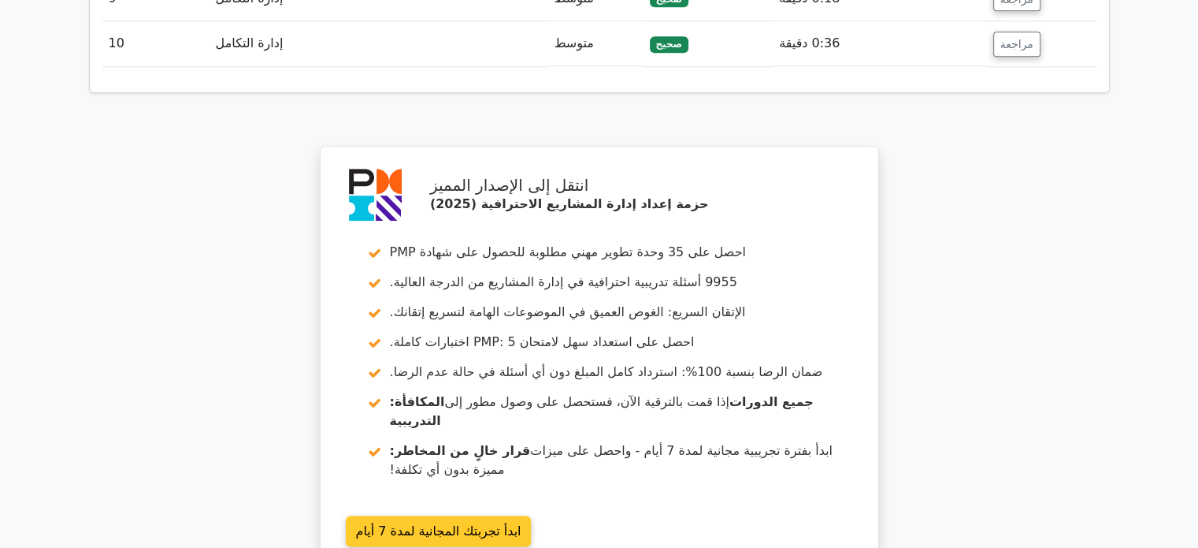
scroll to position [2107, 0]
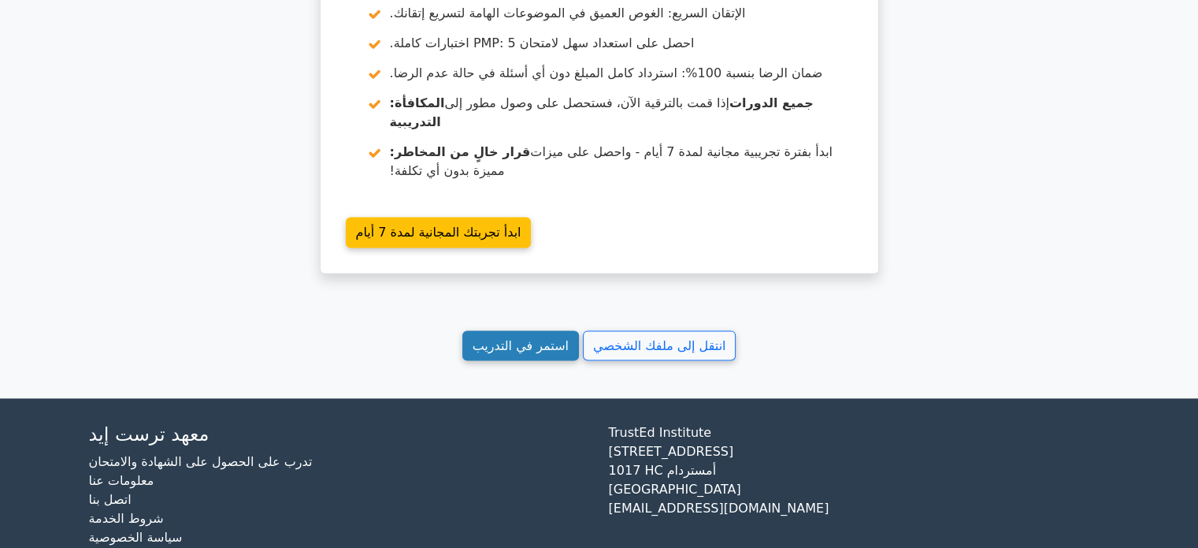
click at [528, 337] on font "استمر في التدريب" at bounding box center [521, 344] width 96 height 15
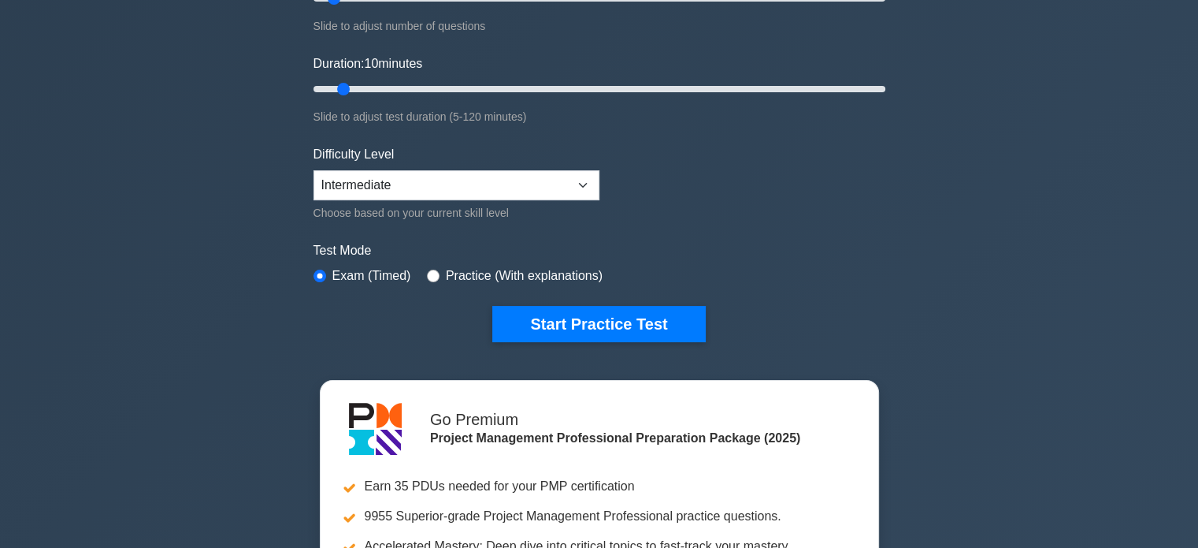
scroll to position [258, 0]
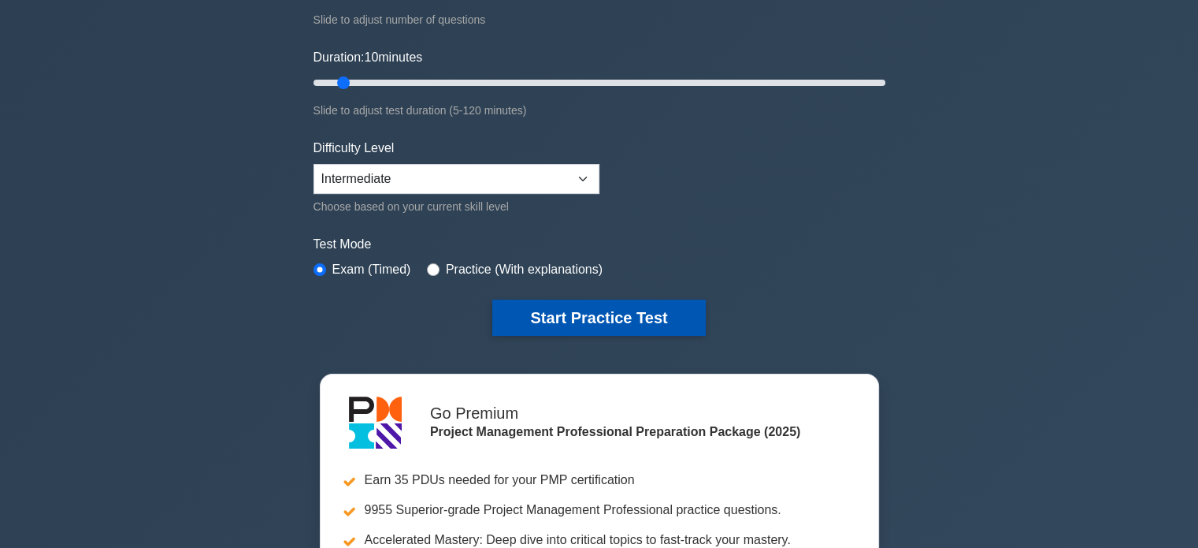
click at [533, 321] on button "Start Practice Test" at bounding box center [598, 317] width 213 height 36
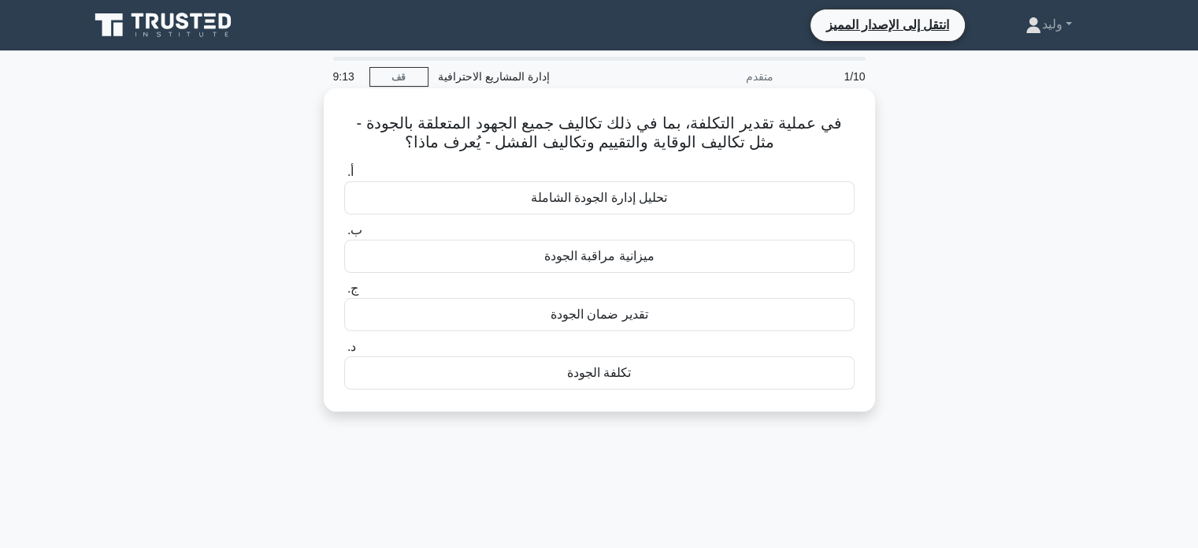
click at [741, 202] on div "تحليل إدارة الجودة الشاملة" at bounding box center [599, 197] width 511 height 33
click at [344, 177] on input "أ. تحليل إدارة الجودة الشاملة" at bounding box center [344, 172] width 0 height 10
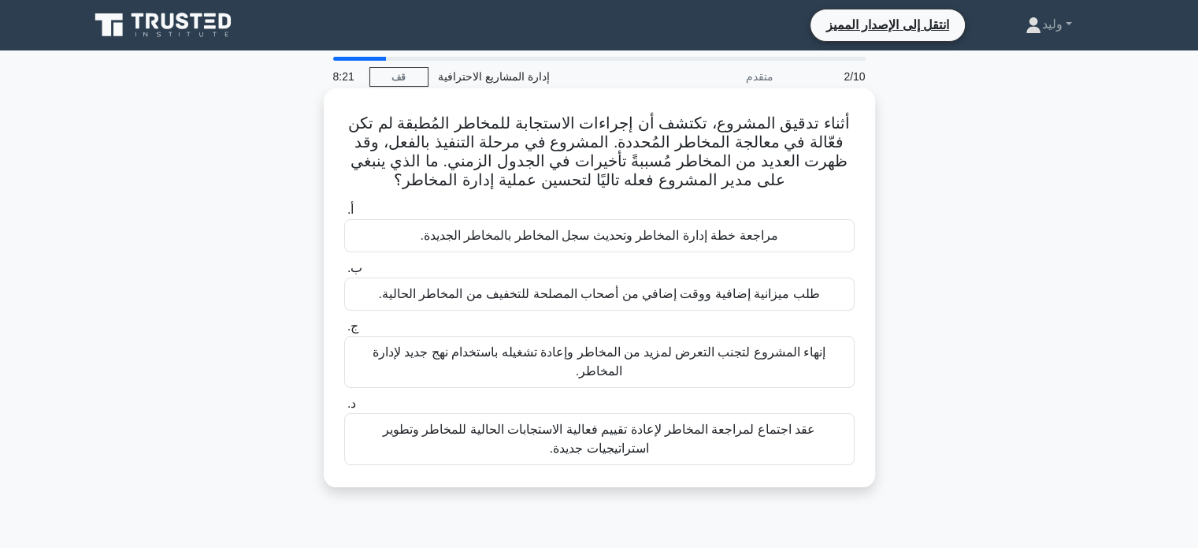
click at [798, 236] on div "مراجعة خطة إدارة المخاطر وتحديث سجل المخاطر بالمخاطر الجديدة." at bounding box center [599, 235] width 511 height 33
click at [344, 215] on input "أ. مراجعة خطة إدارة المخاطر وتحديث سجل المخاطر بالمخاطر الجديدة." at bounding box center [344, 210] width 0 height 10
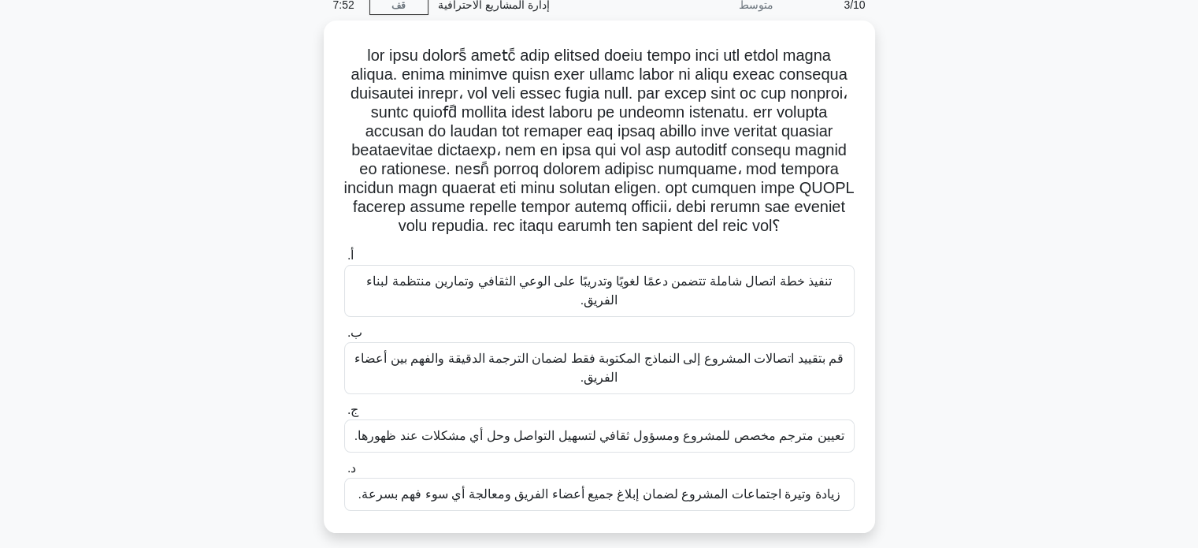
scroll to position [72, 0]
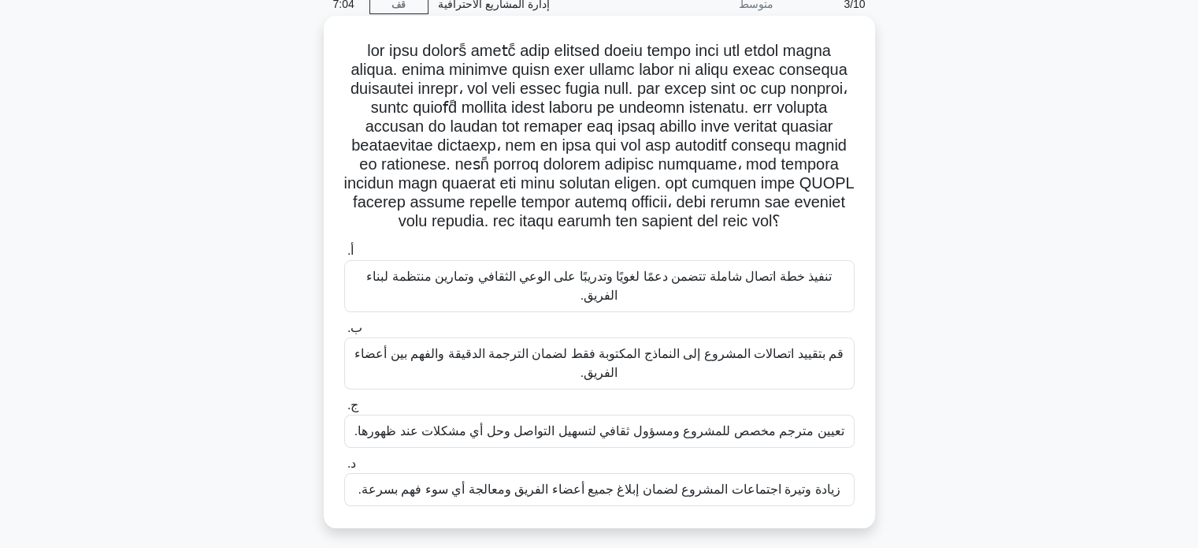
click at [765, 288] on font "تنفيذ خطة اتصال شاملة تتضمن دعمًا لغويًا وتدريبًا على الوعي الثقافي وتمارين منت…" at bounding box center [599, 286] width 496 height 38
click at [344, 256] on input "أ. تنفيذ خطة اتصال شاملة تتضمن دعمًا لغويًا وتدريبًا على الوعي الثقافي وتمارين …" at bounding box center [344, 251] width 0 height 10
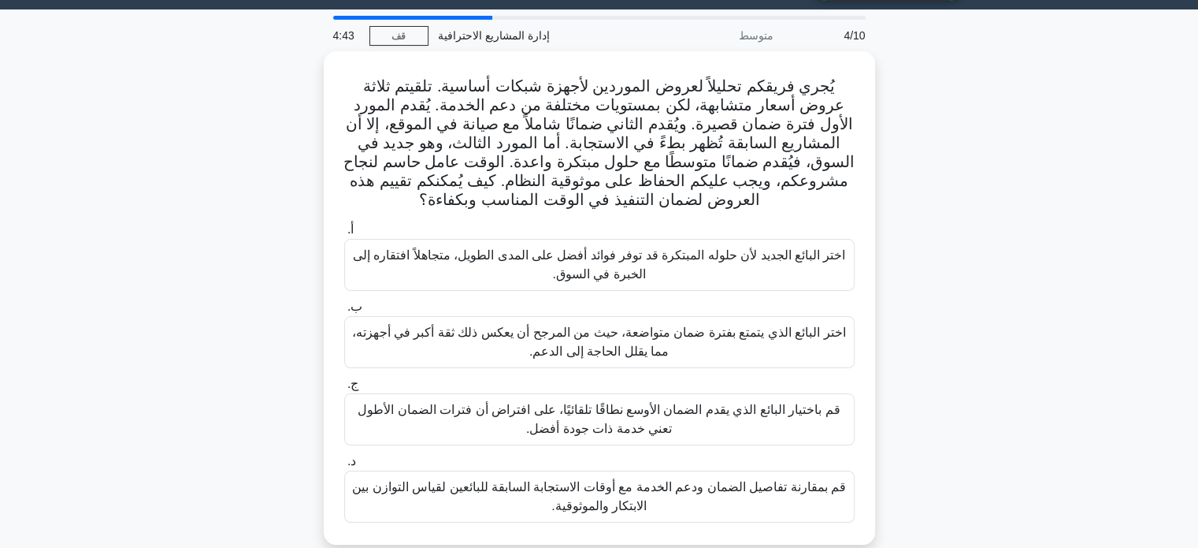
scroll to position [139, 0]
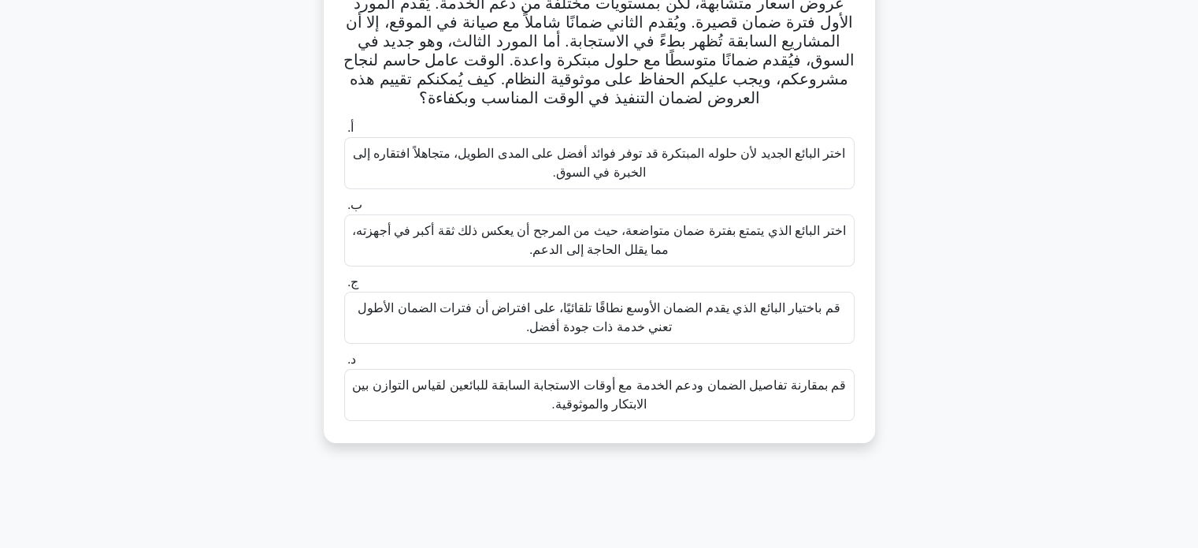
click at [810, 385] on font "قم بمقارنة تفاصيل الضمان ودعم الخدمة مع أوقات الاستجابة السابقة للبائعين لقياس …" at bounding box center [599, 394] width 494 height 32
click at [344, 365] on input "د. قم بمقارنة تفاصيل الضمان ودعم الخدمة مع أوقات الاستجابة السابقة للبائعين لقي…" at bounding box center [344, 360] width 0 height 10
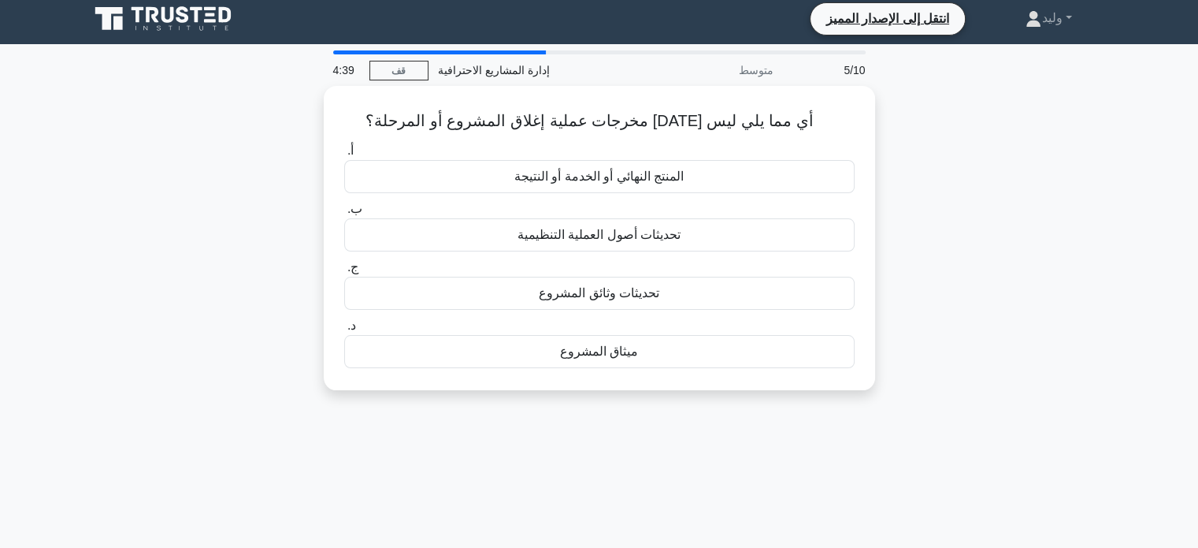
scroll to position [0, 0]
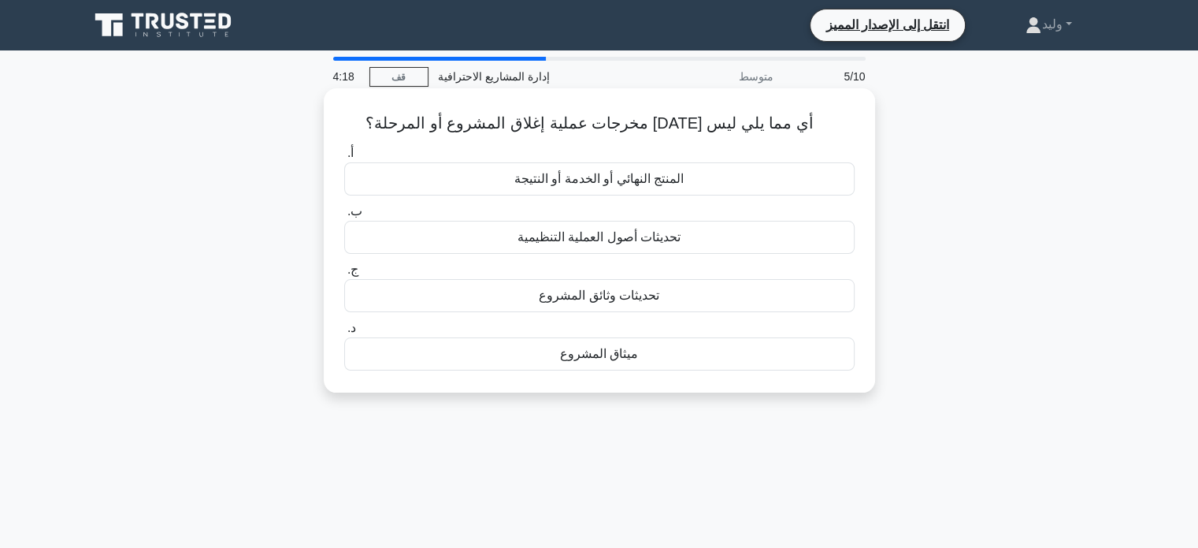
click at [807, 362] on div "ميثاق المشروع" at bounding box center [599, 353] width 511 height 33
click at [344, 333] on input "د. ميثاق المشروع" at bounding box center [344, 328] width 0 height 10
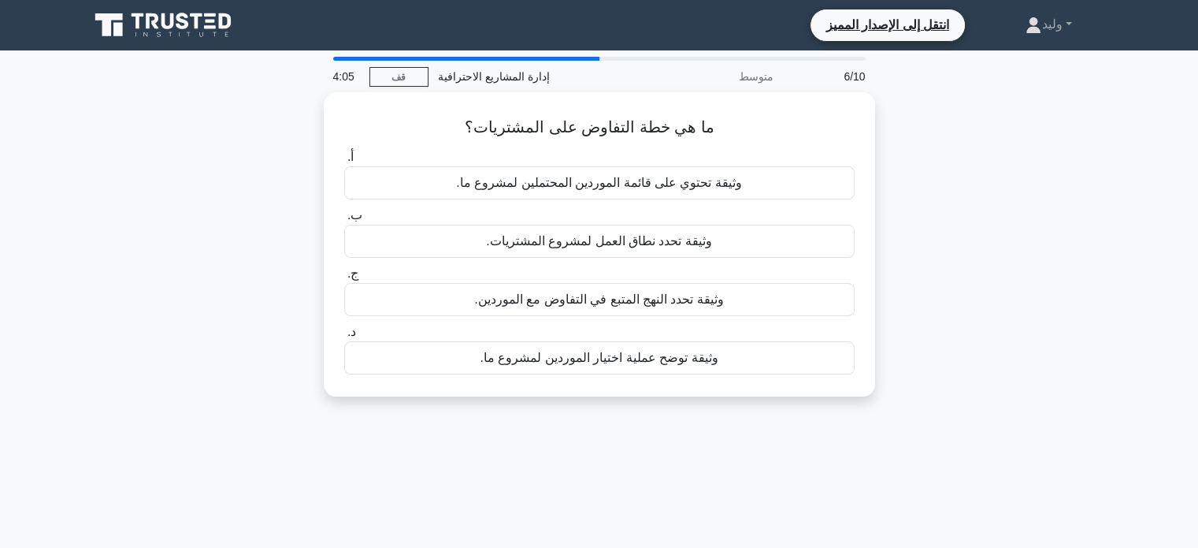
scroll to position [2, 0]
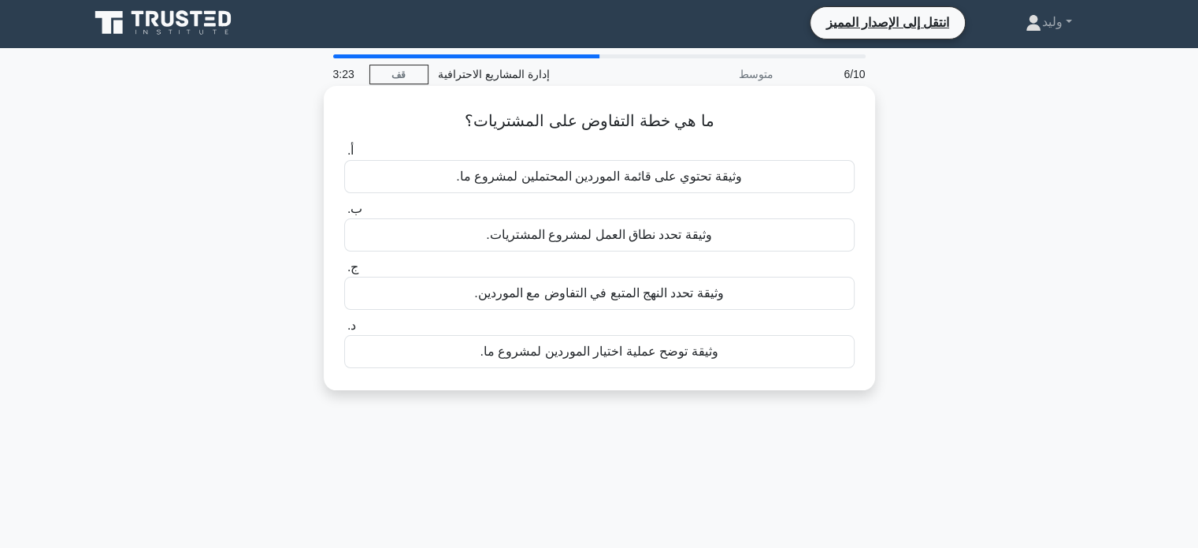
click at [819, 301] on div "وثيقة تحدد النهج المتبع في التفاوض مع الموردين." at bounding box center [599, 293] width 511 height 33
click at [344, 273] on input "ج. وثيقة تحدد النهج المتبع في التفاوض مع الموردين." at bounding box center [344, 267] width 0 height 10
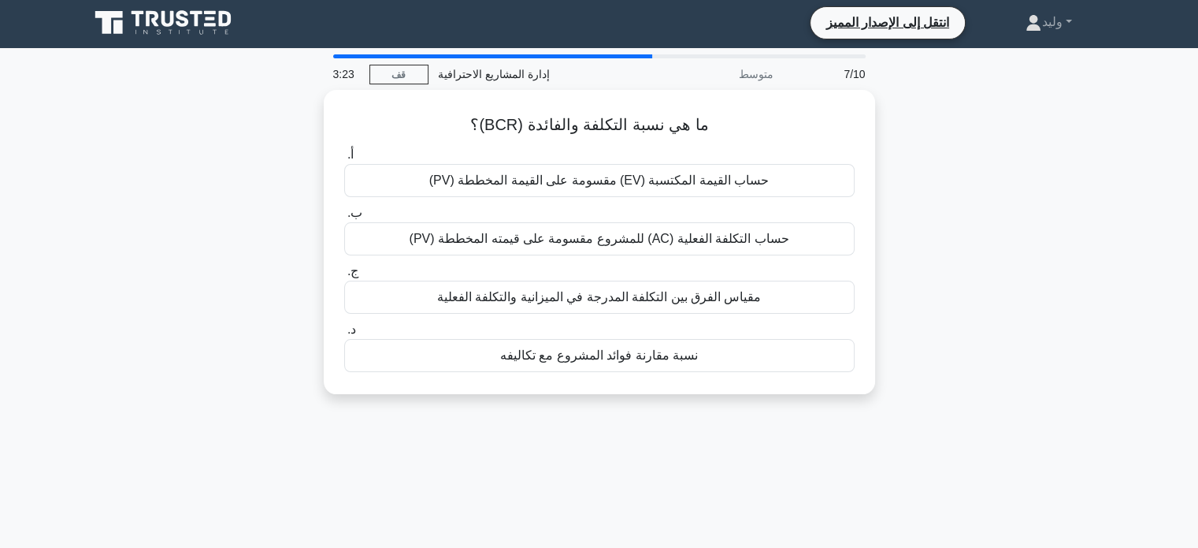
scroll to position [0, 0]
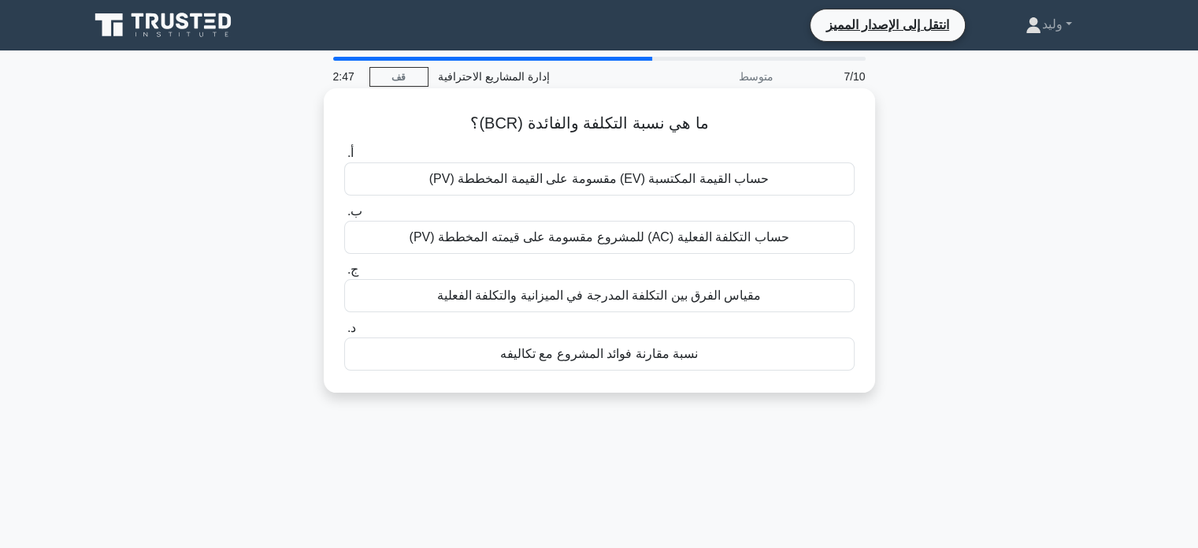
click at [728, 176] on font "حساب القيمة المكتسبة (EV) مقسومة على القيمة المخططة (PV)" at bounding box center [599, 178] width 340 height 13
click at [344, 158] on input "أ. حساب القيمة المكتسبة (EV) مقسومة على القيمة المخططة (PV)" at bounding box center [344, 153] width 0 height 10
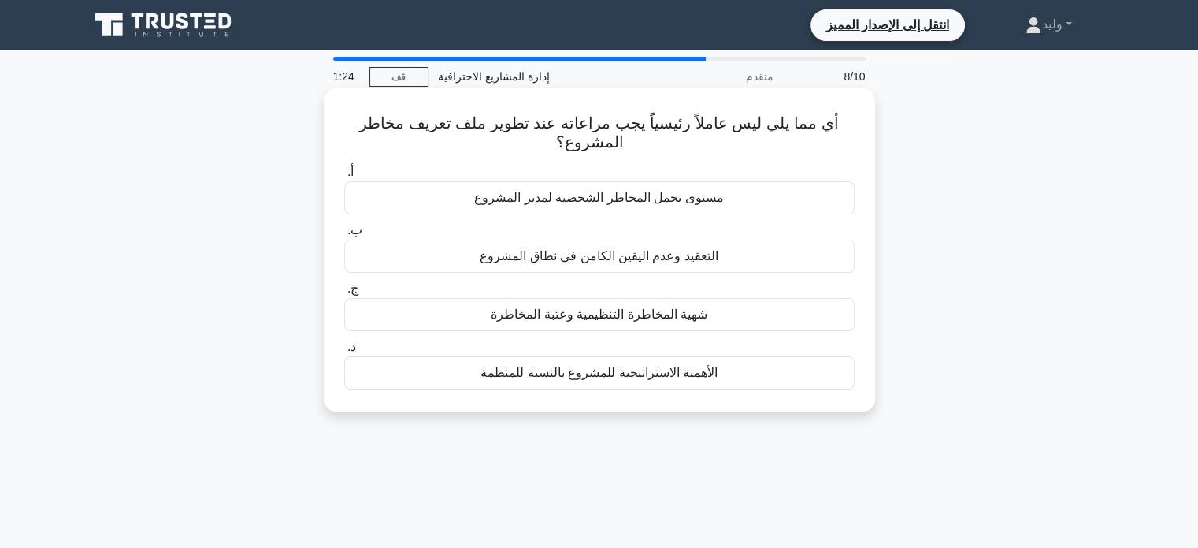
click at [756, 321] on div "شهية المخاطرة التنظيمية وعتبة المخاطرة" at bounding box center [599, 314] width 511 height 33
click at [344, 294] on input "ج. شهية المخاطرة التنظيمية وعتبة المخاطرة" at bounding box center [344, 289] width 0 height 10
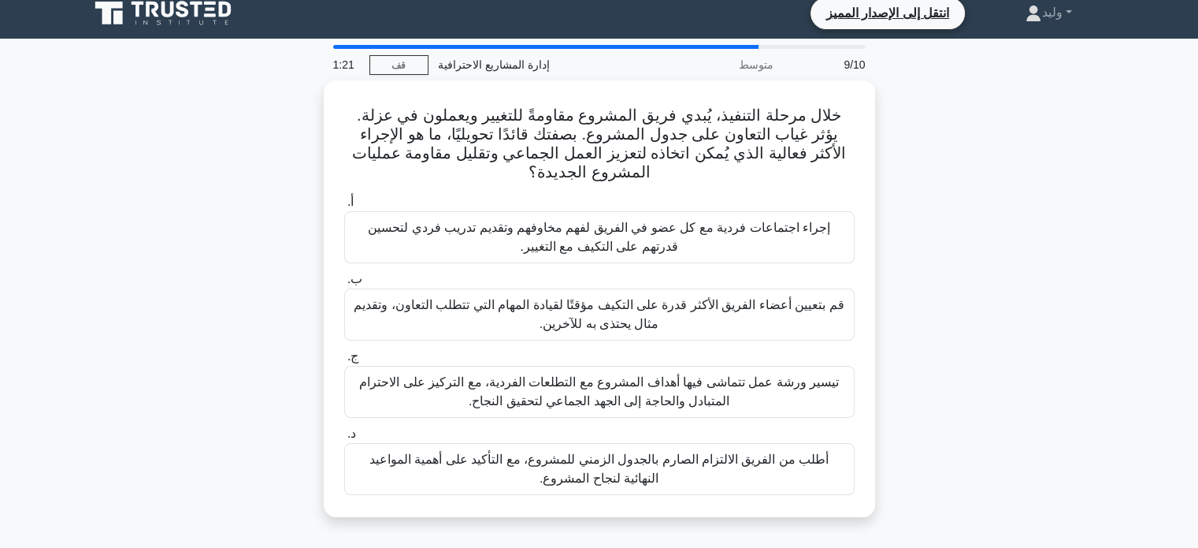
scroll to position [13, 0]
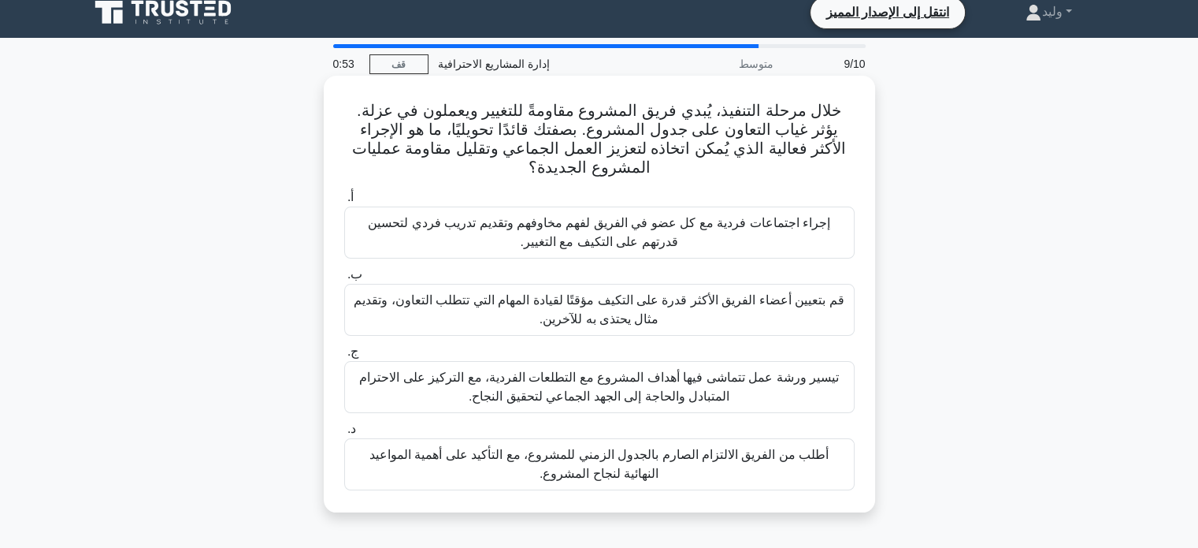
click at [807, 392] on font "تيسير ورشة عمل تتماشى فيها أهداف المشروع مع التطلعات الفردية، مع التركيز على ال…" at bounding box center [599, 387] width 496 height 38
click at [344, 357] on input "ج. تيسير ورشة عمل تتماشى فيها أهداف المشروع مع التطلعات الفردية، مع التركيز على…" at bounding box center [344, 352] width 0 height 10
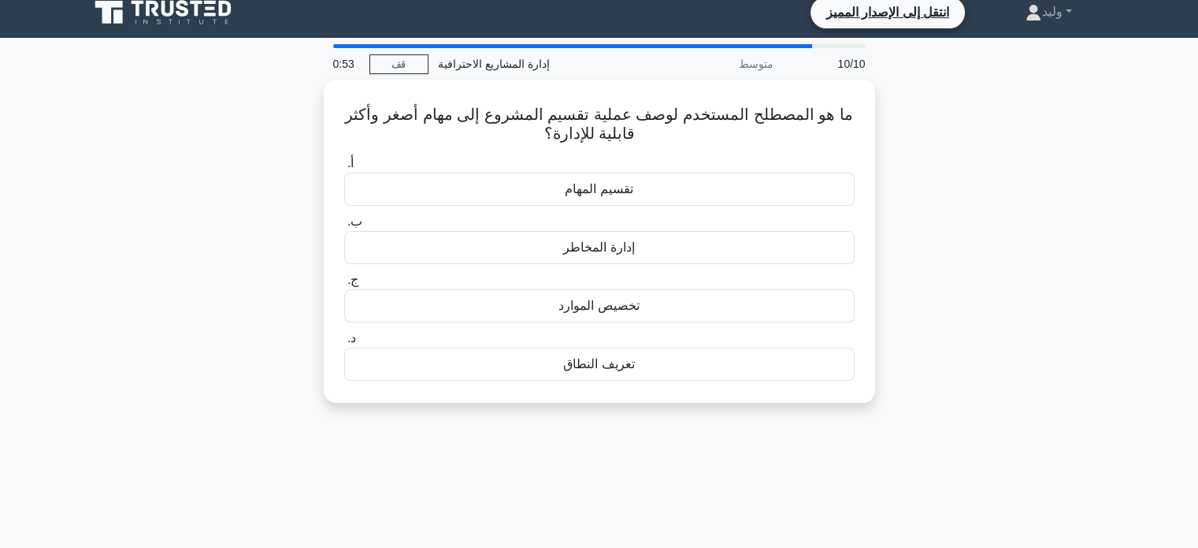
scroll to position [0, 0]
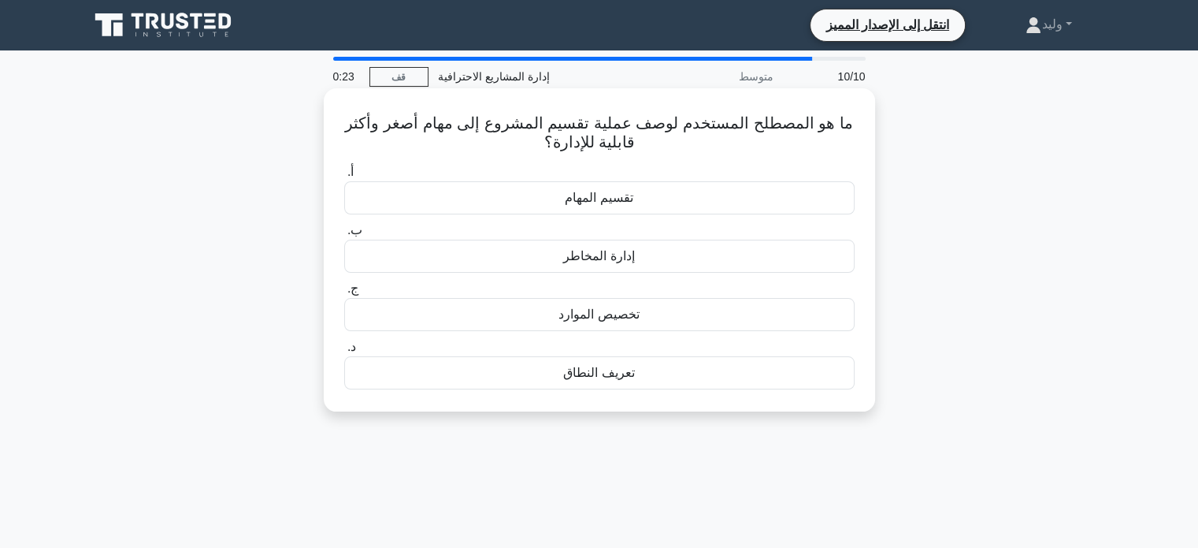
click at [681, 204] on div "تقسيم المهام" at bounding box center [599, 197] width 511 height 33
click at [344, 177] on input "أ. تقسيم المهام" at bounding box center [344, 172] width 0 height 10
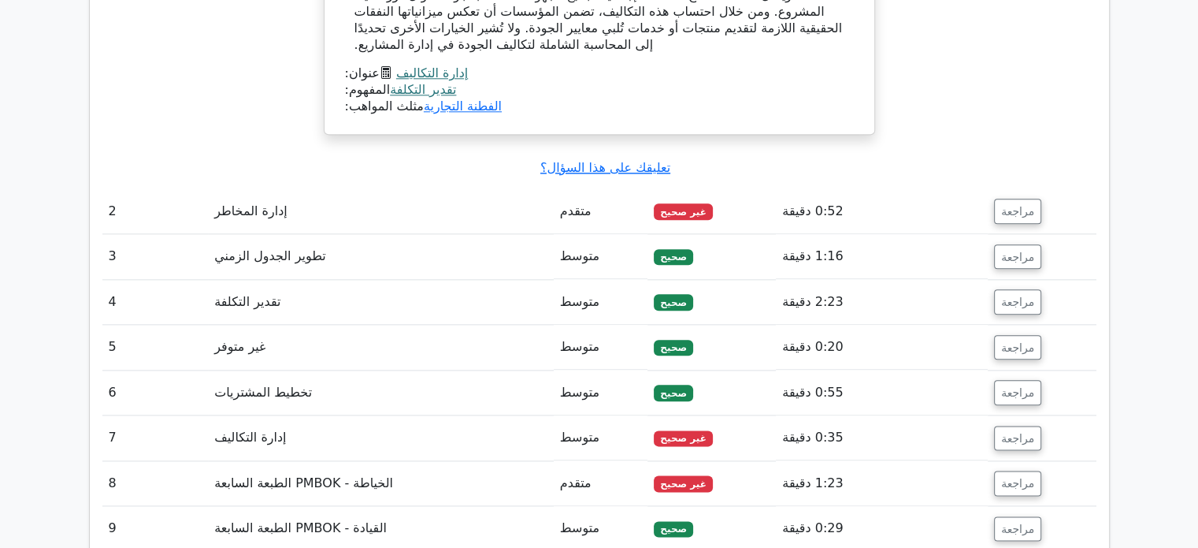
scroll to position [1840, 0]
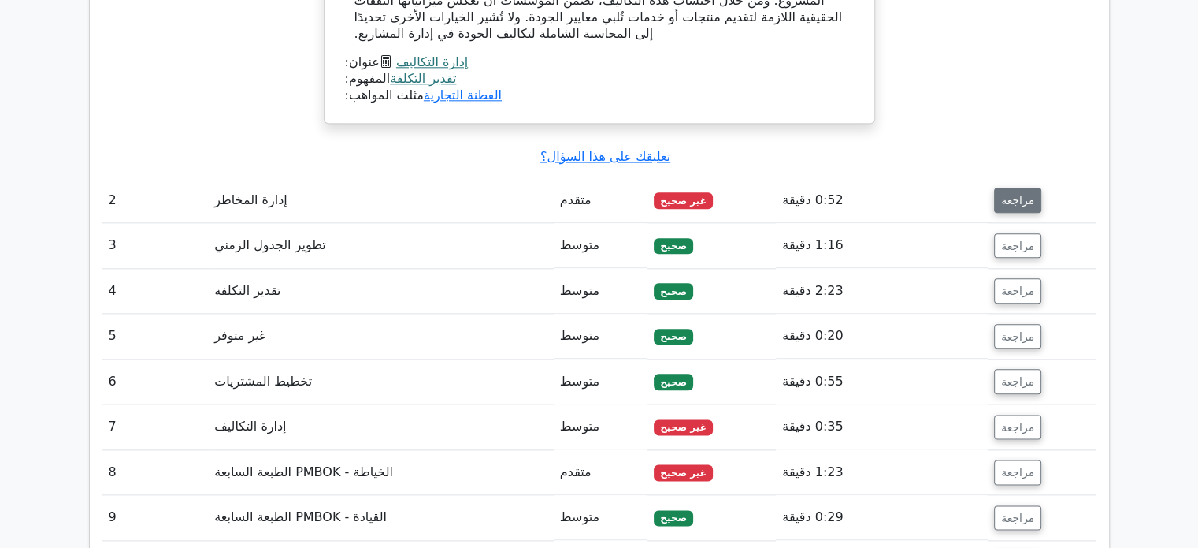
click at [1015, 193] on font "مراجعة" at bounding box center [1017, 199] width 33 height 13
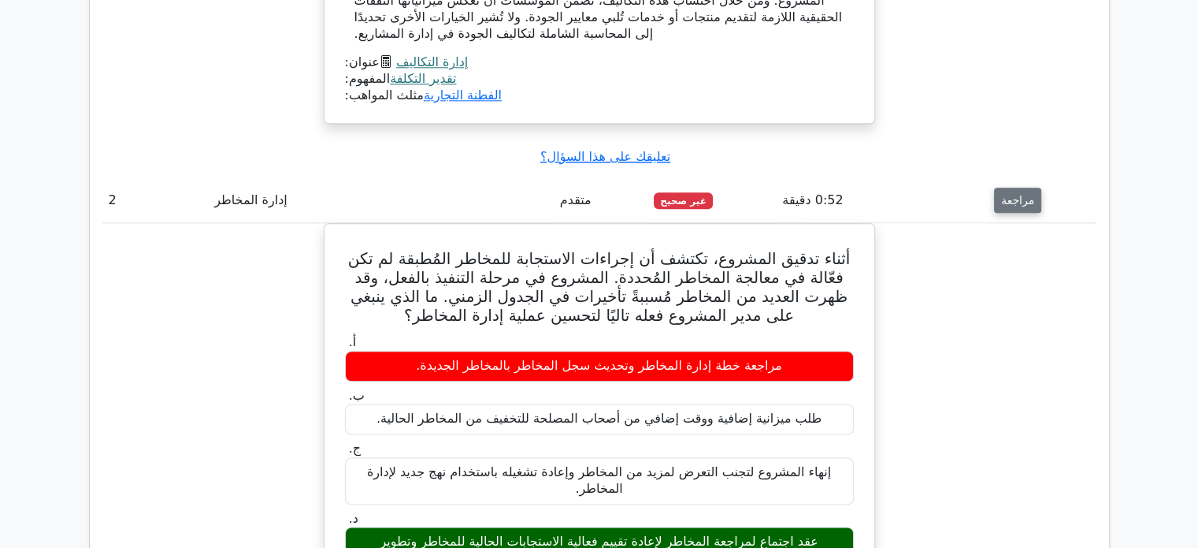
click at [1018, 194] on font "مراجعة" at bounding box center [1017, 200] width 33 height 13
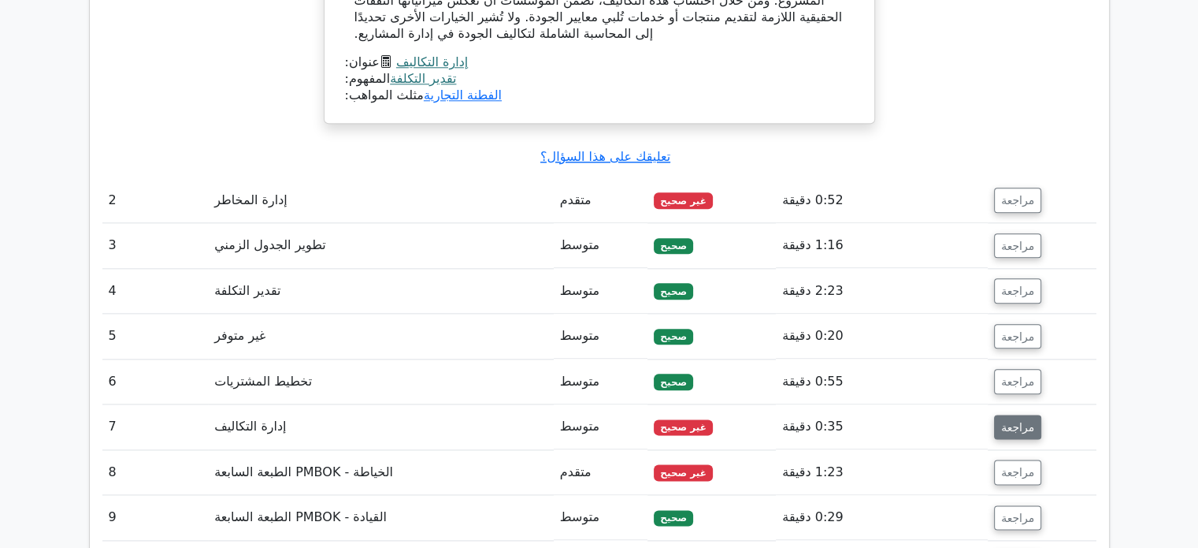
click at [1001, 415] on button "مراجعة" at bounding box center [1017, 426] width 47 height 25
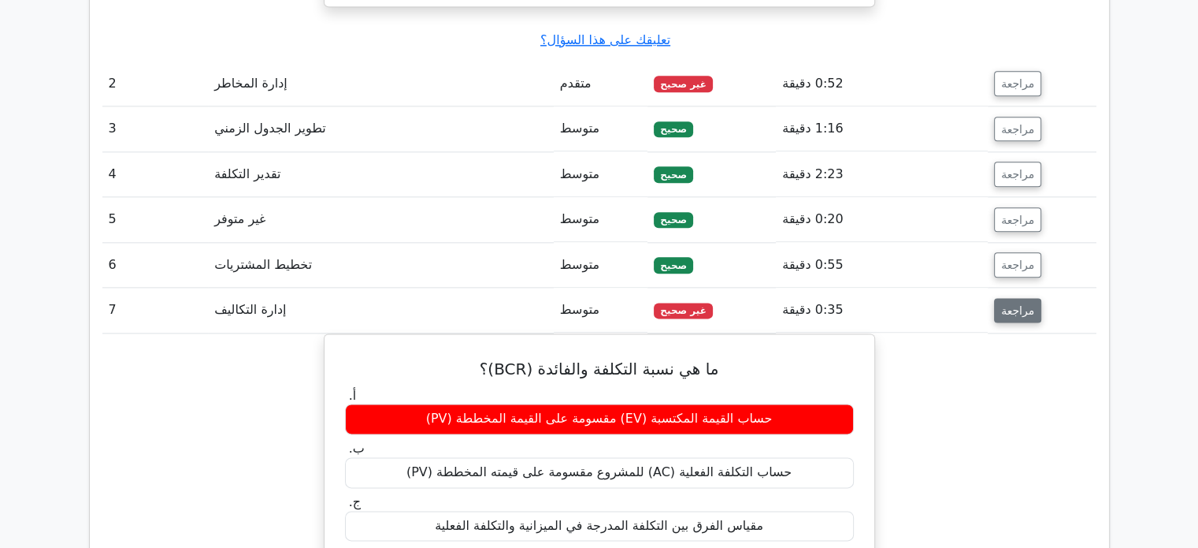
scroll to position [2039, 0]
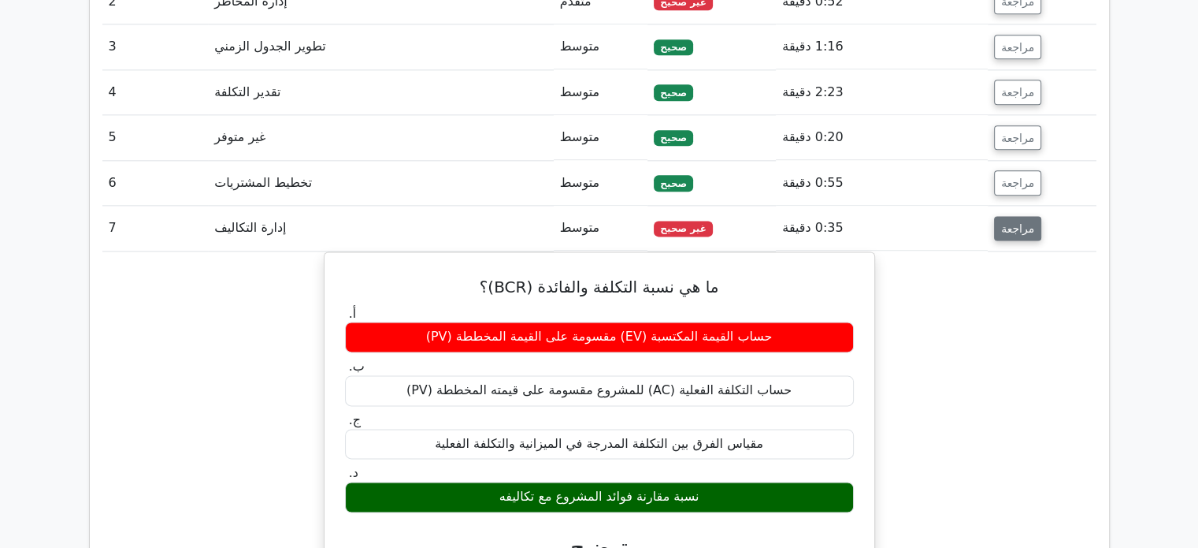
click at [1016, 219] on button "مراجعة" at bounding box center [1017, 228] width 47 height 25
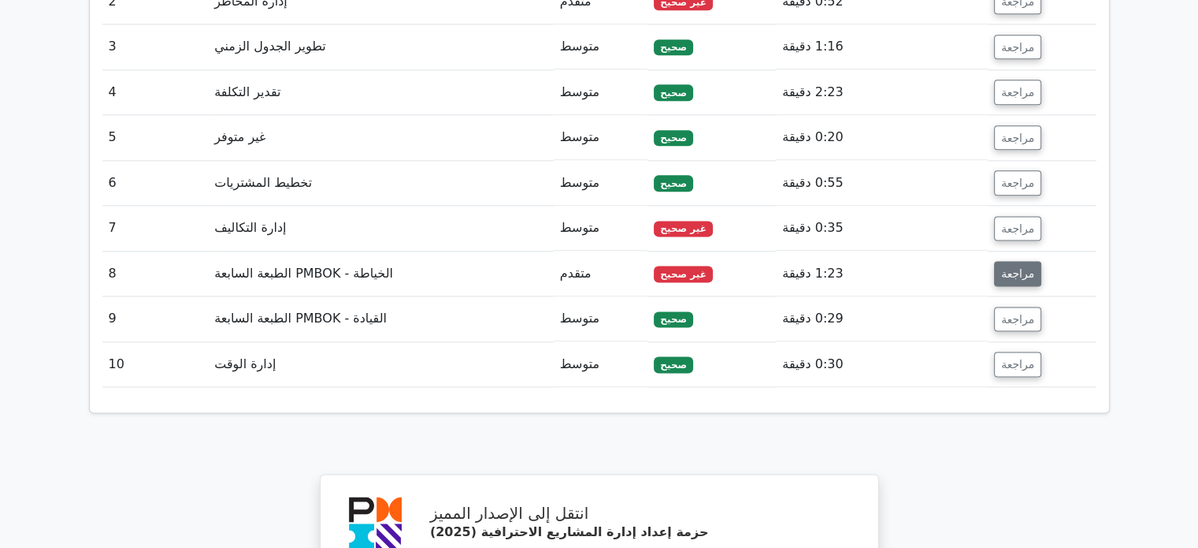
click at [1012, 267] on font "مراجعة" at bounding box center [1017, 273] width 33 height 13
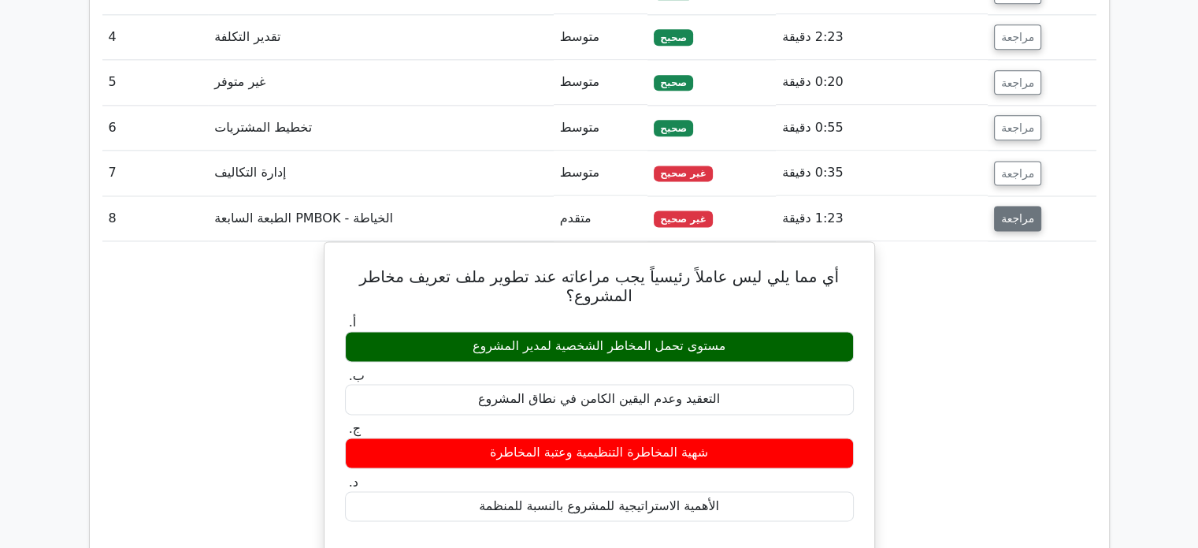
scroll to position [2121, 0]
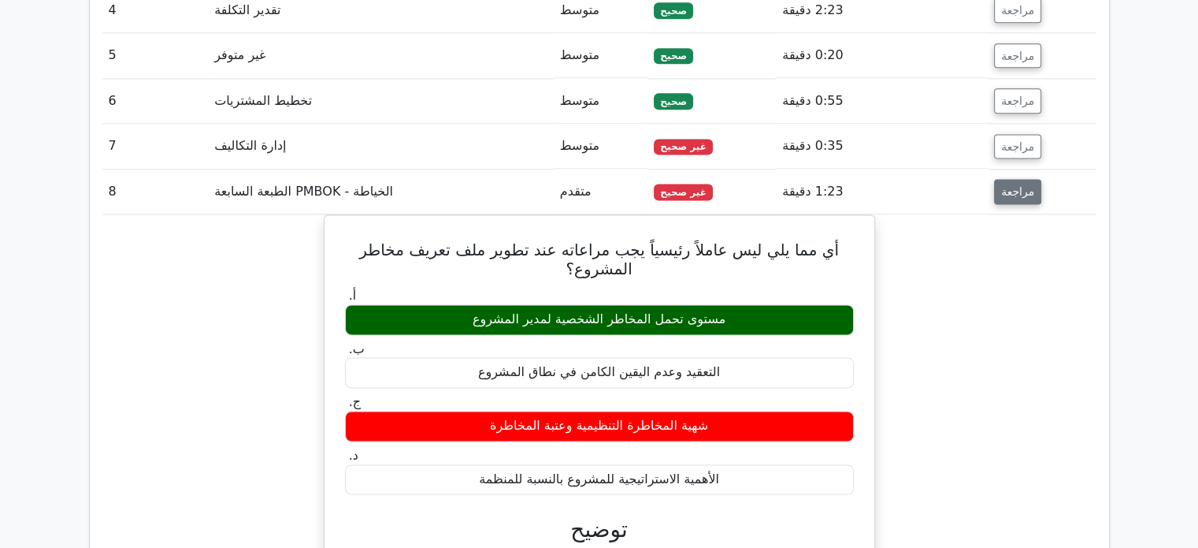
click at [1016, 179] on button "مراجعة" at bounding box center [1017, 191] width 47 height 25
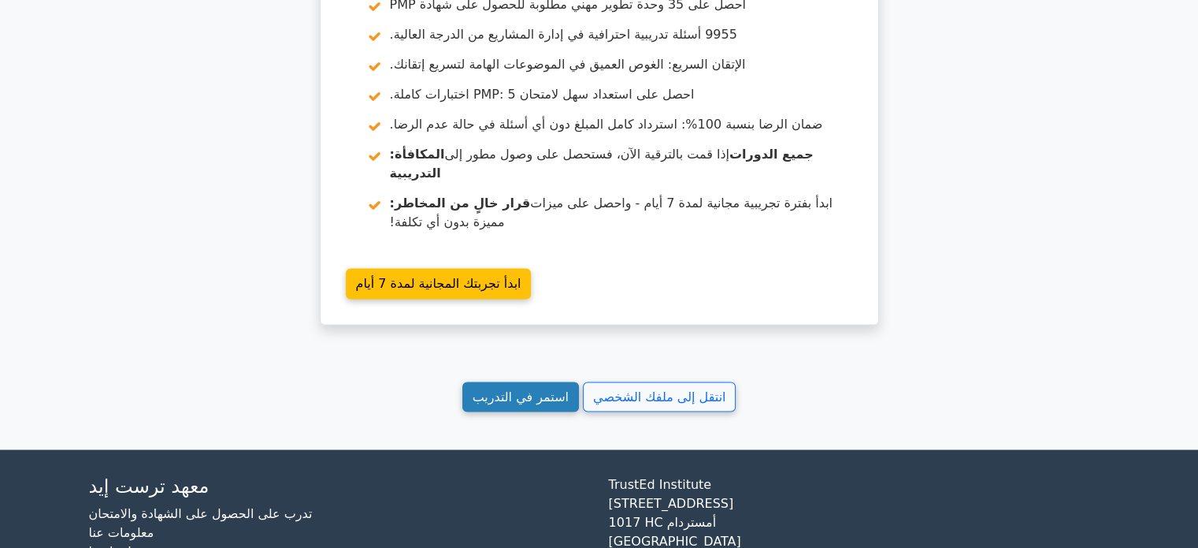
scroll to position [2616, 0]
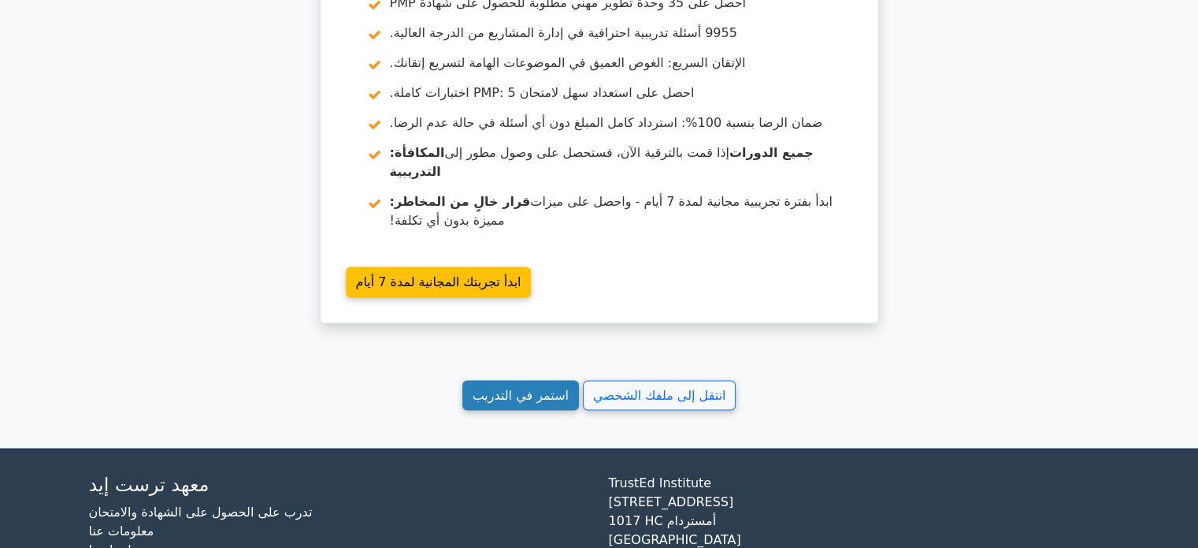
click at [515, 380] on link "استمر في التدريب" at bounding box center [520, 395] width 117 height 31
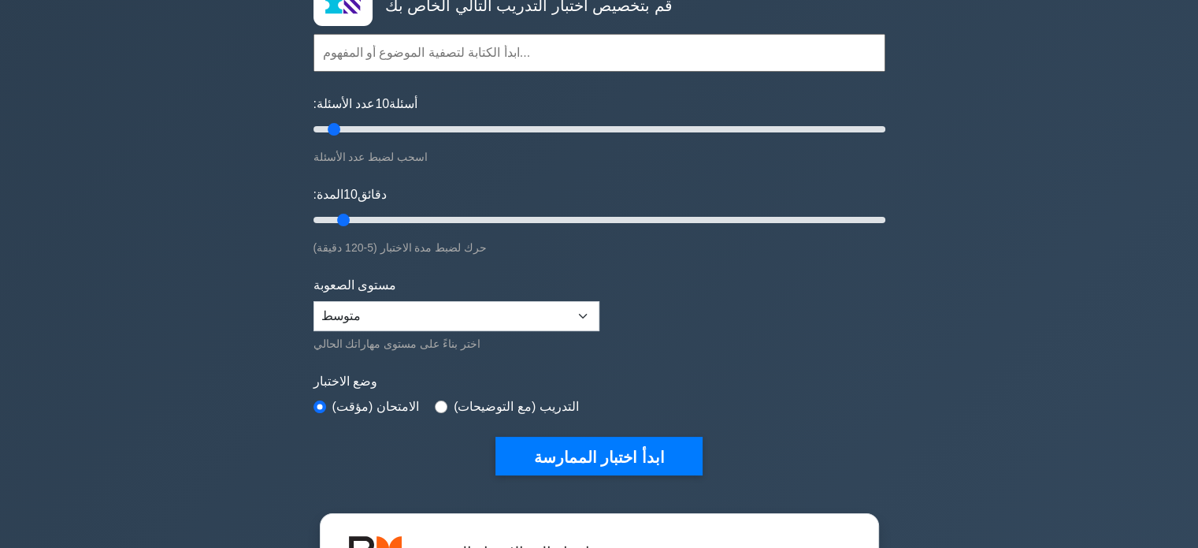
scroll to position [123, 0]
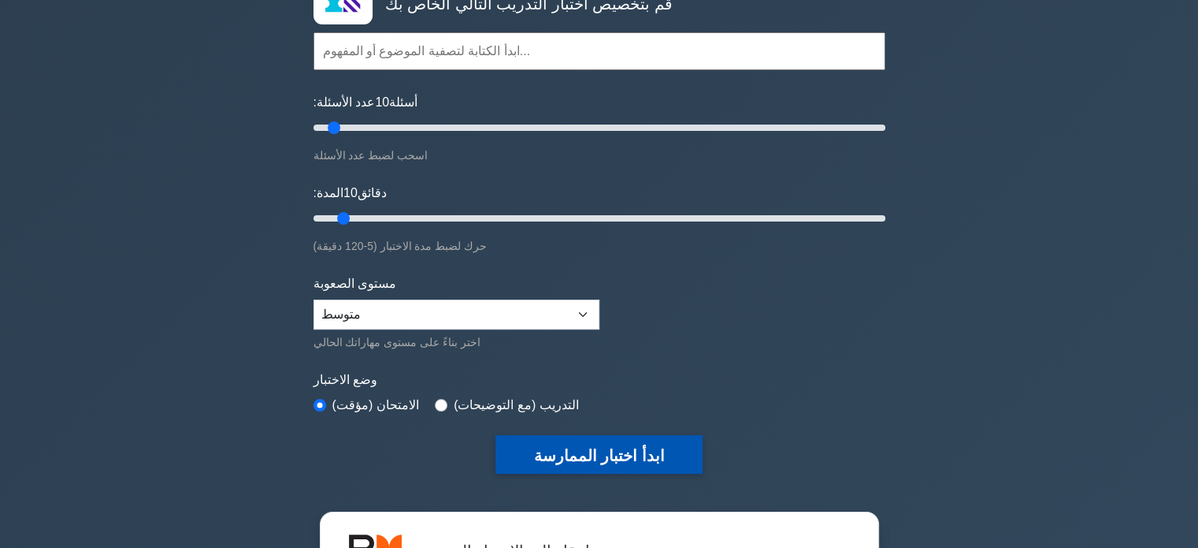
click at [608, 437] on button "ابدأ اختبار الممارسة" at bounding box center [599, 454] width 206 height 39
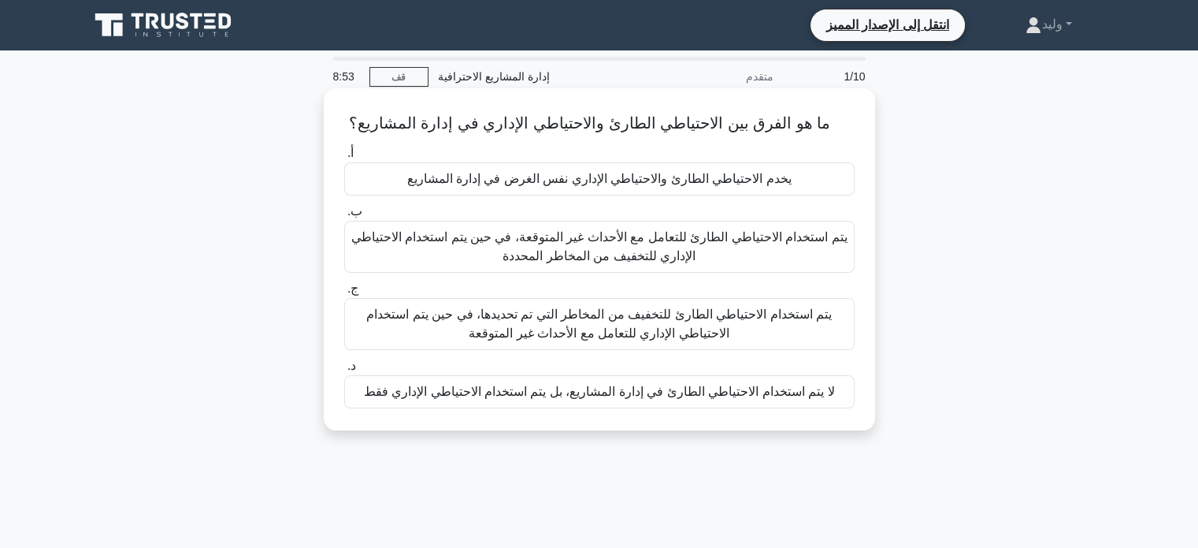
click at [834, 252] on font "يتم استخدام الاحتياطي الطارئ للتعامل مع الأحداث غير المتوقعة، في حين يتم استخدا…" at bounding box center [599, 247] width 496 height 38
click at [344, 217] on input "ب. يتم استخدام الاحتياطي الطارئ للتعامل مع الأحداث غير المتوقعة، في حين يتم است…" at bounding box center [344, 211] width 0 height 10
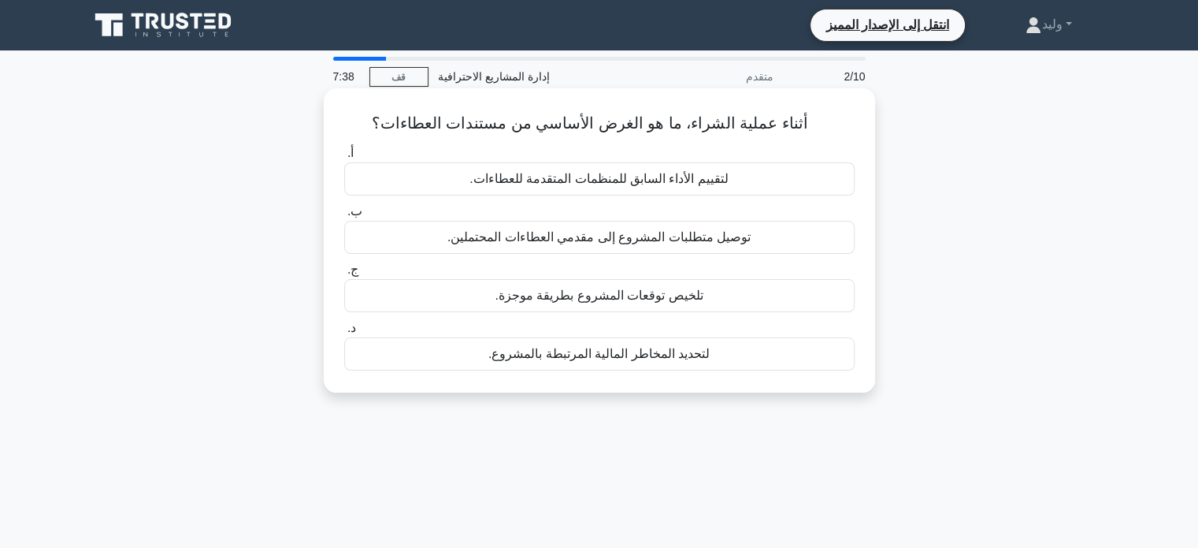
click at [762, 242] on div "توصيل متطلبات المشروع إلى مقدمي العطاءات المحتملين." at bounding box center [599, 237] width 511 height 33
click at [344, 217] on input "ب. توصيل متطلبات المشروع إلى مقدمي العطاءات المحتملين." at bounding box center [344, 211] width 0 height 10
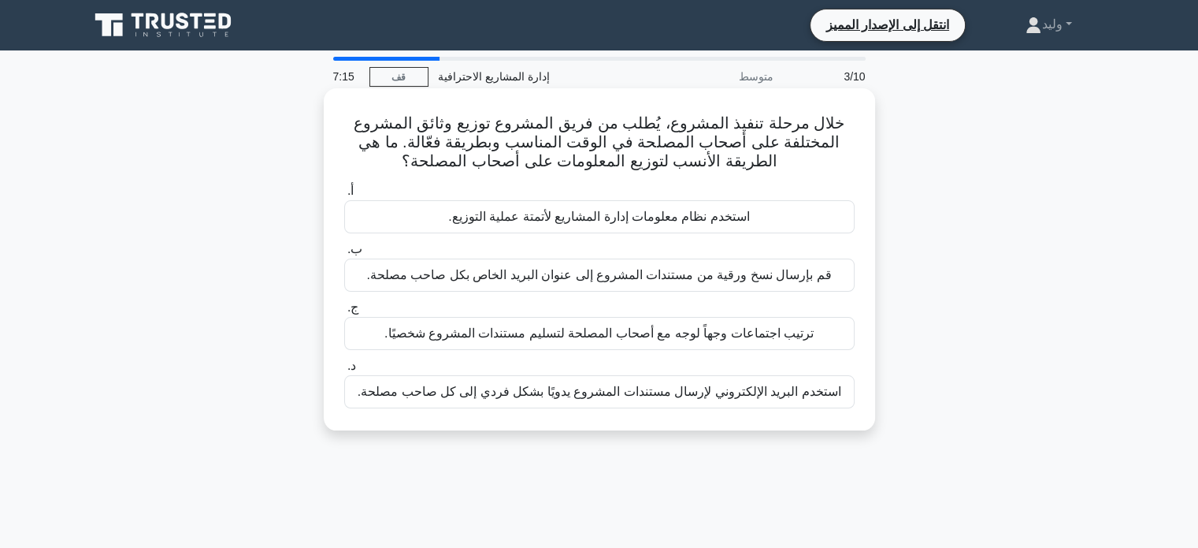
click at [746, 211] on font "استخدم نظام معلومات إدارة المشاريع لأتمتة عملية التوزيع." at bounding box center [599, 216] width 302 height 13
click at [344, 196] on input "أ. استخدم نظام معلومات إدارة المشاريع لأتمتة عملية التوزيع." at bounding box center [344, 191] width 0 height 10
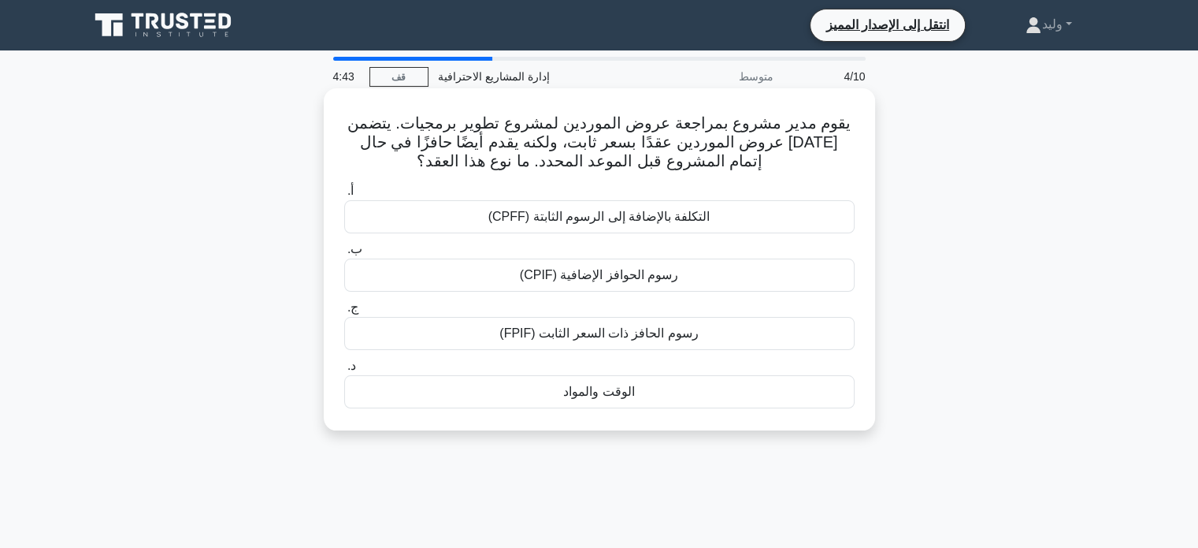
click at [791, 343] on div "رسوم الحافز ذات السعر الثابت (FPIF)" at bounding box center [599, 333] width 511 height 33
click at [344, 313] on input "ج. رسوم الحافز ذات السعر الثابت (FPIF)" at bounding box center [344, 308] width 0 height 10
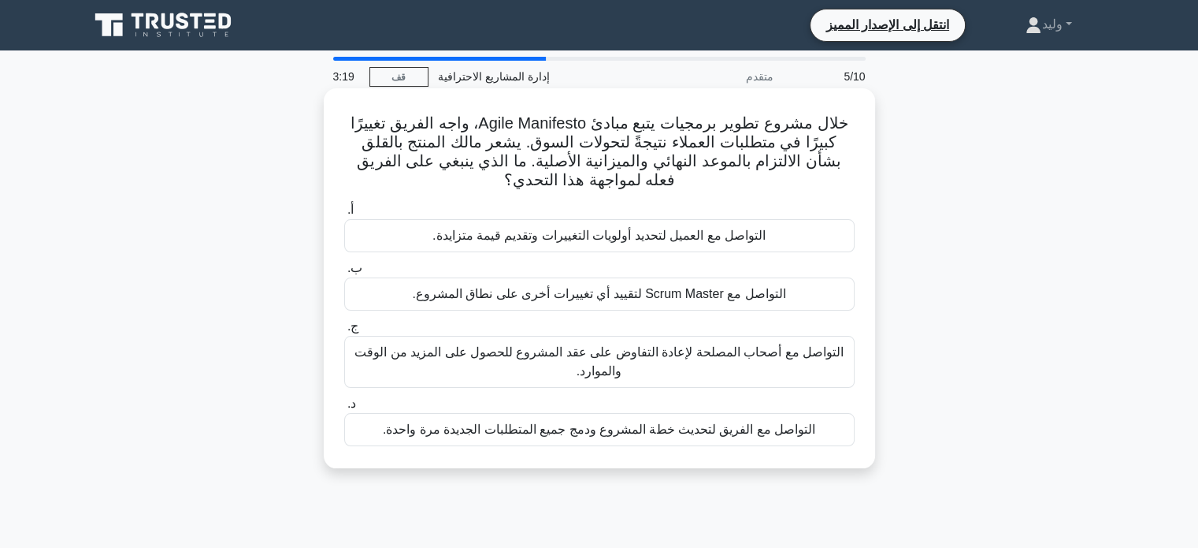
click at [713, 236] on font "التواصل مع العميل لتحديد أولويات التغييرات وتقديم قيمة متزايدة." at bounding box center [599, 234] width 333 height 13
click at [344, 215] on input "أ. التواصل مع العميل لتحديد أولويات التغييرات وتقديم قيمة متزايدة." at bounding box center [344, 210] width 0 height 10
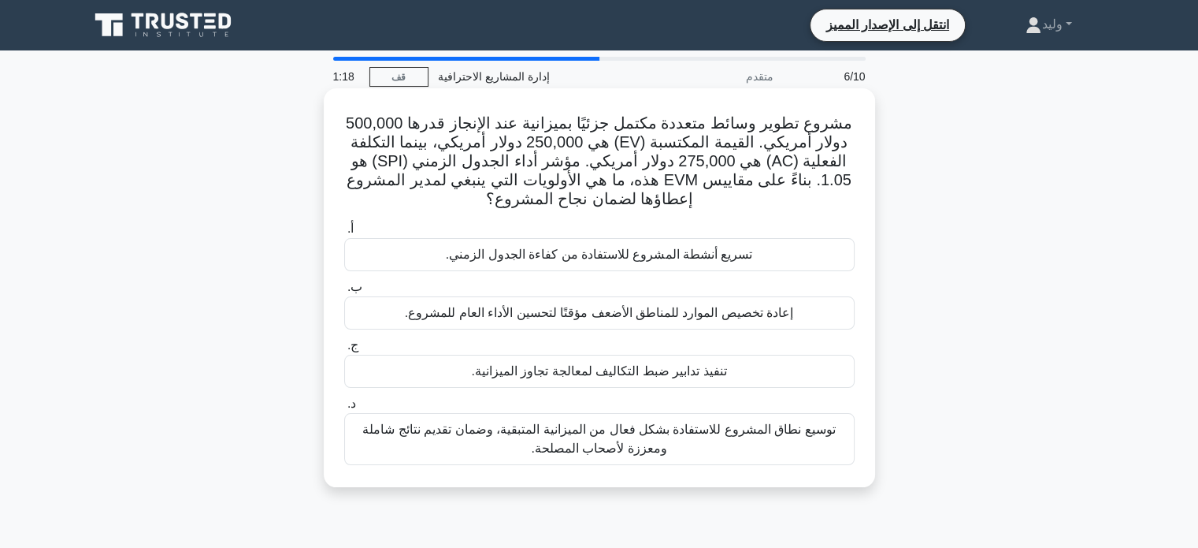
click at [782, 444] on font "توسيع نطاق المشروع للاستفادة بشكل فعال من الميزانية المتبقية، وضمان تقديم نتائج…" at bounding box center [599, 439] width 496 height 38
click at [344, 409] on input "د. توسيع نطاق المشروع للاستفادة بشكل فعال من الميزانية المتبقية، وضمان تقديم نت…" at bounding box center [344, 404] width 0 height 10
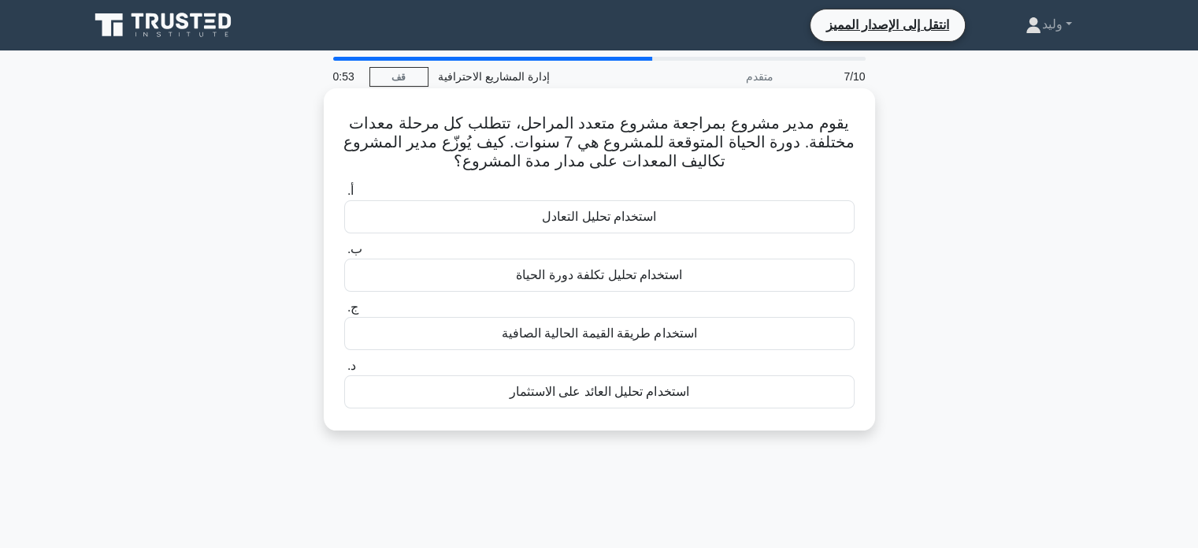
click at [811, 403] on div "استخدام تحليل العائد على الاستثمار" at bounding box center [599, 391] width 511 height 33
click at [344, 371] on input "د. استخدام تحليل العائد على الاستثمار" at bounding box center [344, 366] width 0 height 10
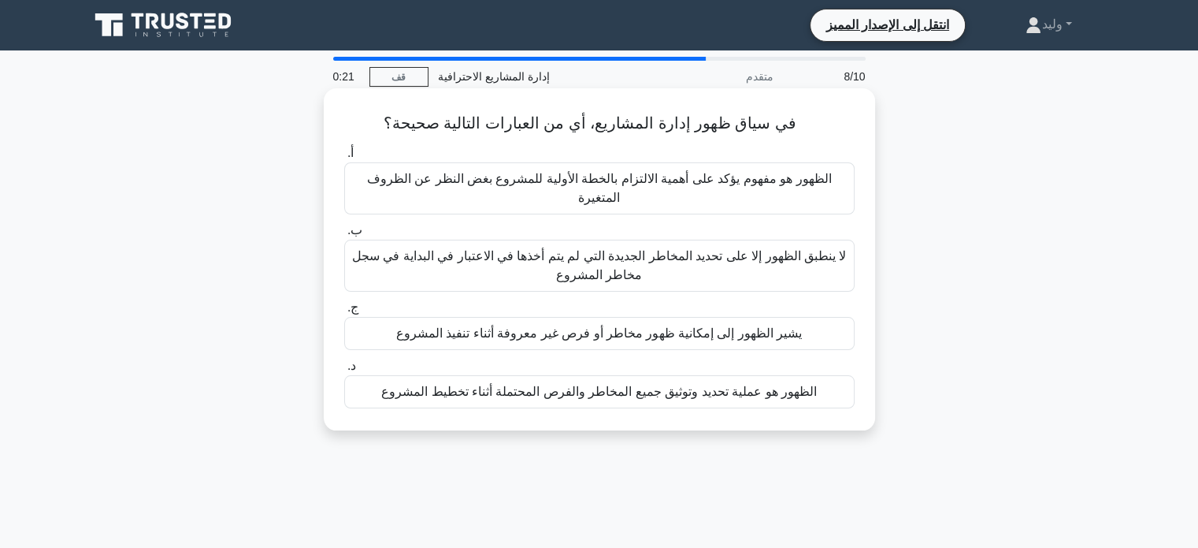
click at [807, 387] on font "الظهور هو عملية تحديد وتوثيق جميع المخاطر والفرص المحتملة أثناء تخطيط المشروع" at bounding box center [599, 390] width 436 height 13
click at [344, 371] on input "د. الظهور هو عملية تحديد وتوثيق جميع المخاطر والفرص المحتملة أثناء تخطيط المشروع" at bounding box center [344, 366] width 0 height 10
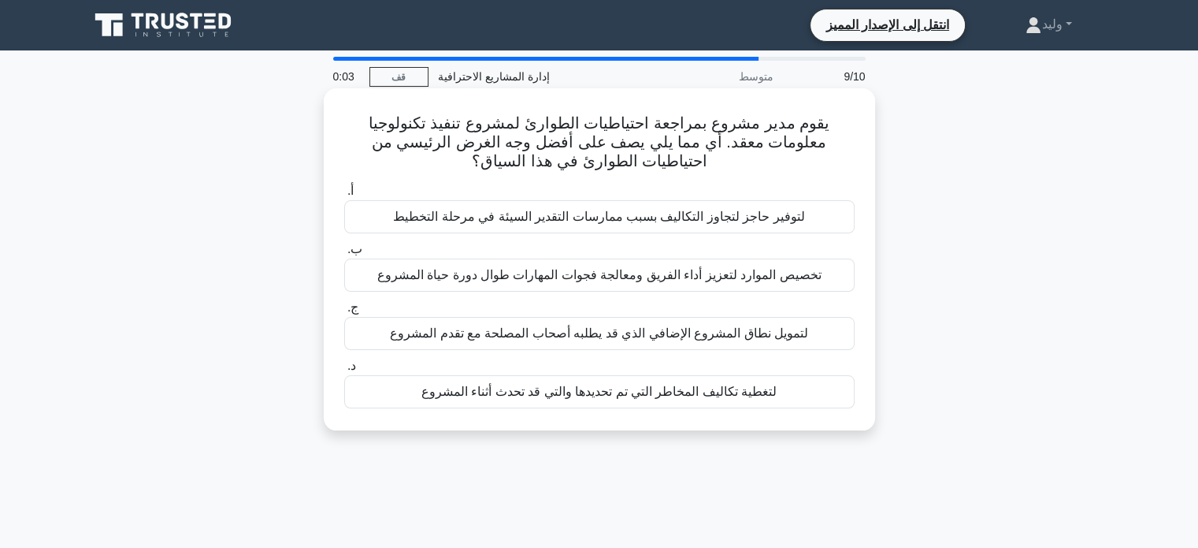
click at [794, 229] on div "لتوفير حاجز لتجاوز التكاليف بسبب ممارسات التقدير السيئة في مرحلة التخطيط" at bounding box center [599, 216] width 511 height 33
click at [344, 196] on input "أ. لتوفير حاجز لتجاوز التكاليف بسبب ممارسات التقدير السيئة في مرحلة التخطيط" at bounding box center [344, 191] width 0 height 10
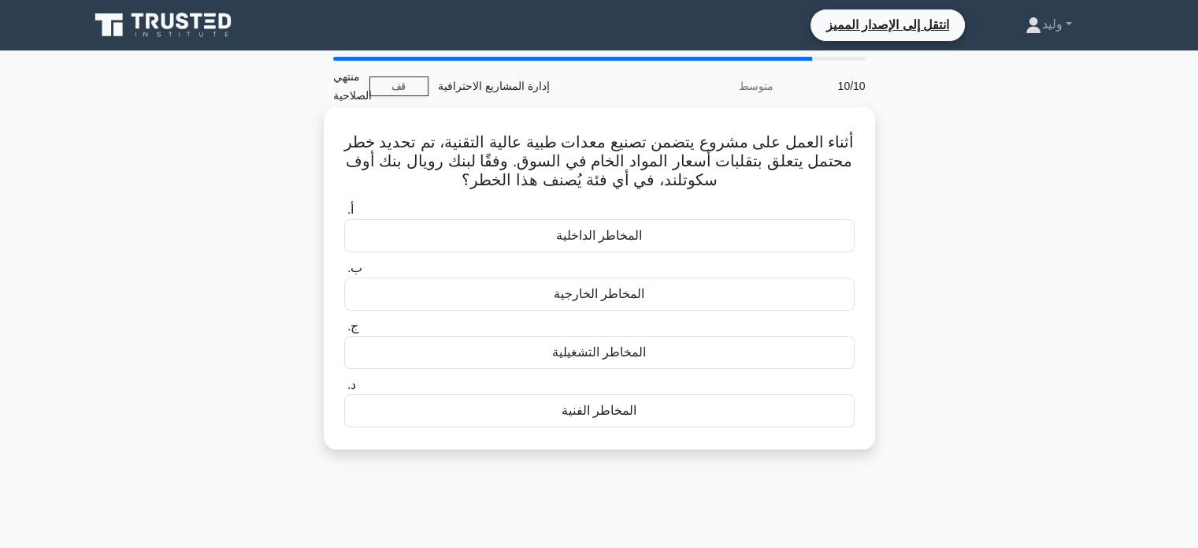
click at [759, 340] on div "المخاطر التشغيلية" at bounding box center [599, 352] width 511 height 33
click at [344, 332] on input "ج. المخاطر التشغيلية" at bounding box center [344, 326] width 0 height 10
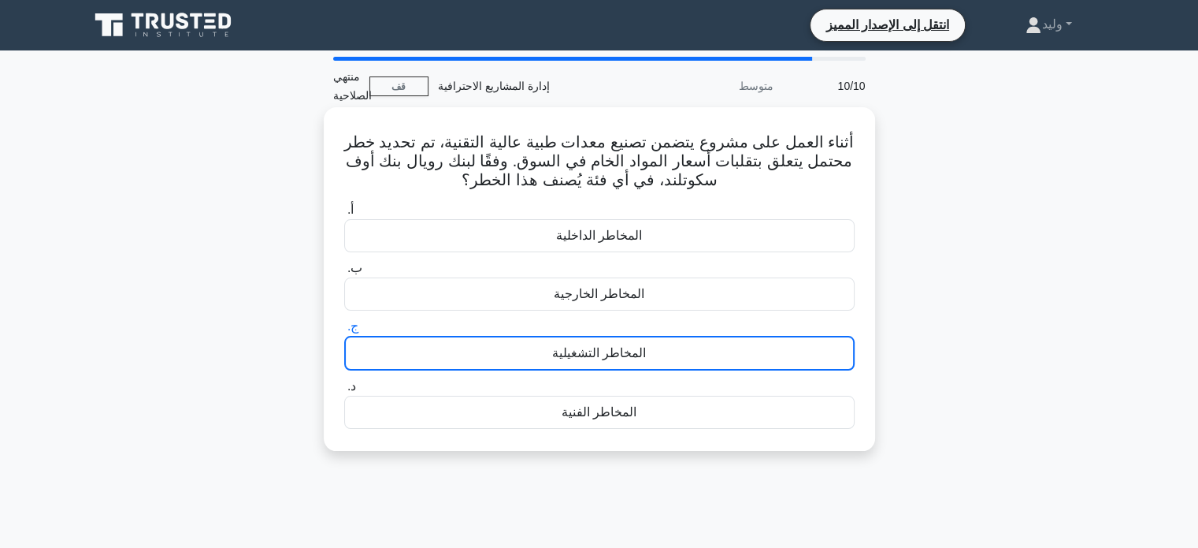
click at [759, 340] on div "المخاطر التشغيلية" at bounding box center [599, 353] width 511 height 35
click at [344, 332] on input "ج. المخاطر التشغيلية" at bounding box center [344, 326] width 0 height 10
click at [759, 340] on div "المخاطر التشغيلية" at bounding box center [599, 353] width 511 height 35
click at [344, 332] on input "ج. المخاطر التشغيلية" at bounding box center [344, 326] width 0 height 10
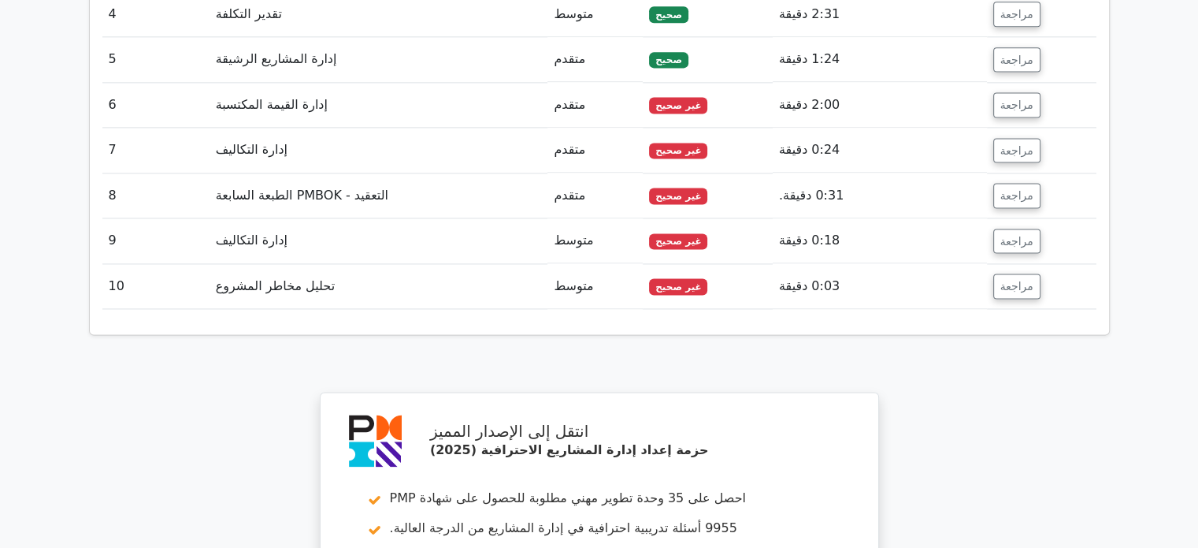
scroll to position [2184, 0]
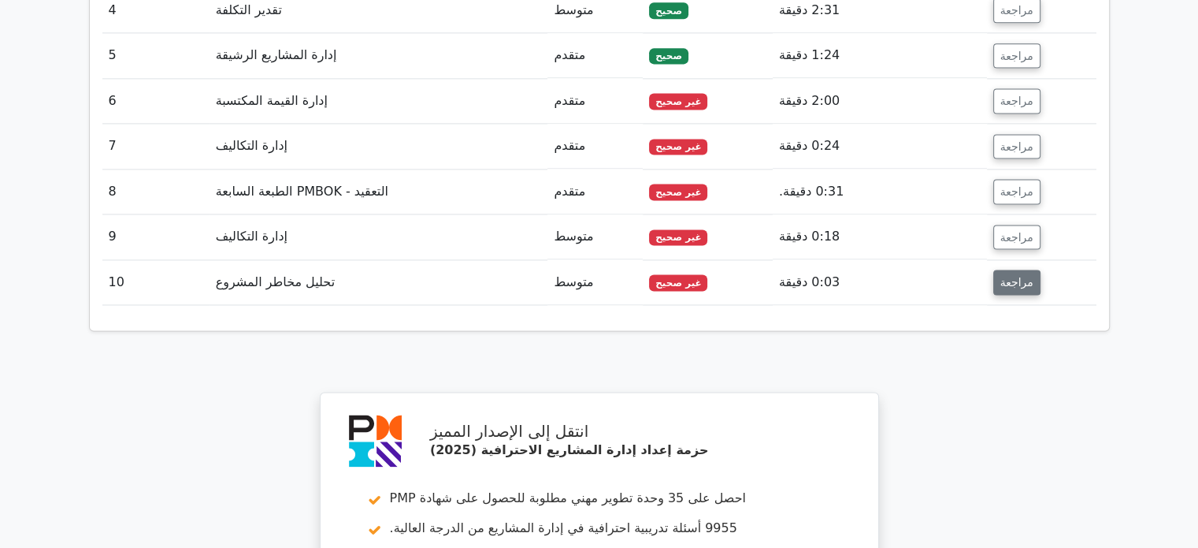
click at [1004, 276] on font "مراجعة" at bounding box center [1017, 282] width 33 height 13
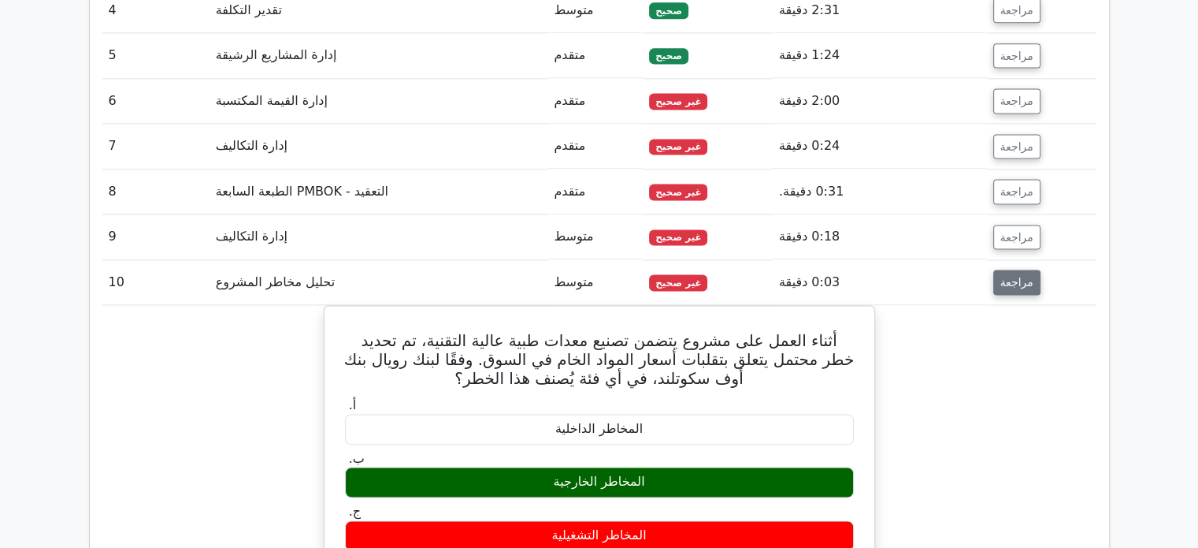
click at [1004, 276] on font "مراجعة" at bounding box center [1017, 282] width 33 height 13
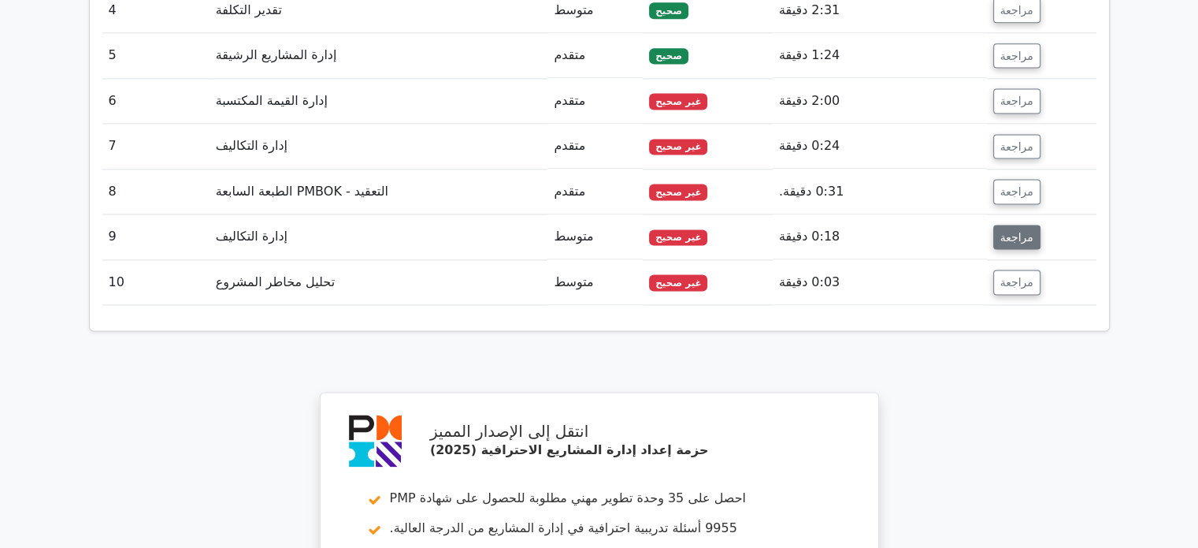
click at [1008, 230] on font "مراجعة" at bounding box center [1017, 236] width 33 height 13
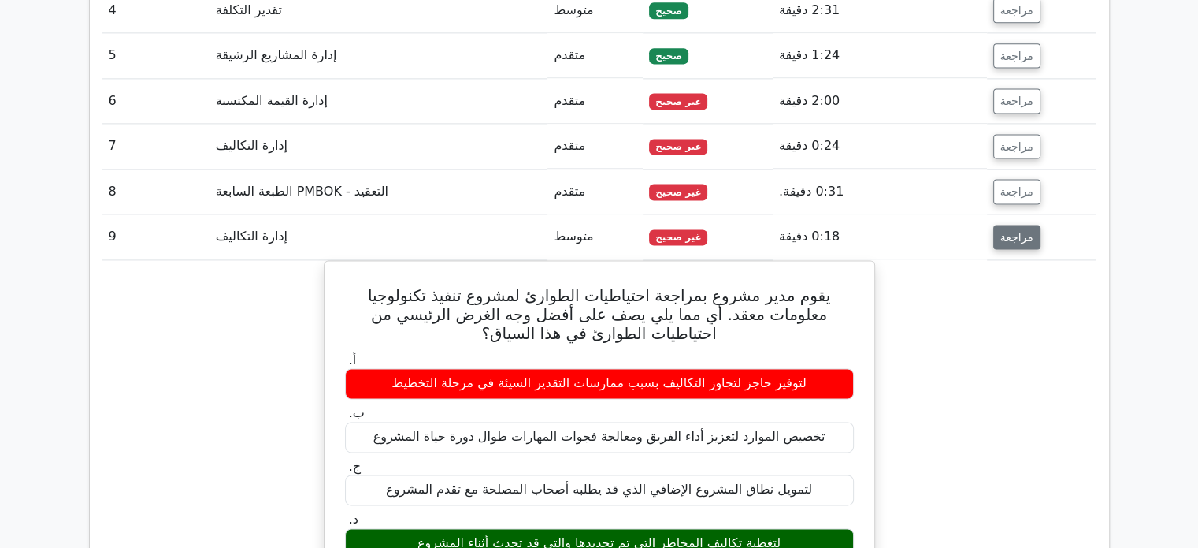
click at [1008, 230] on font "مراجعة" at bounding box center [1017, 236] width 33 height 13
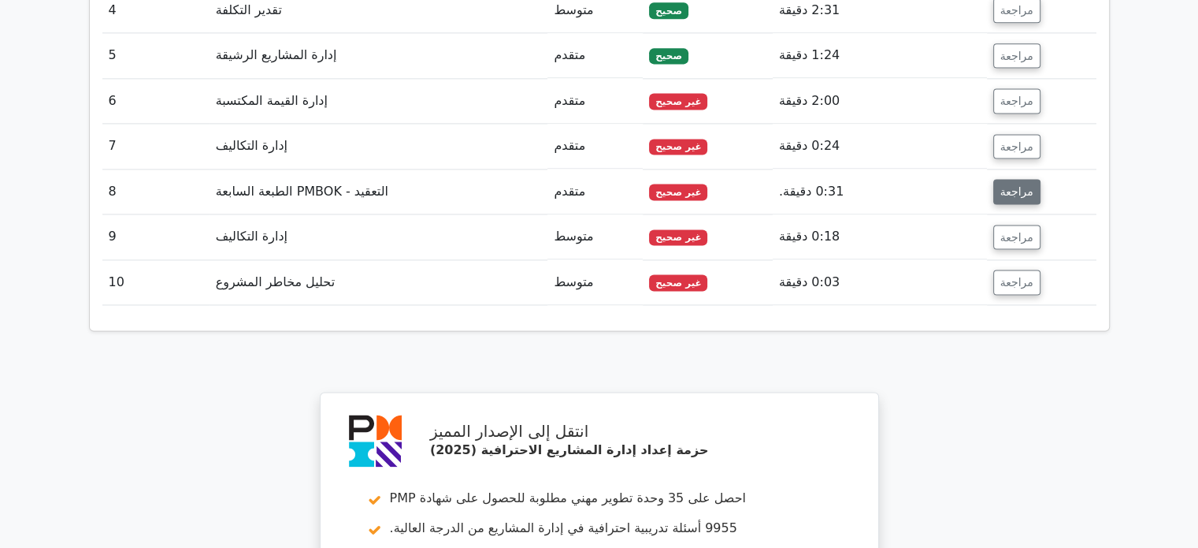
click at [1012, 185] on font "مراجعة" at bounding box center [1017, 191] width 33 height 13
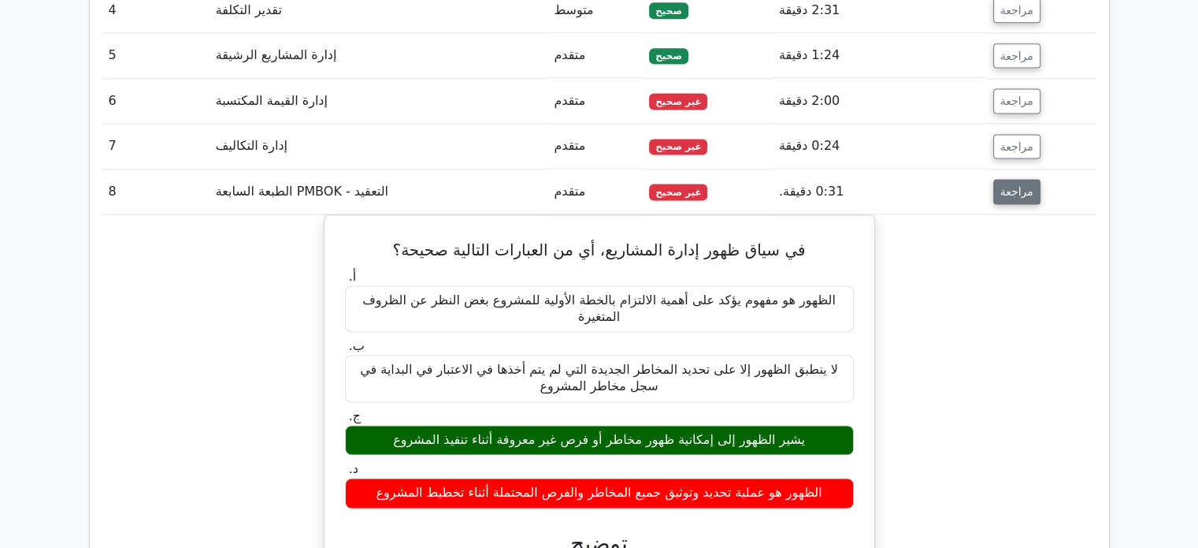
click at [1012, 185] on font "مراجعة" at bounding box center [1017, 191] width 33 height 13
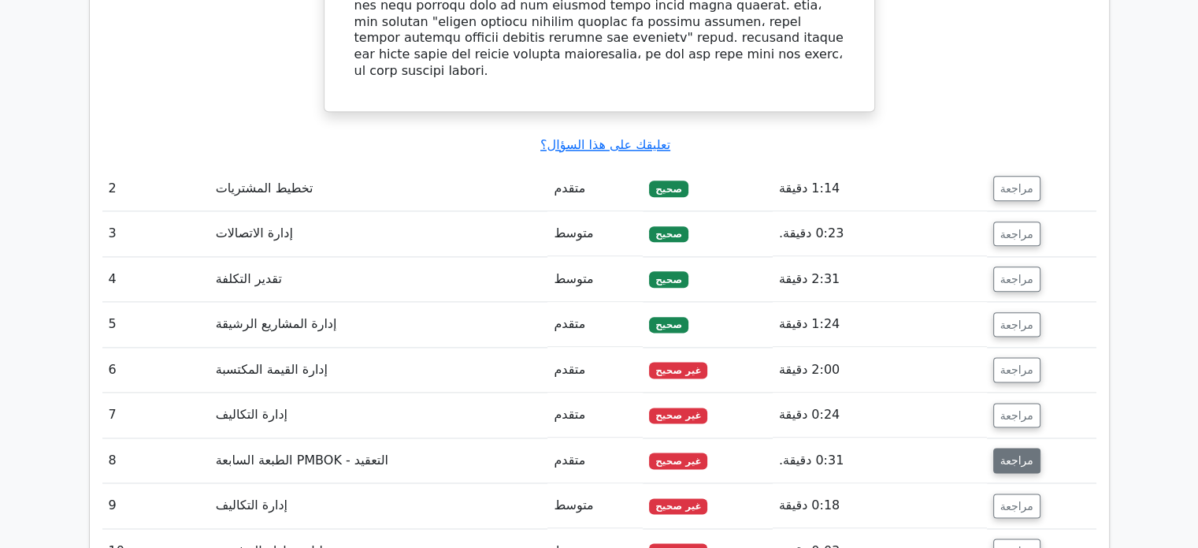
scroll to position [1914, 0]
click at [1014, 176] on button "مراجعة" at bounding box center [1016, 188] width 47 height 25
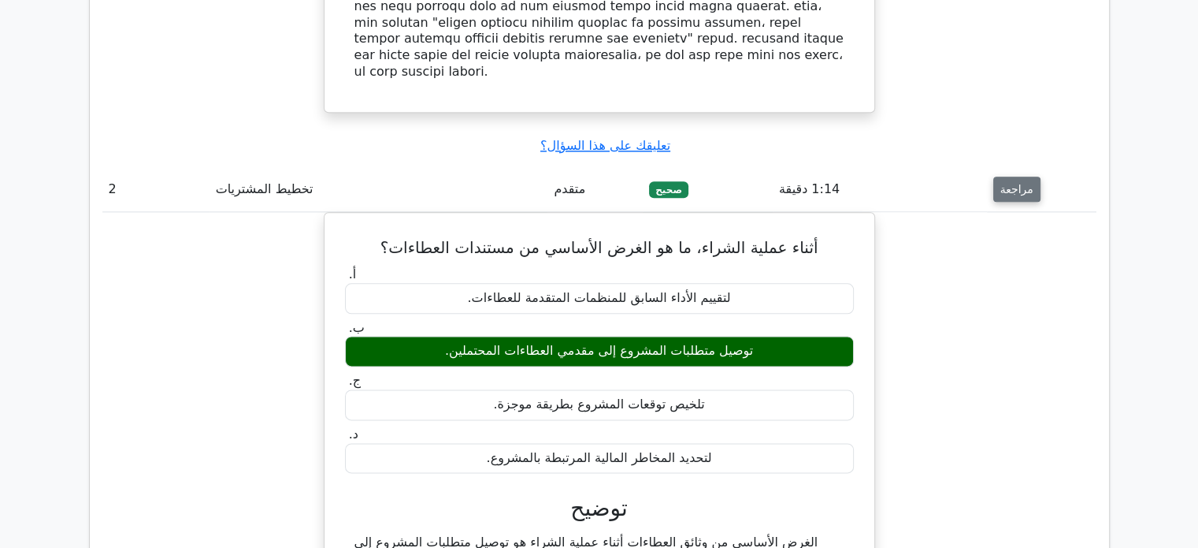
click at [1014, 176] on button "مراجعة" at bounding box center [1016, 188] width 47 height 25
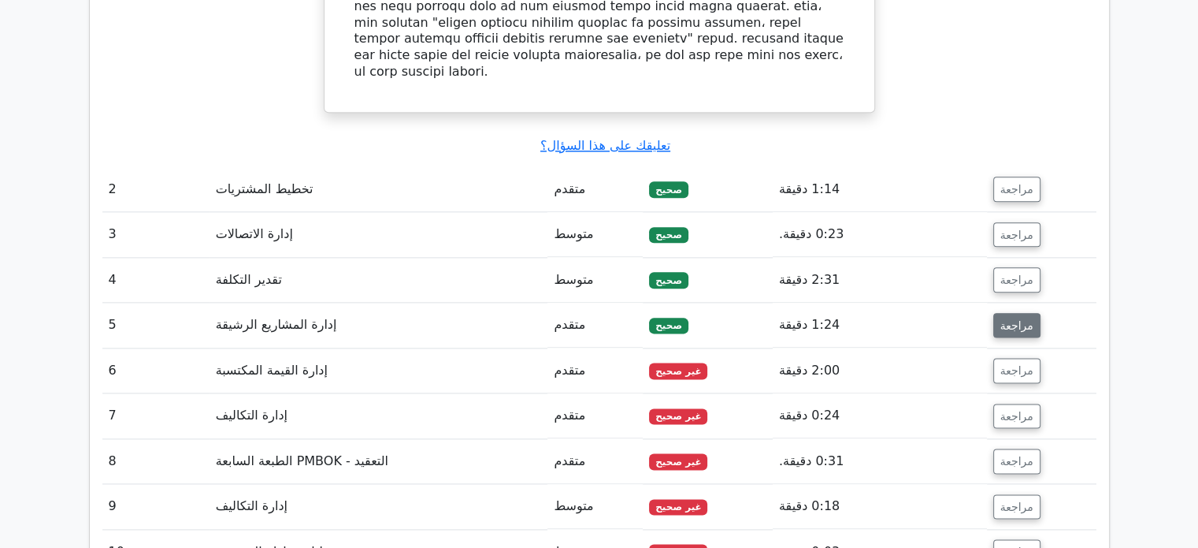
click at [1004, 318] on font "مراجعة" at bounding box center [1017, 324] width 33 height 13
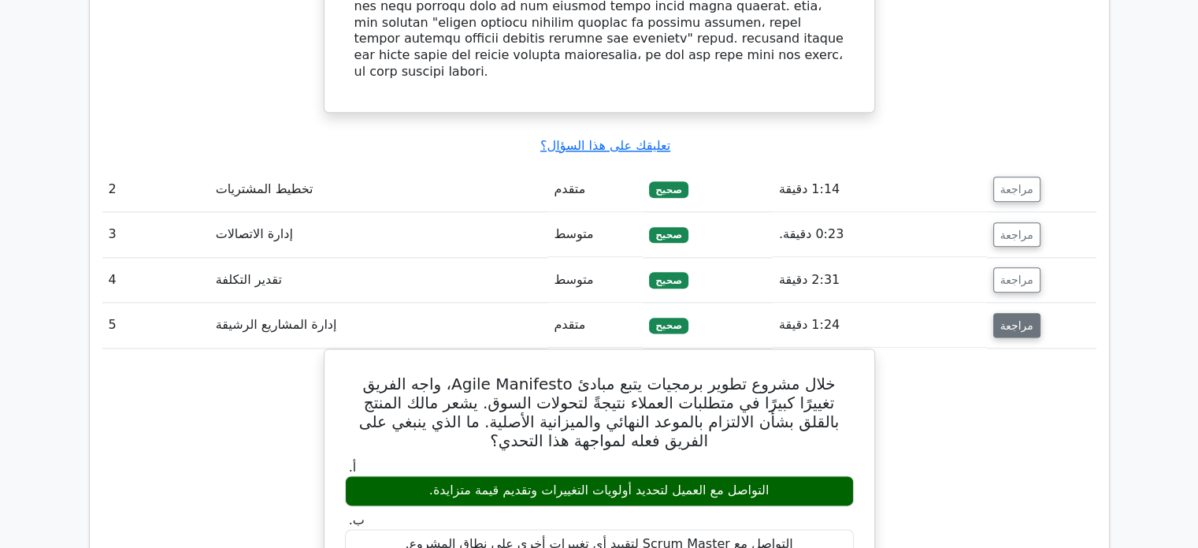
click at [1004, 318] on font "مراجعة" at bounding box center [1017, 324] width 33 height 13
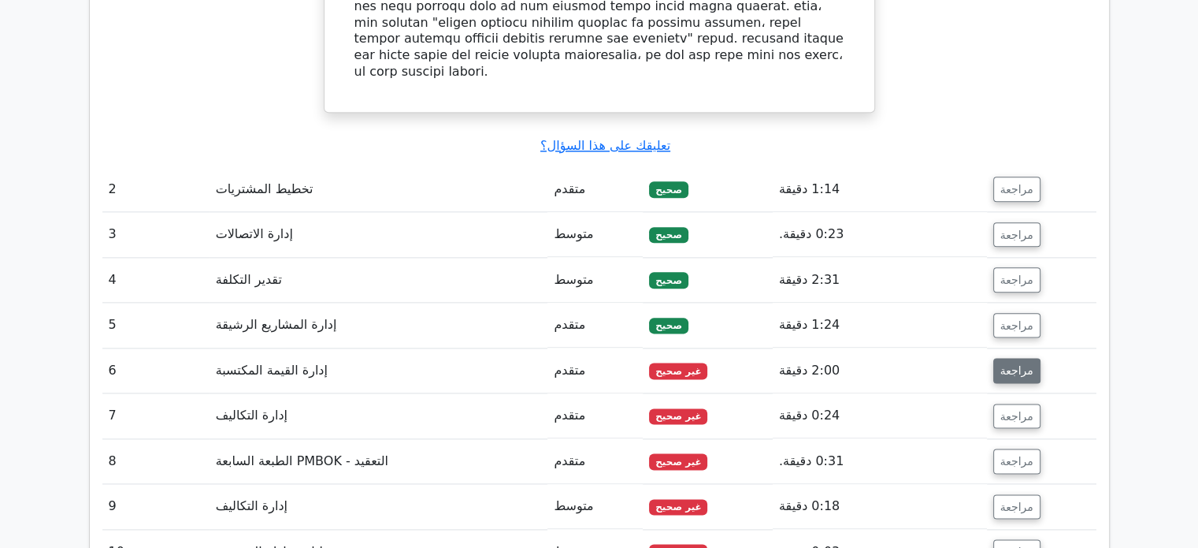
click at [1003, 364] on font "مراجعة" at bounding box center [1017, 370] width 33 height 13
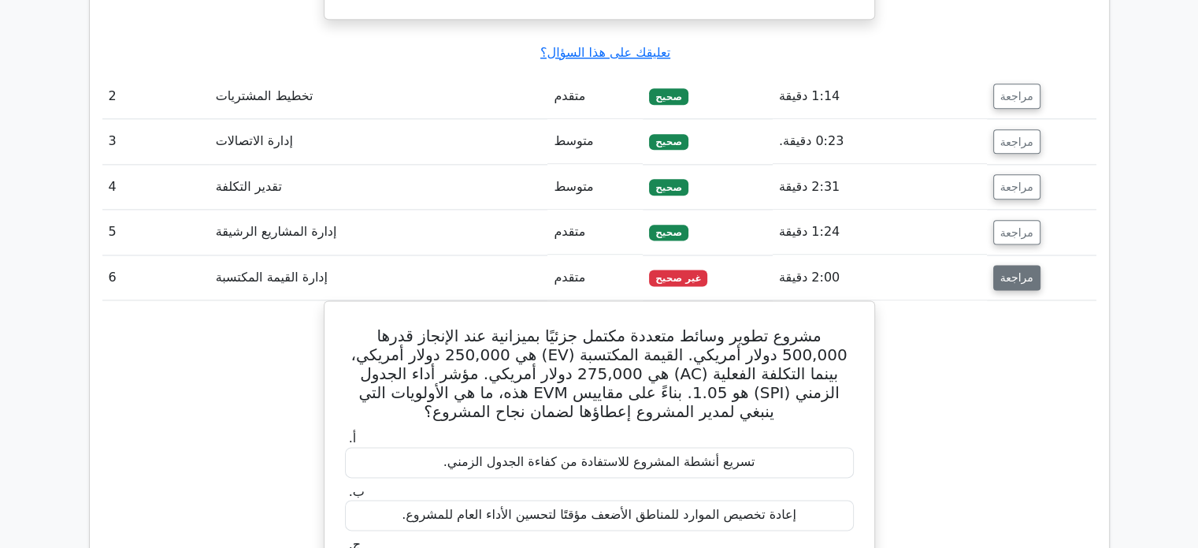
scroll to position [2075, 0]
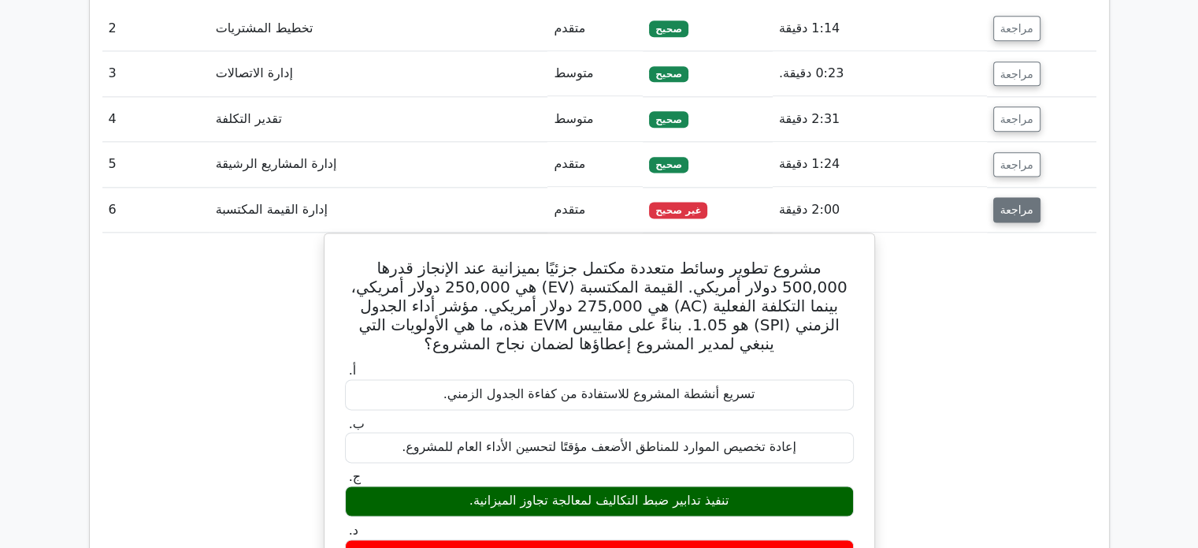
click at [1026, 203] on font "مراجعة" at bounding box center [1017, 209] width 33 height 13
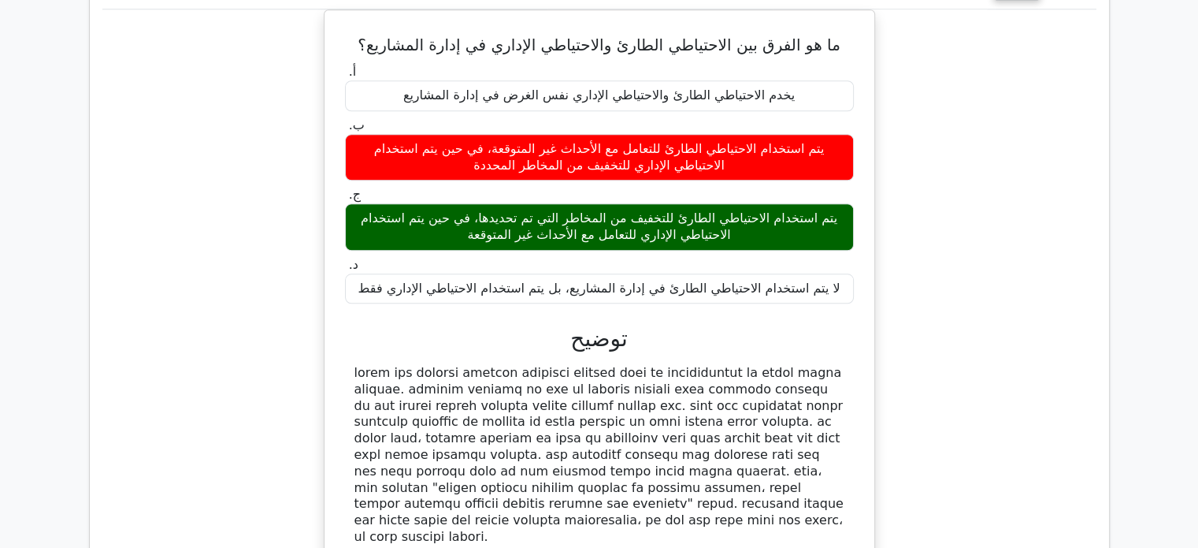
scroll to position [1428, 0]
